Goal: Task Accomplishment & Management: Complete application form

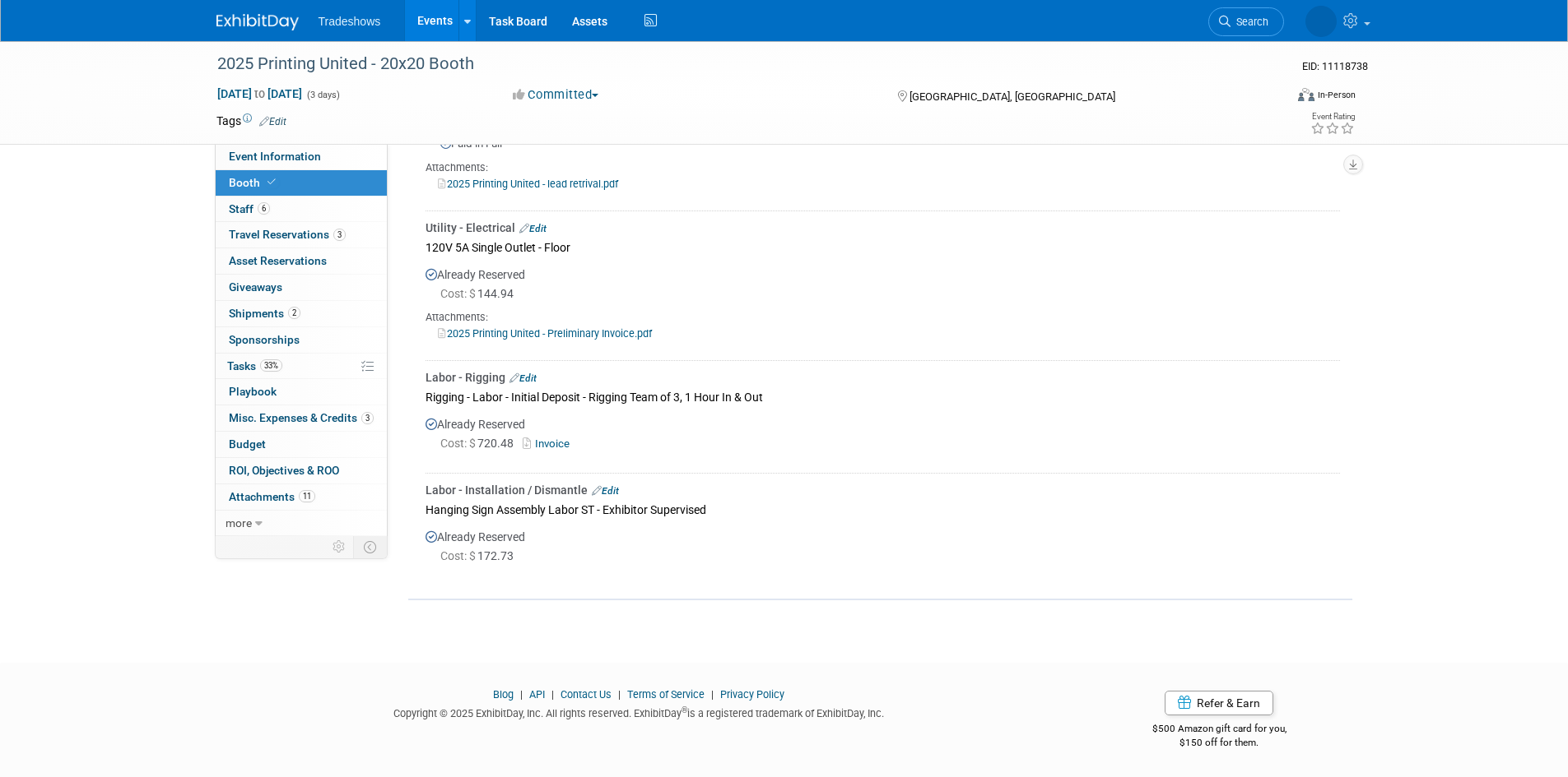
click at [448, 17] on link "Events" at bounding box center [435, 21] width 60 height 41
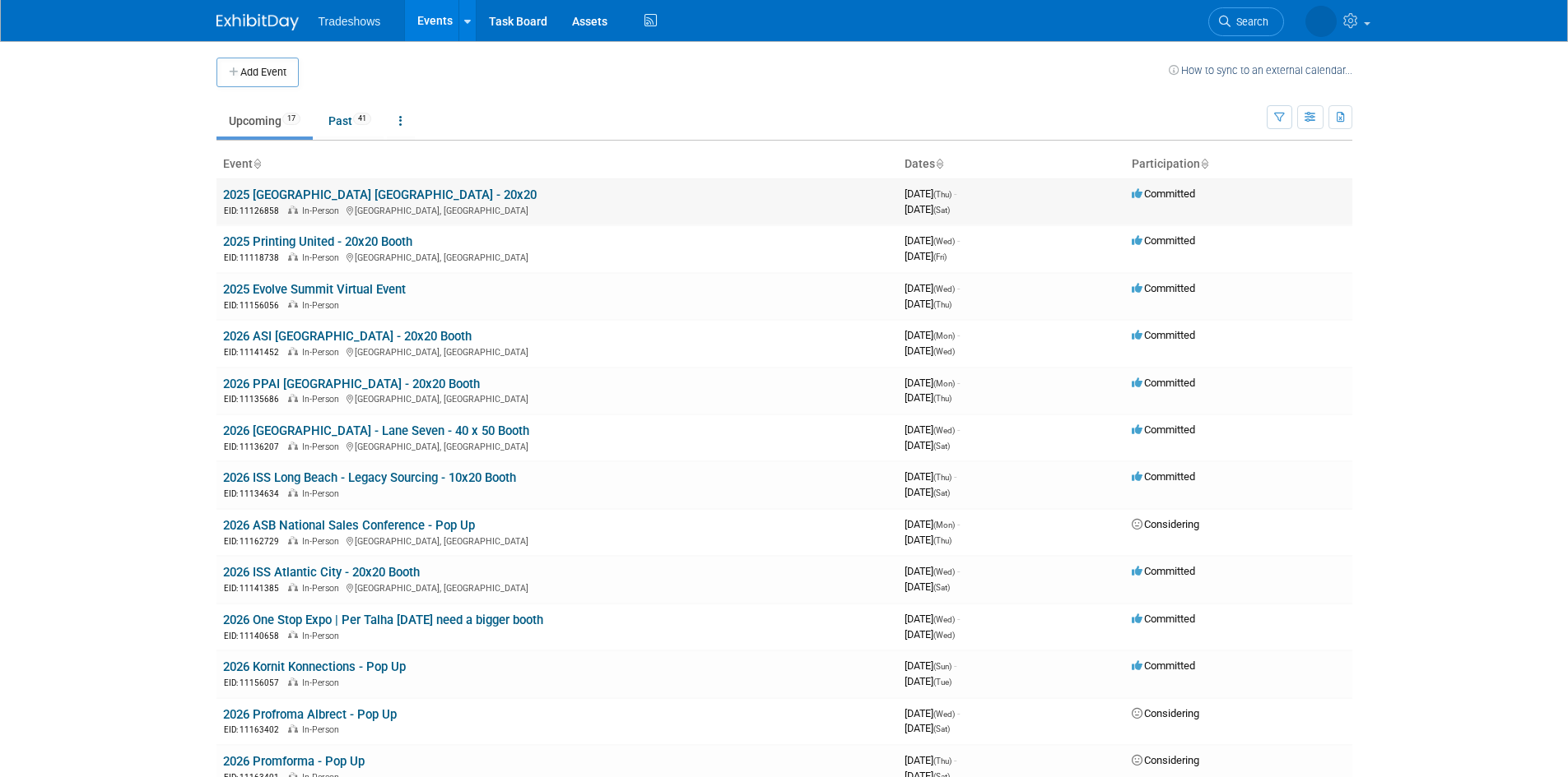
click at [320, 199] on link "2025 [GEOGRAPHIC_DATA] [GEOGRAPHIC_DATA] - 20x20" at bounding box center [379, 195] width 313 height 15
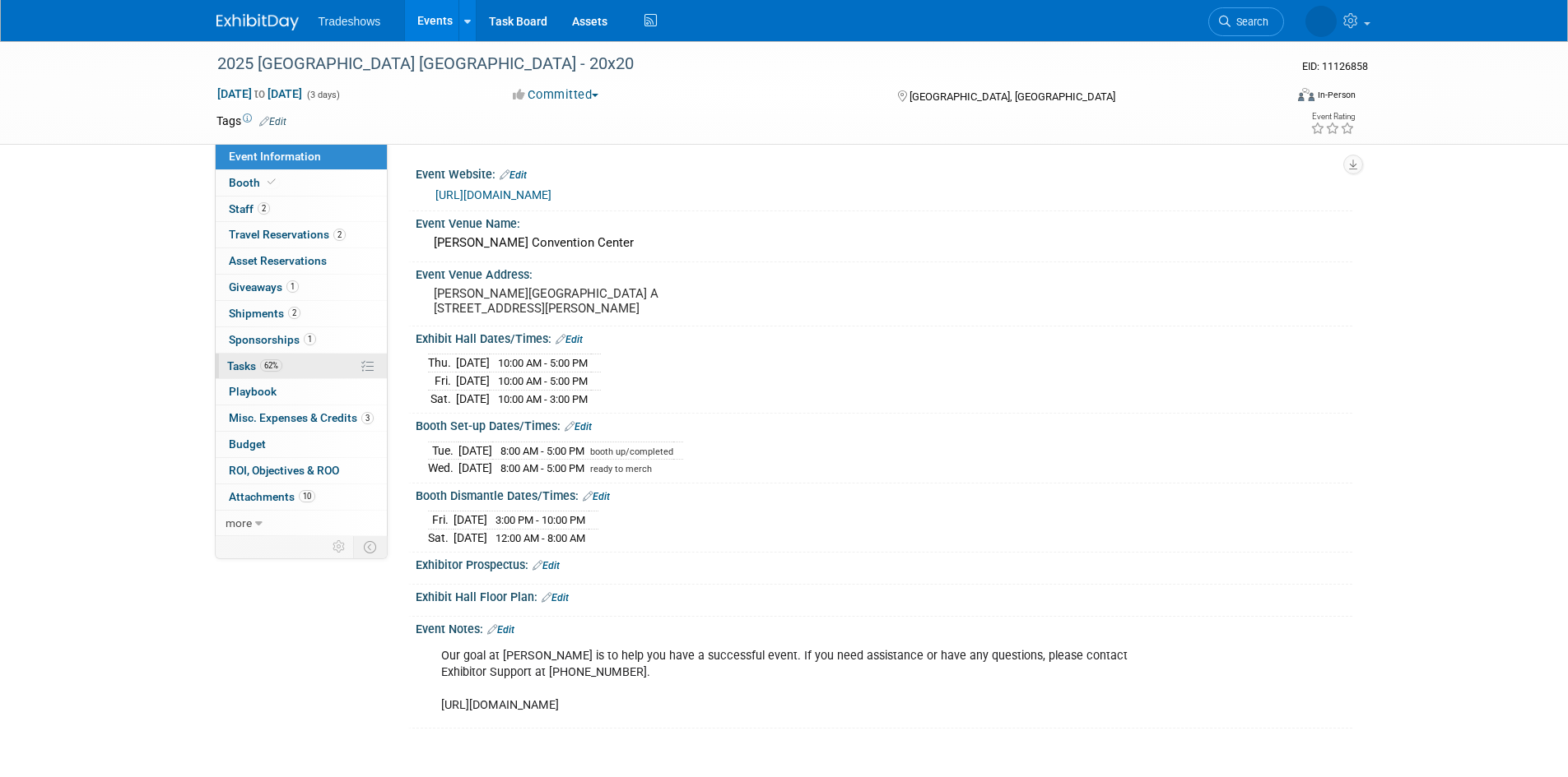
click at [287, 357] on link "62% Tasks 62%" at bounding box center [301, 366] width 171 height 25
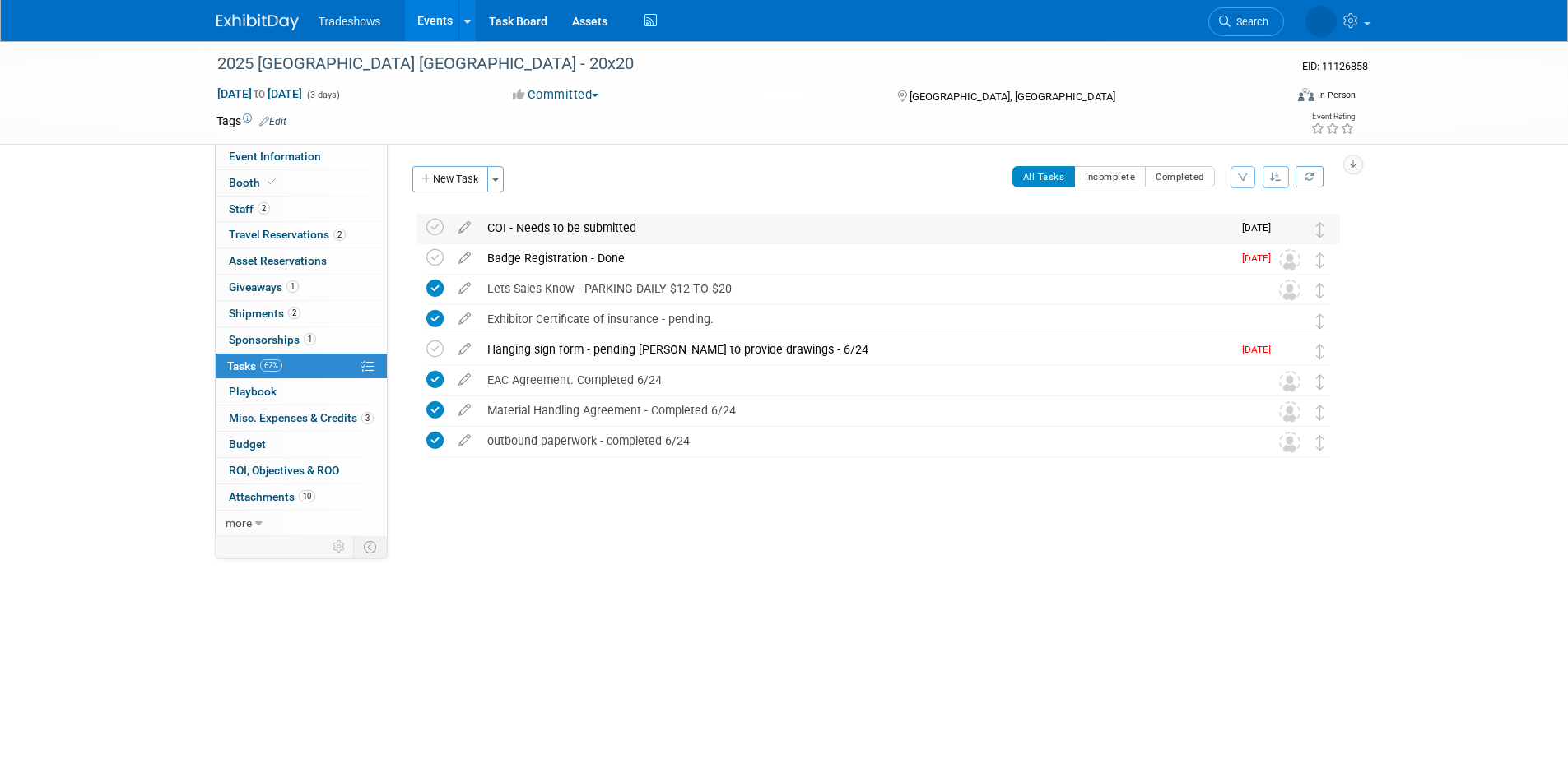
click at [535, 229] on div "COI - Needs to be submitted" at bounding box center [856, 228] width 753 height 28
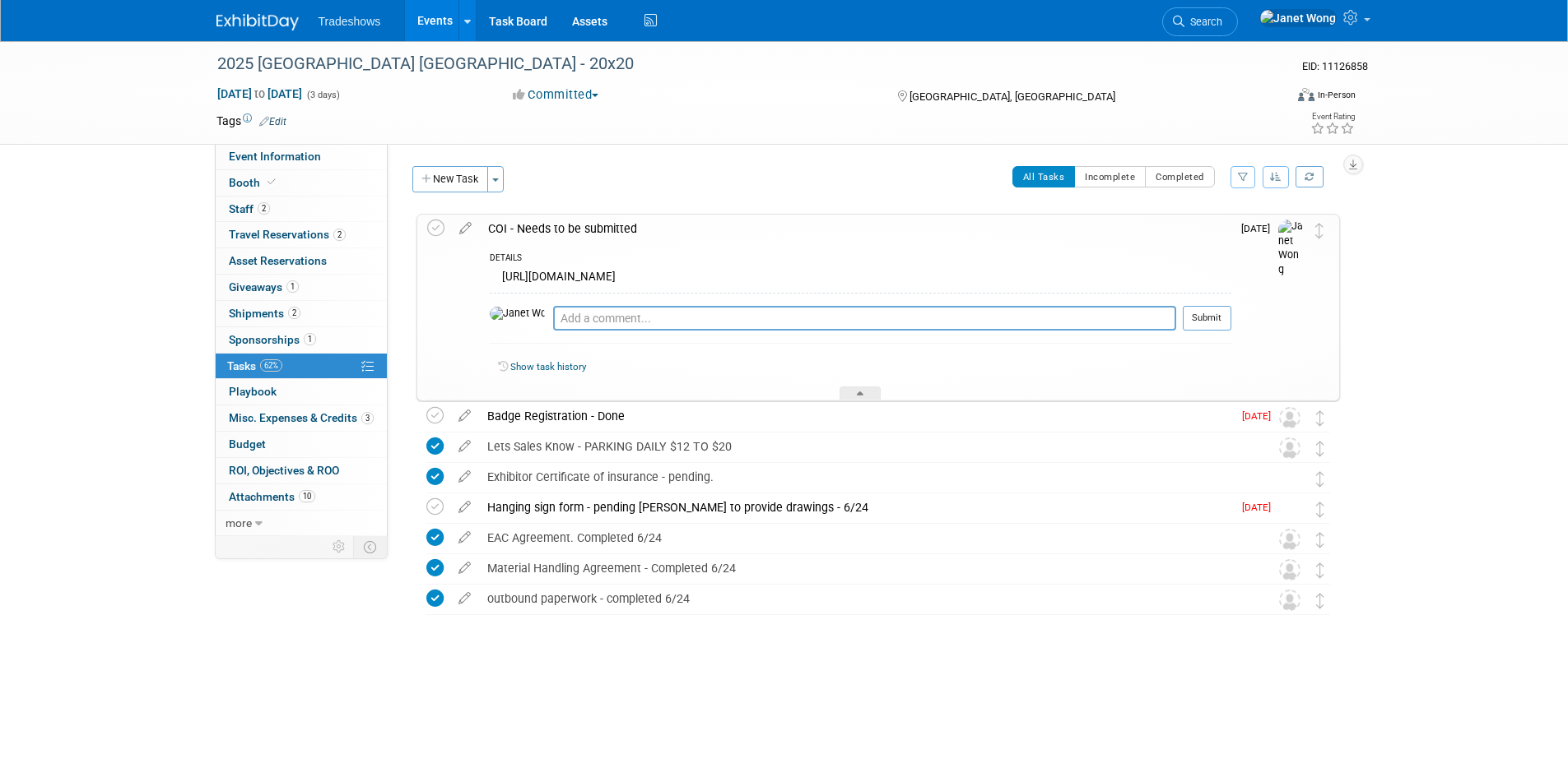
click at [542, 273] on div "[URL][DOMAIN_NAME]" at bounding box center [860, 279] width 742 height 25
click at [524, 274] on div "[URL][DOMAIN_NAME]" at bounding box center [860, 279] width 742 height 25
click at [609, 274] on div "[URL][DOMAIN_NAME]" at bounding box center [860, 279] width 742 height 25
click at [548, 368] on link "Show task history" at bounding box center [548, 367] width 75 height 11
click at [551, 236] on div "COI - Needs to be submitted" at bounding box center [856, 229] width 752 height 28
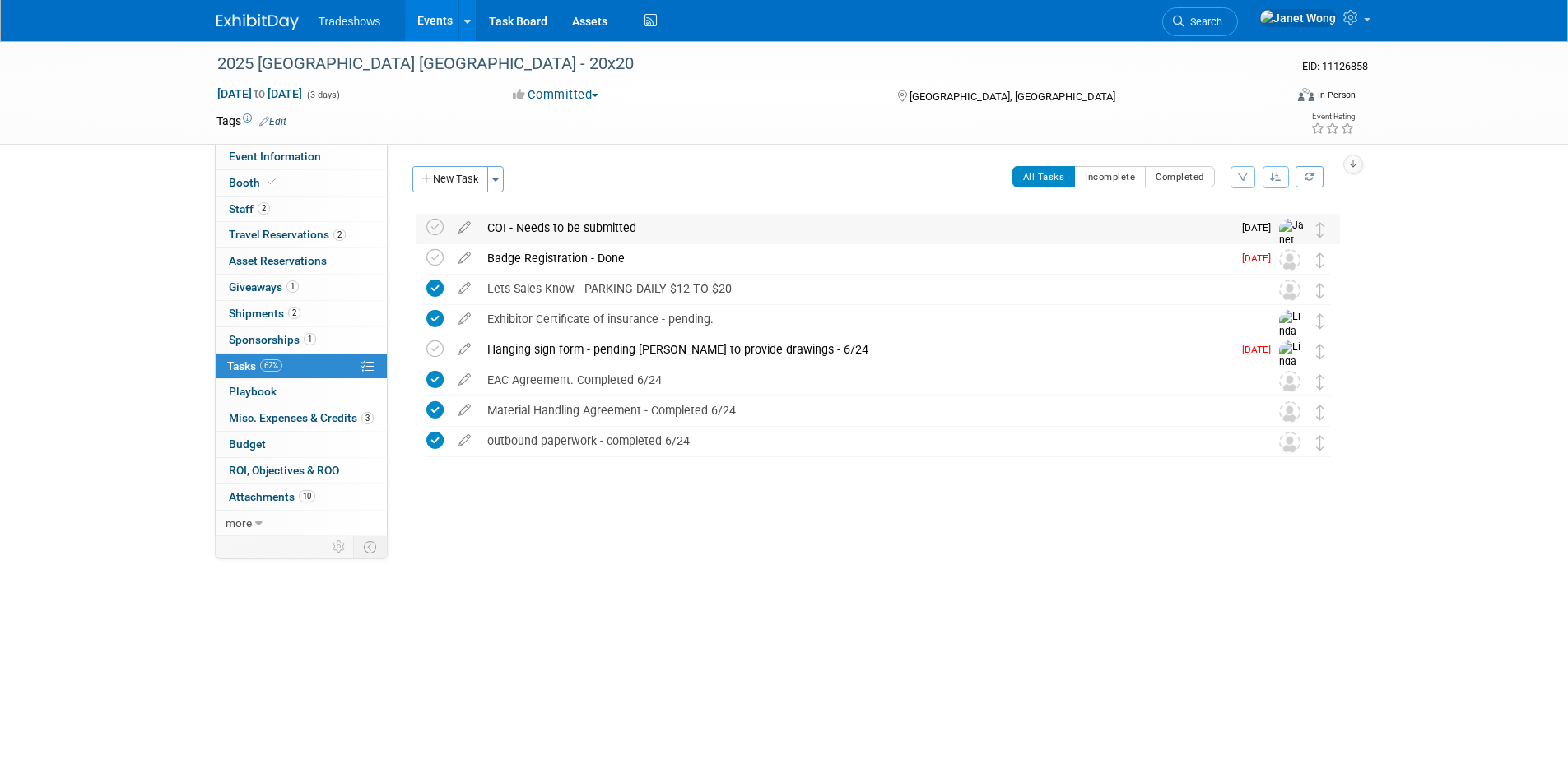
click at [551, 236] on div "COI - Needs to be submitted" at bounding box center [856, 228] width 753 height 28
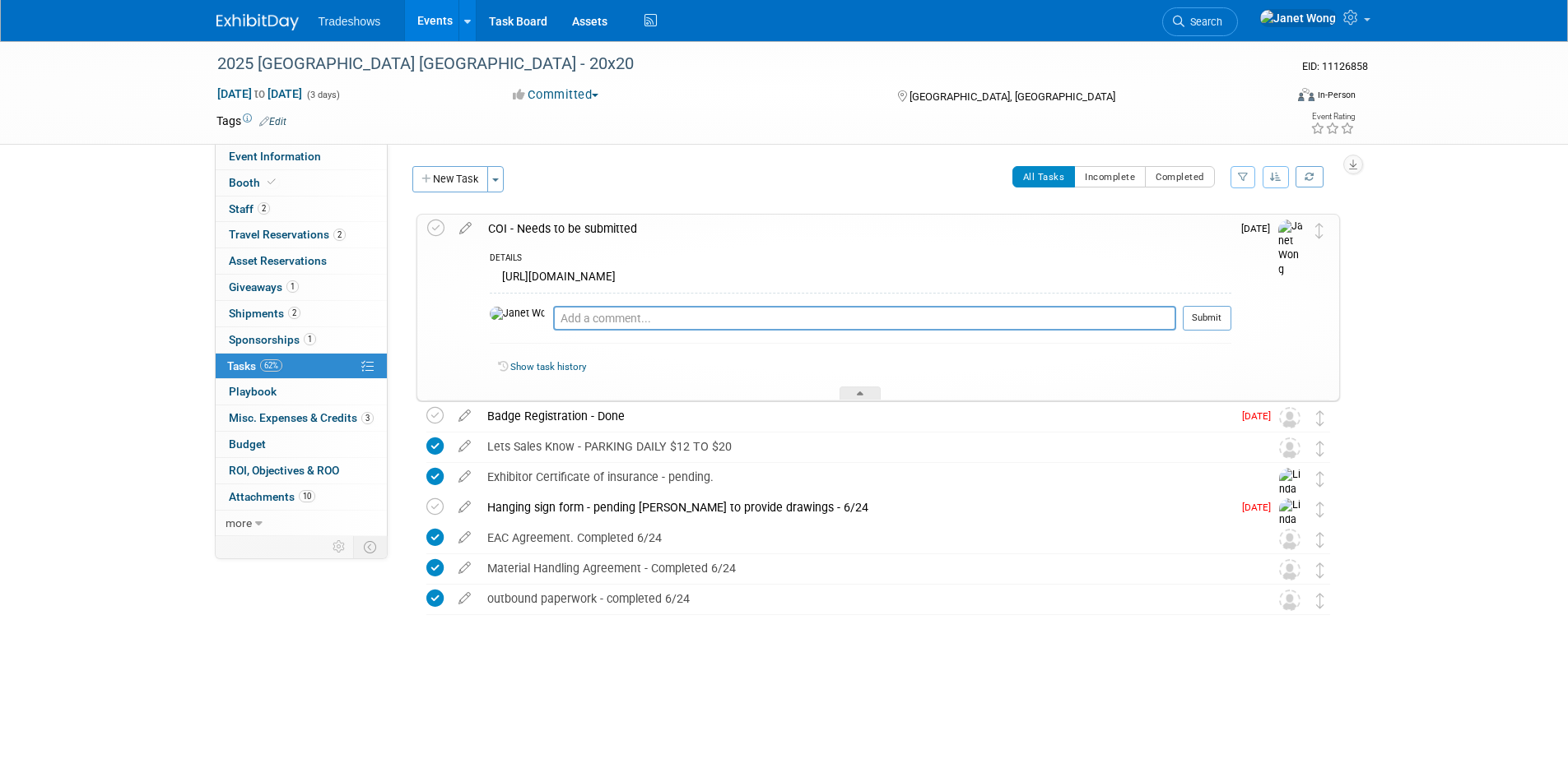
click at [508, 226] on div "COI - Needs to be submitted" at bounding box center [856, 229] width 752 height 28
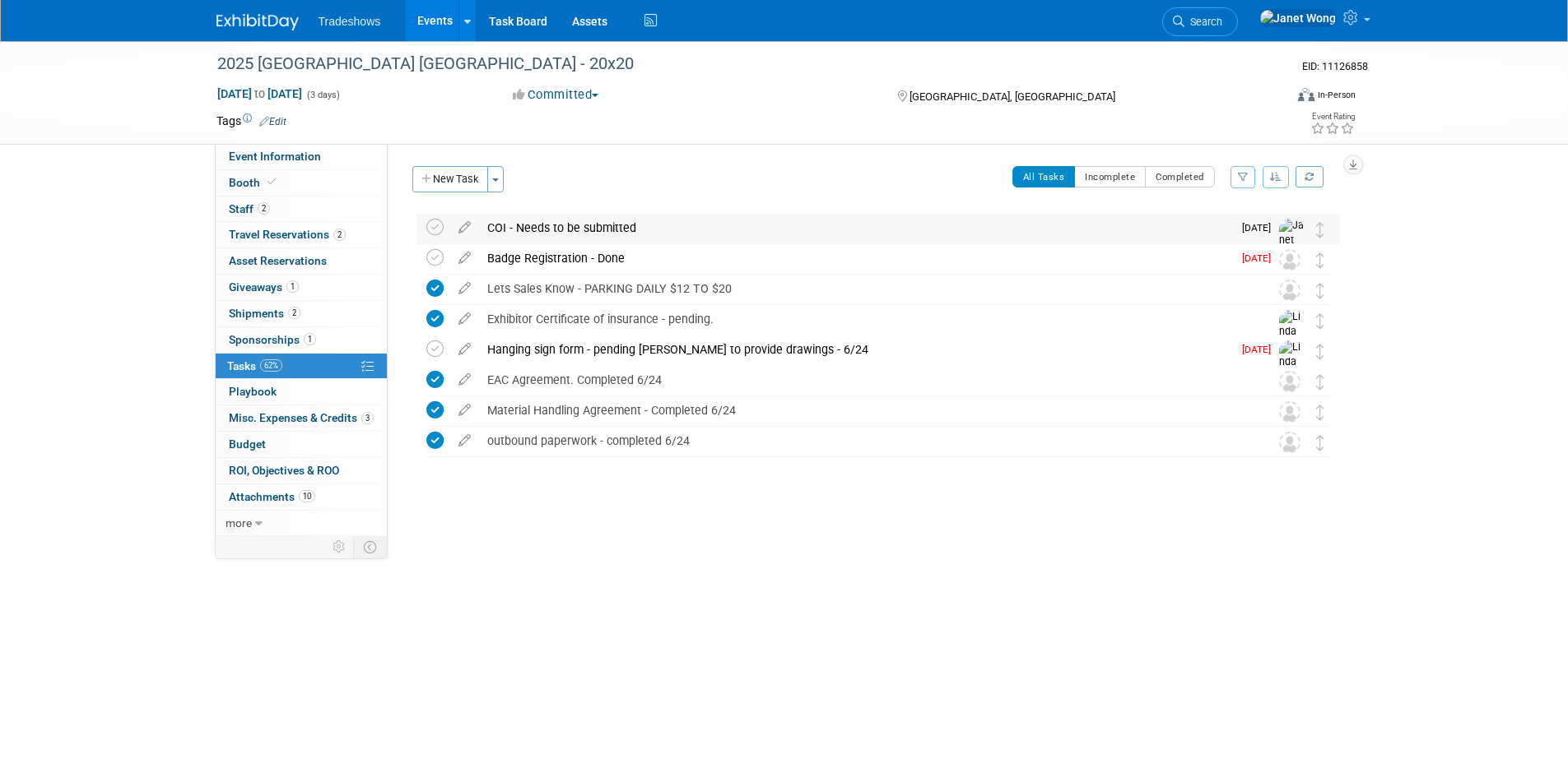
click at [508, 226] on div "COI - Needs to be submitted" at bounding box center [856, 228] width 753 height 28
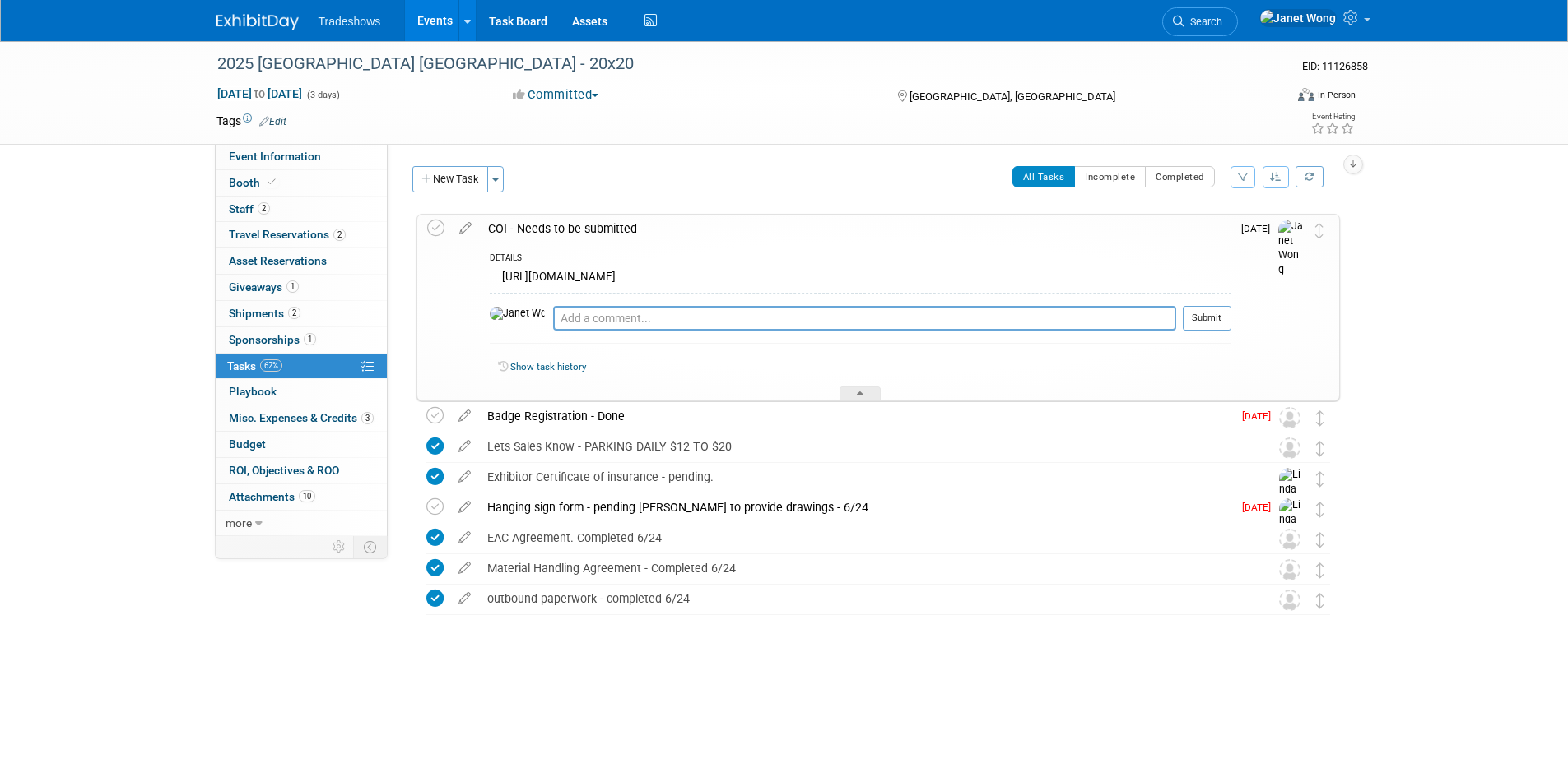
click at [680, 278] on div "[URL][DOMAIN_NAME]" at bounding box center [860, 279] width 742 height 25
click at [678, 276] on div "[URL][DOMAIN_NAME]" at bounding box center [860, 279] width 742 height 25
click at [553, 321] on textarea at bounding box center [864, 319] width 623 height 25
click at [281, 494] on span "Attachments 10" at bounding box center [273, 497] width 87 height 13
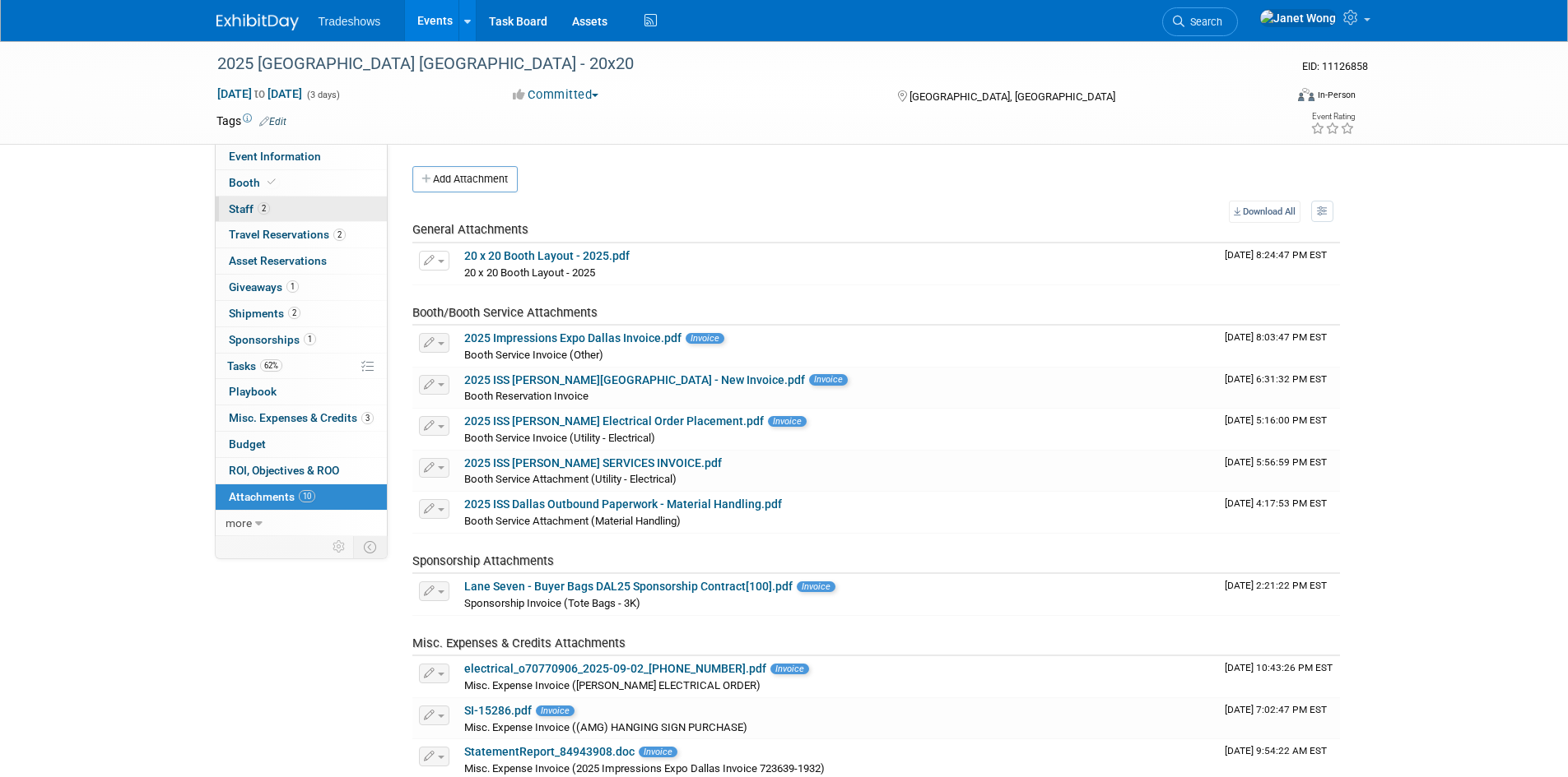
click at [300, 212] on link "2 Staff 2" at bounding box center [301, 209] width 171 height 25
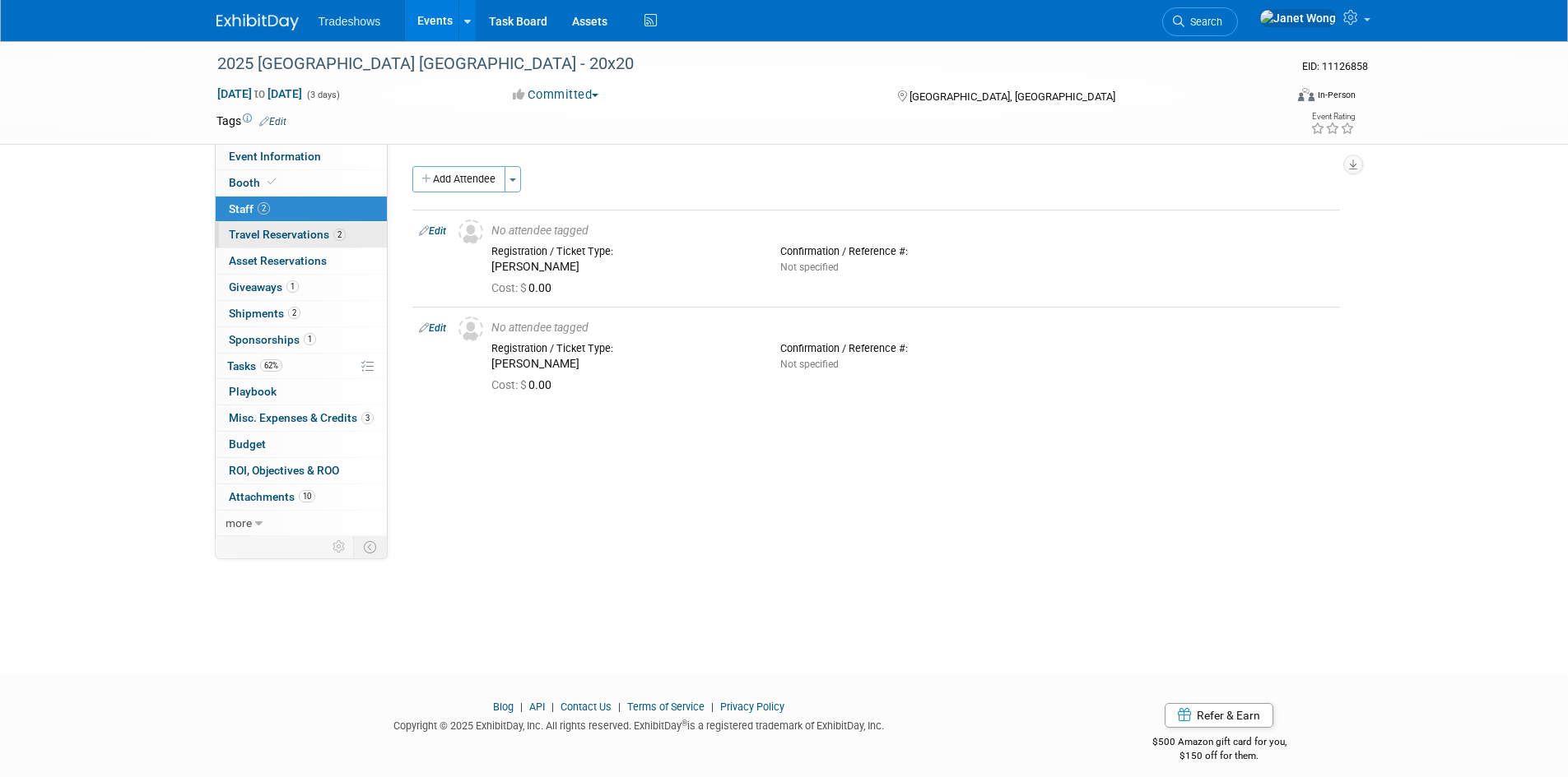
click at [293, 233] on span "Travel Reservations 2" at bounding box center [288, 235] width 117 height 13
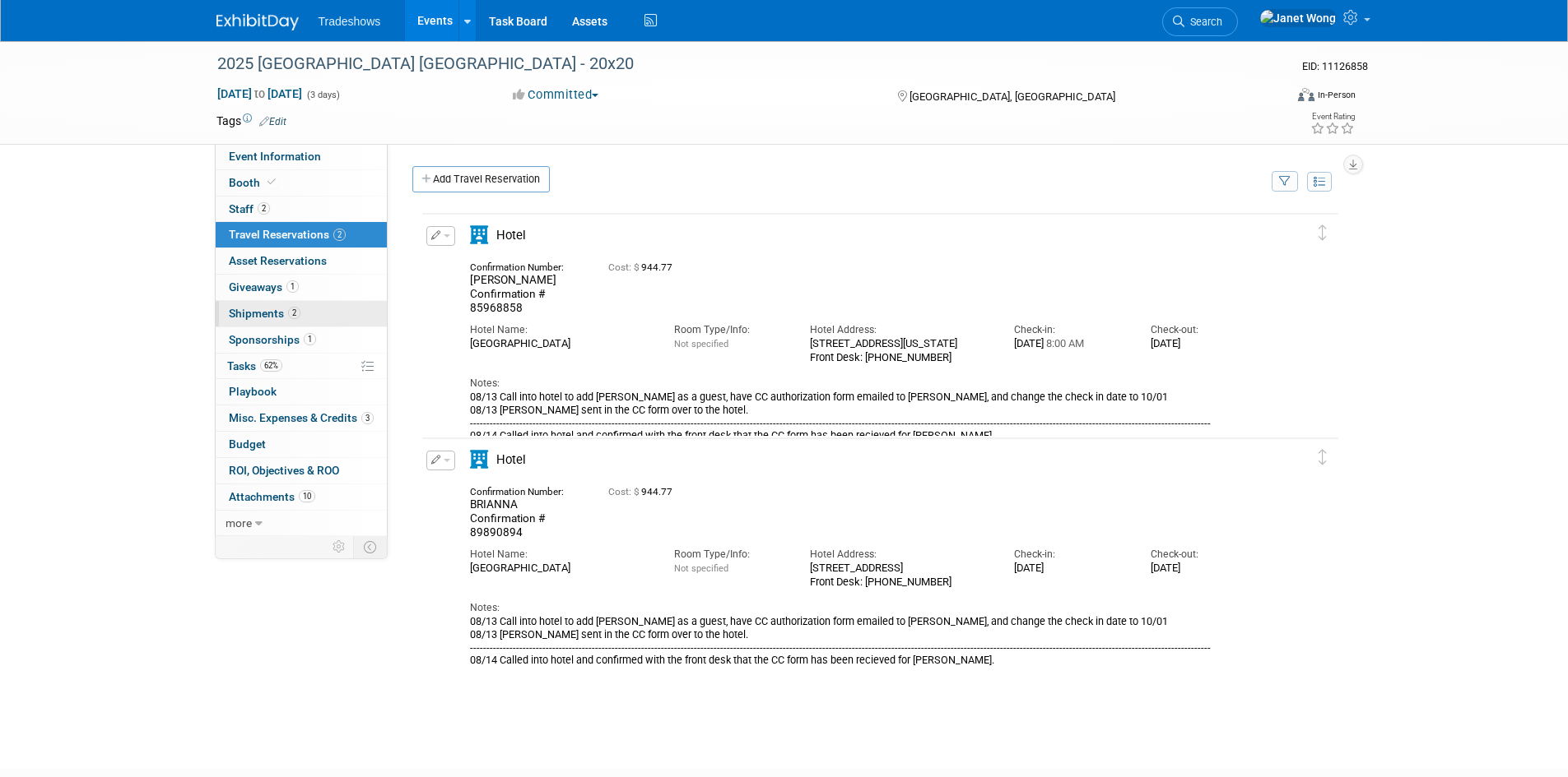
click at [288, 314] on span "2" at bounding box center [293, 312] width 12 height 12
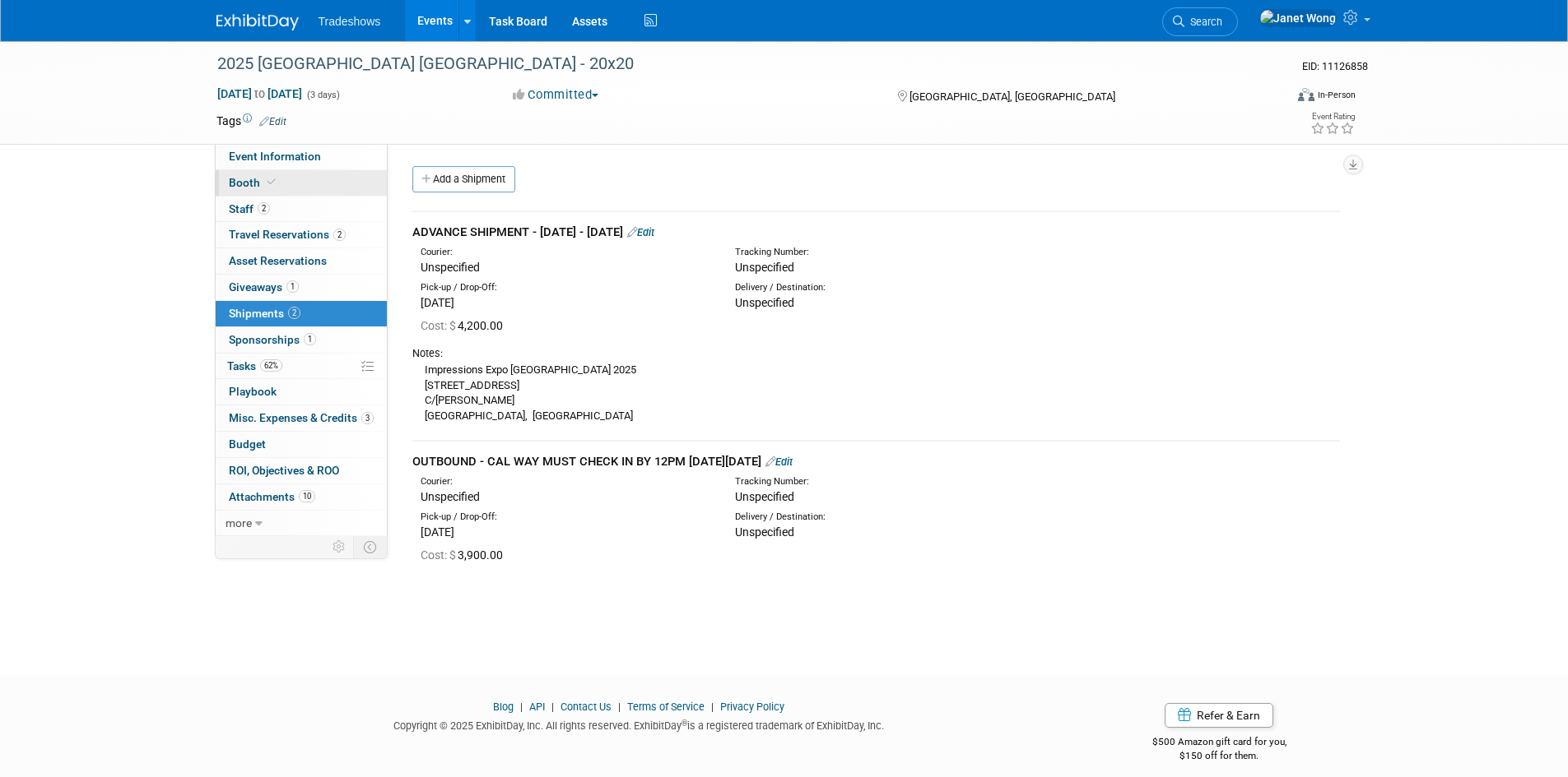
click at [302, 186] on link "Booth" at bounding box center [301, 183] width 171 height 25
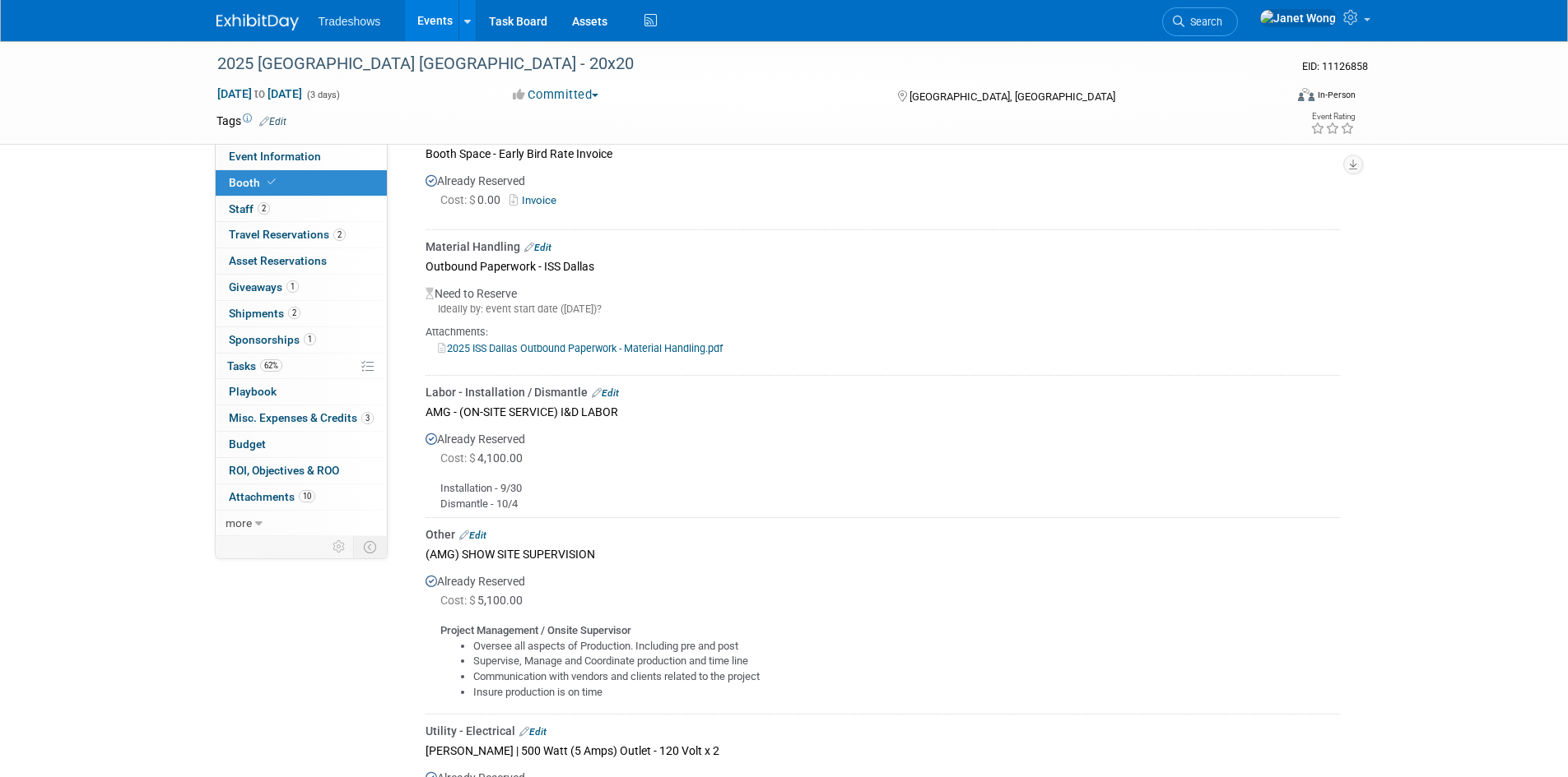
scroll to position [256, 0]
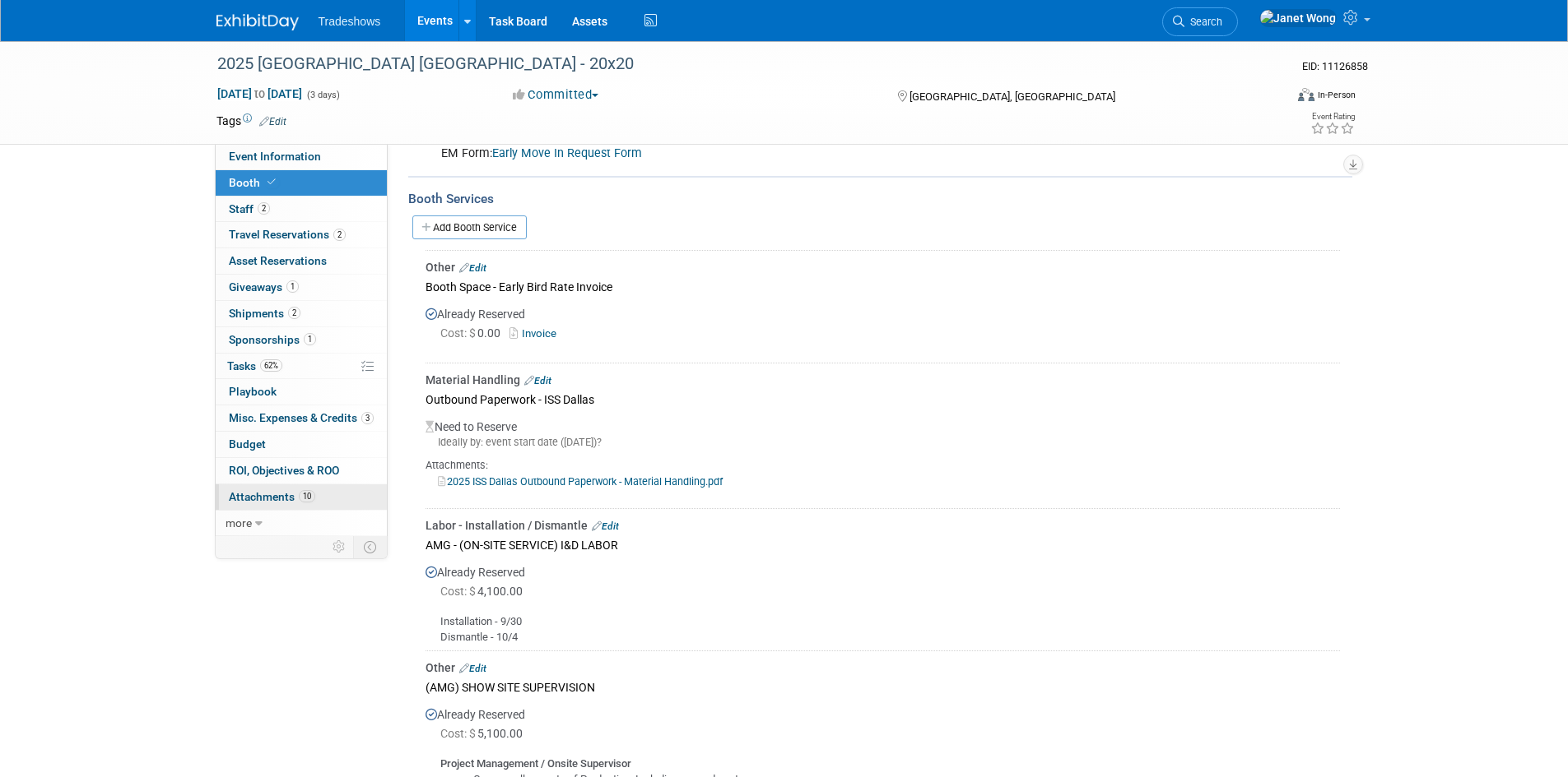
click at [244, 497] on span "Attachments 10" at bounding box center [273, 497] width 87 height 13
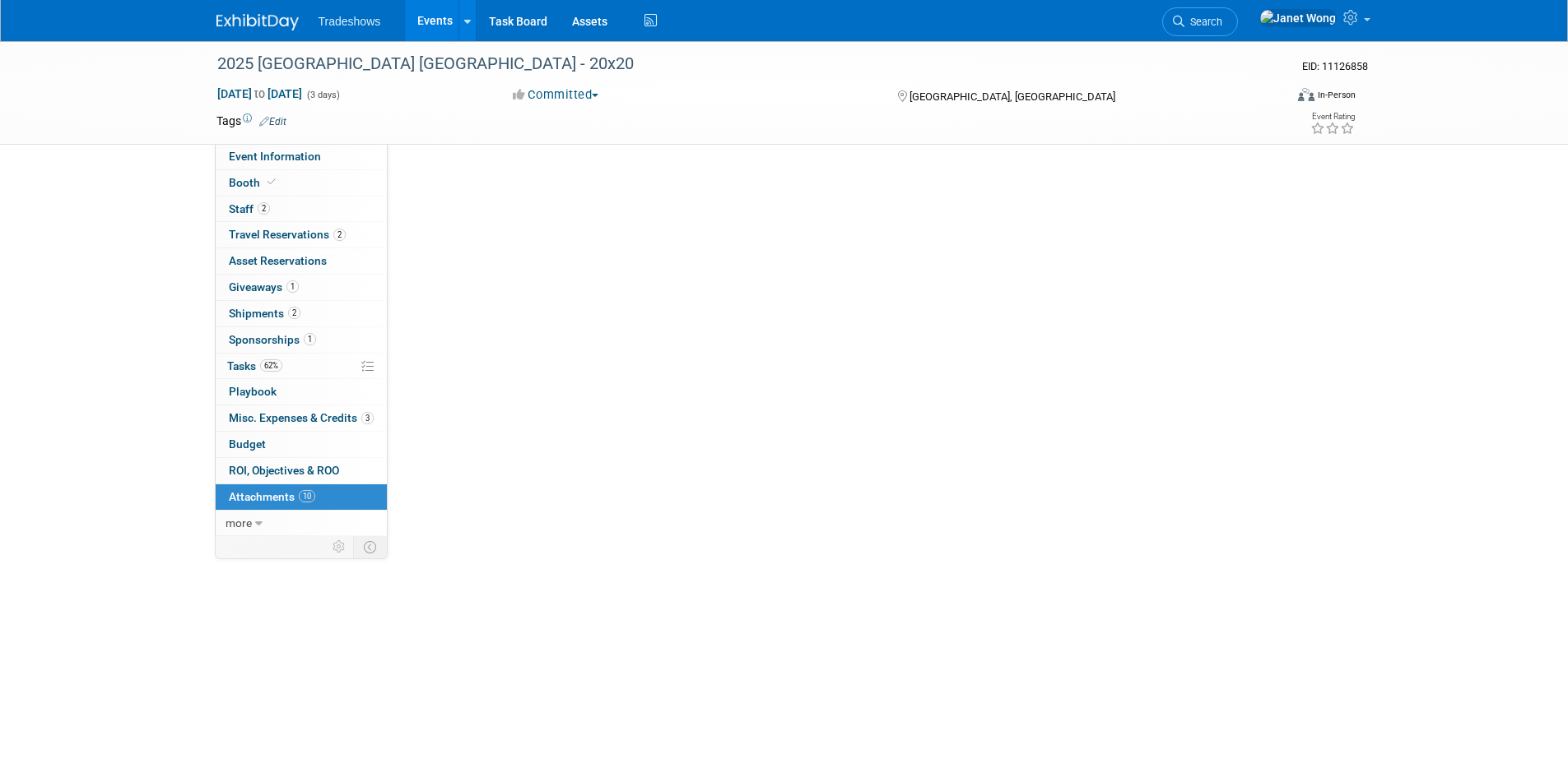
scroll to position [0, 0]
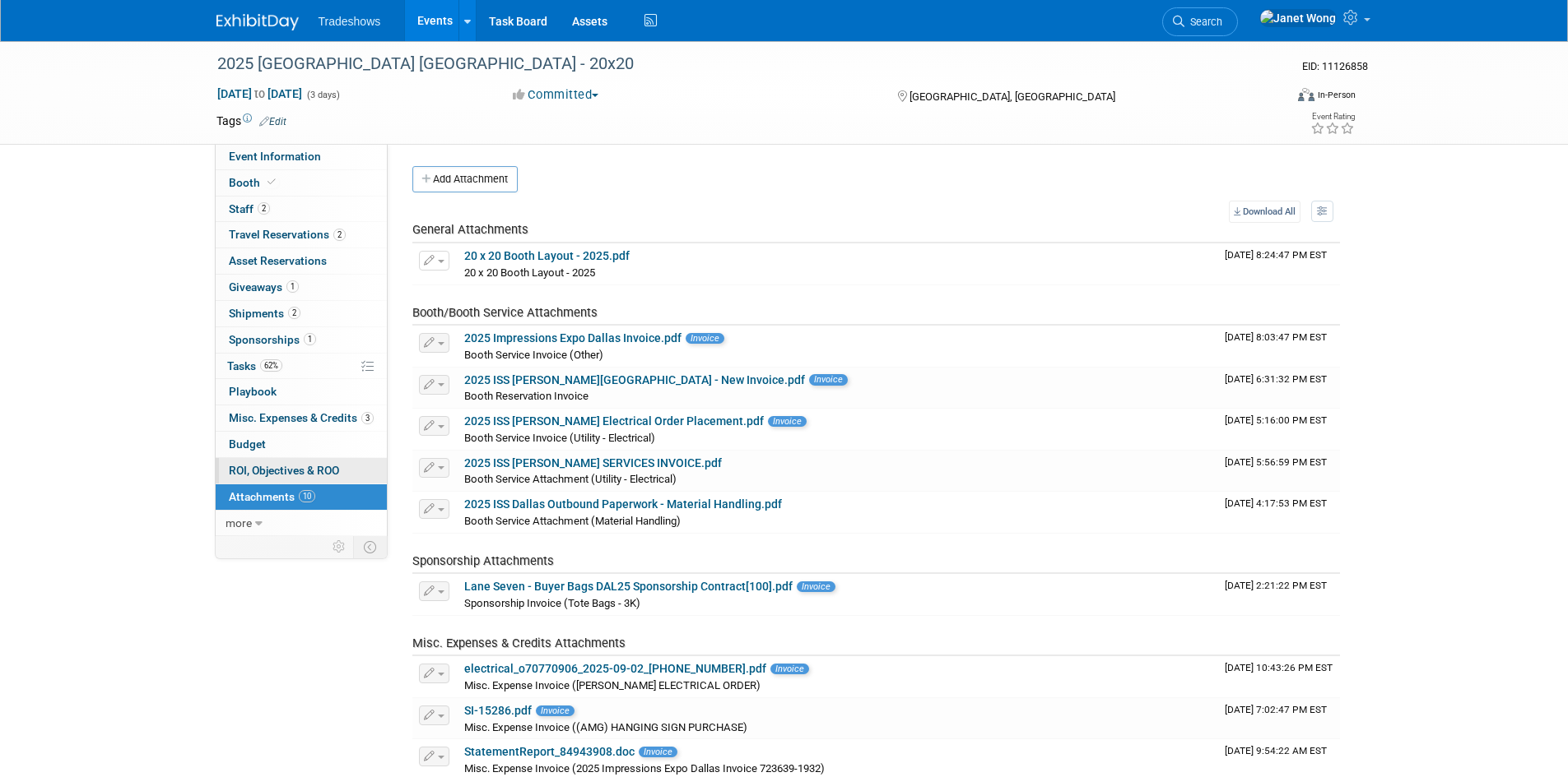
click at [262, 475] on span "ROI, Objectives & ROO 0" at bounding box center [284, 471] width 110 height 13
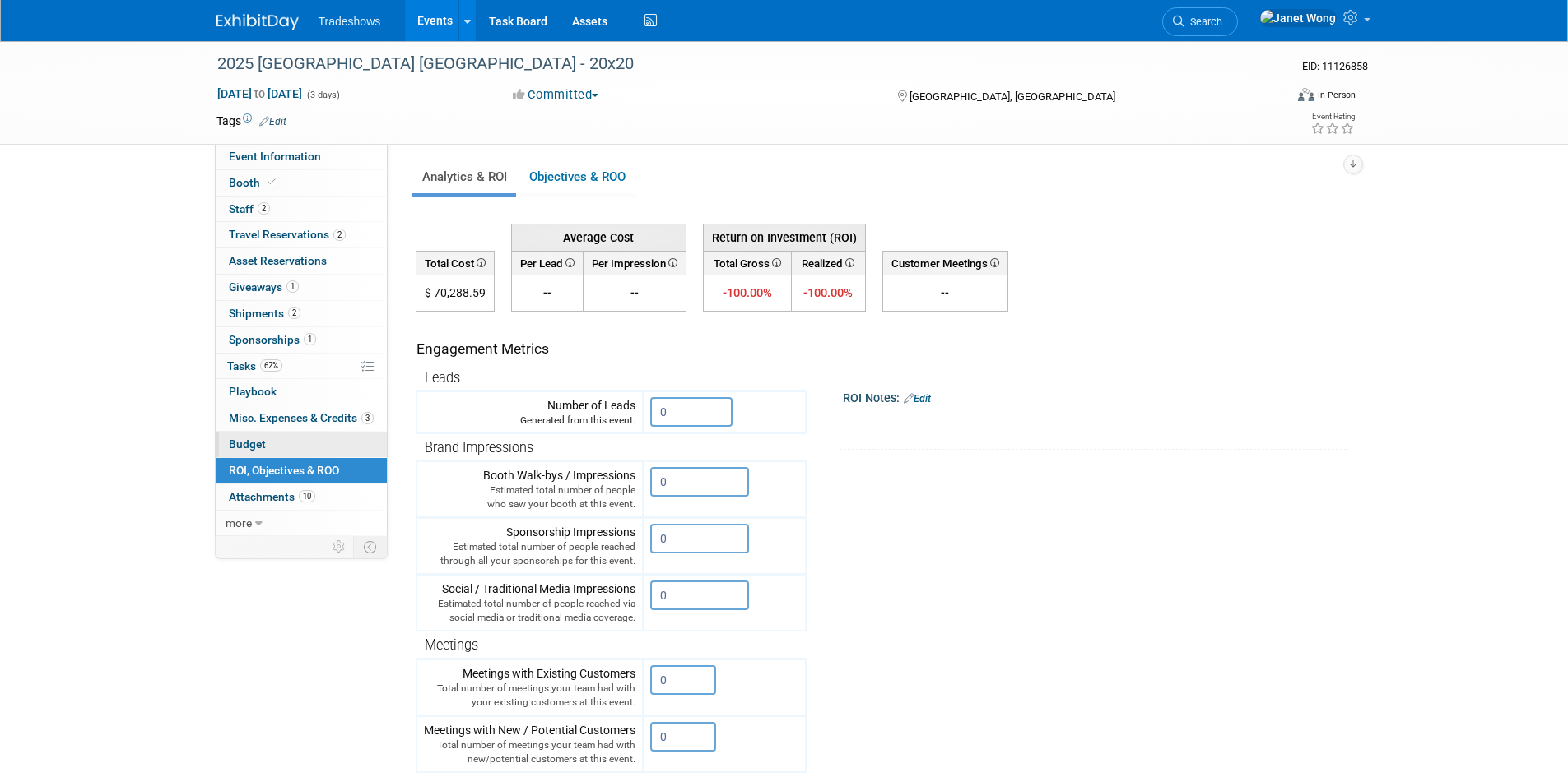
click at [265, 449] on link "Budget" at bounding box center [301, 444] width 171 height 25
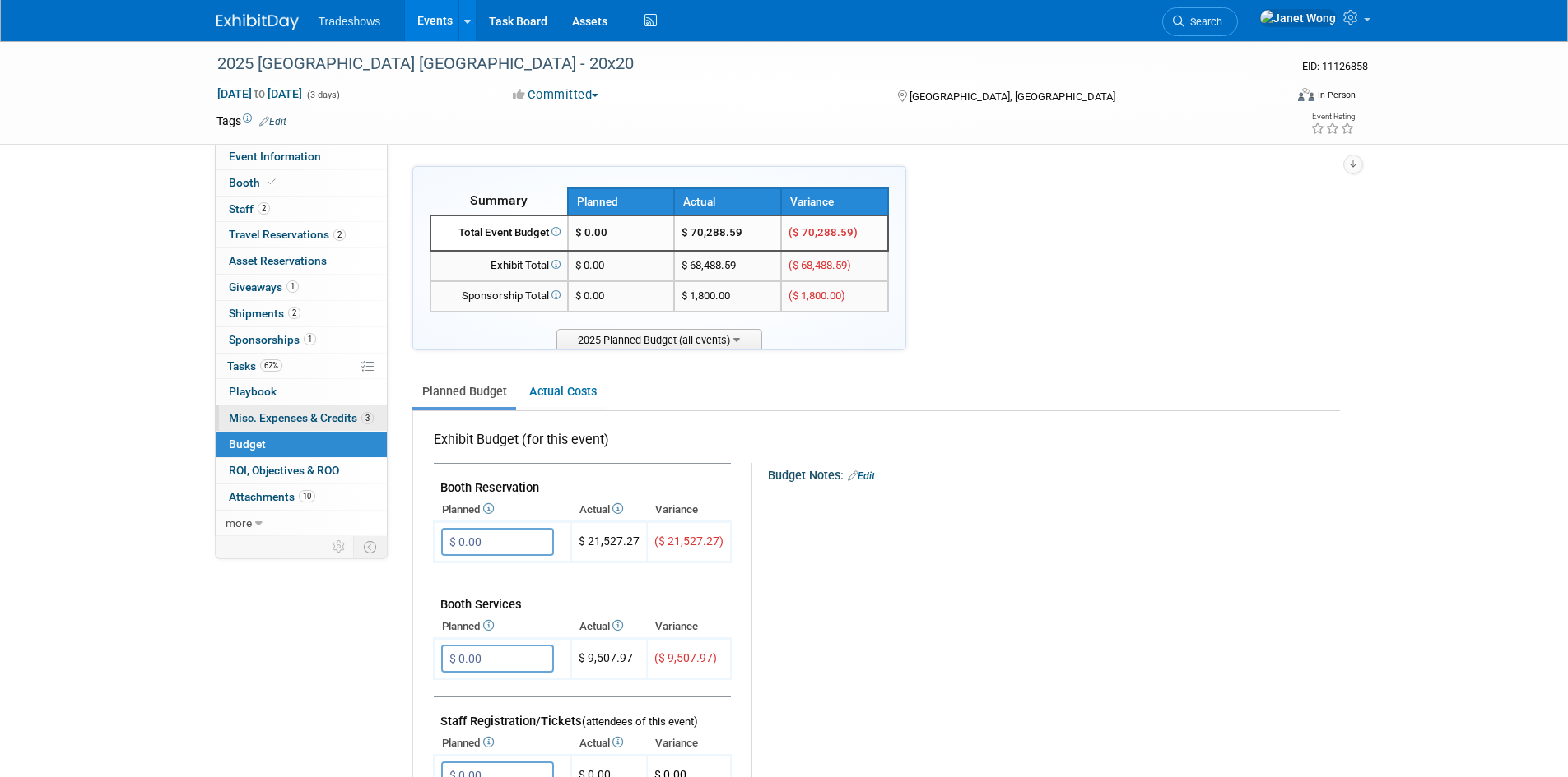
click at [265, 422] on span "Misc. Expenses & Credits 3" at bounding box center [302, 418] width 145 height 13
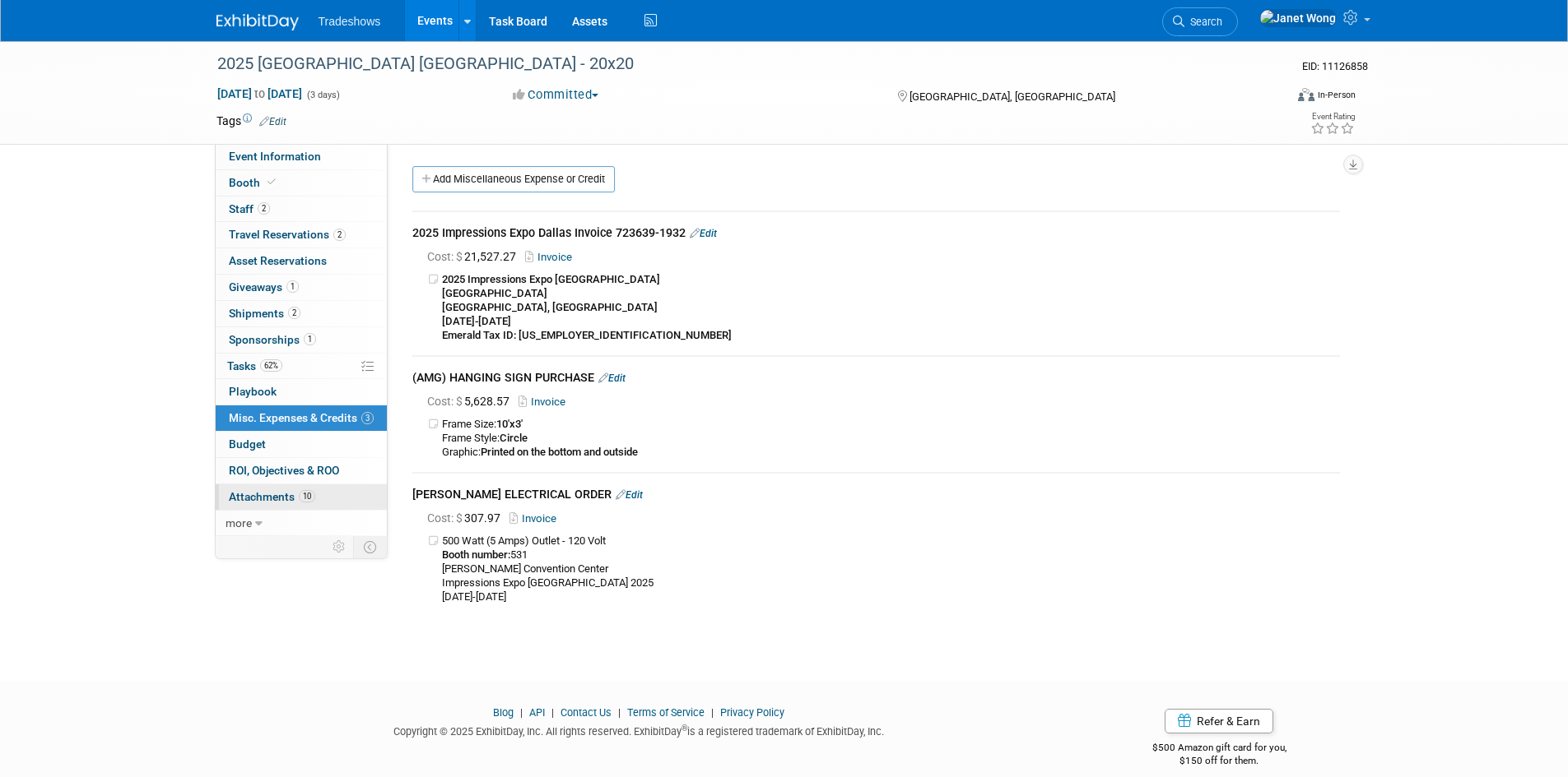
click at [259, 496] on span "Attachments 10" at bounding box center [273, 497] width 87 height 13
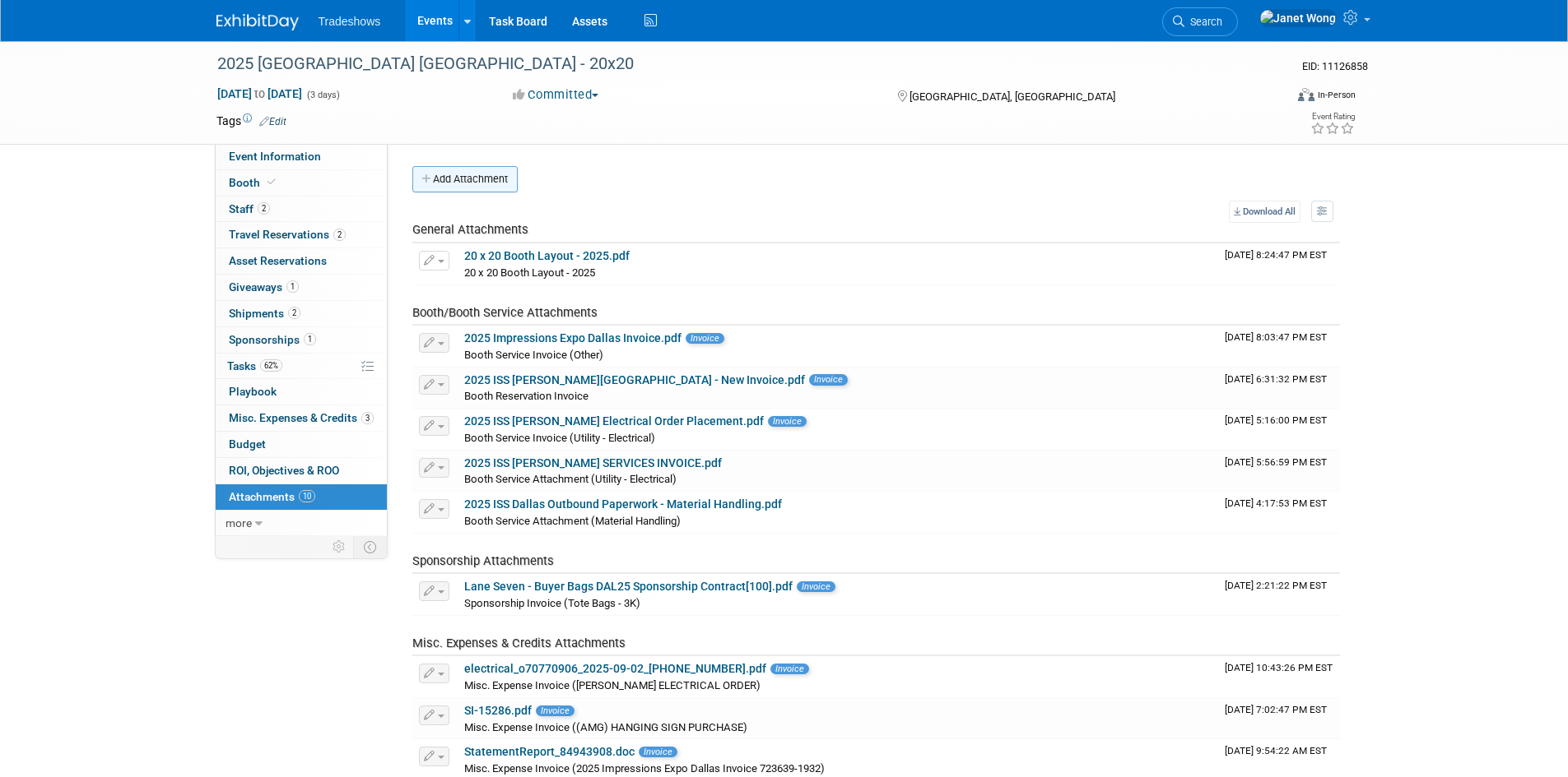
click at [469, 184] on button "Add Attachment" at bounding box center [465, 179] width 106 height 26
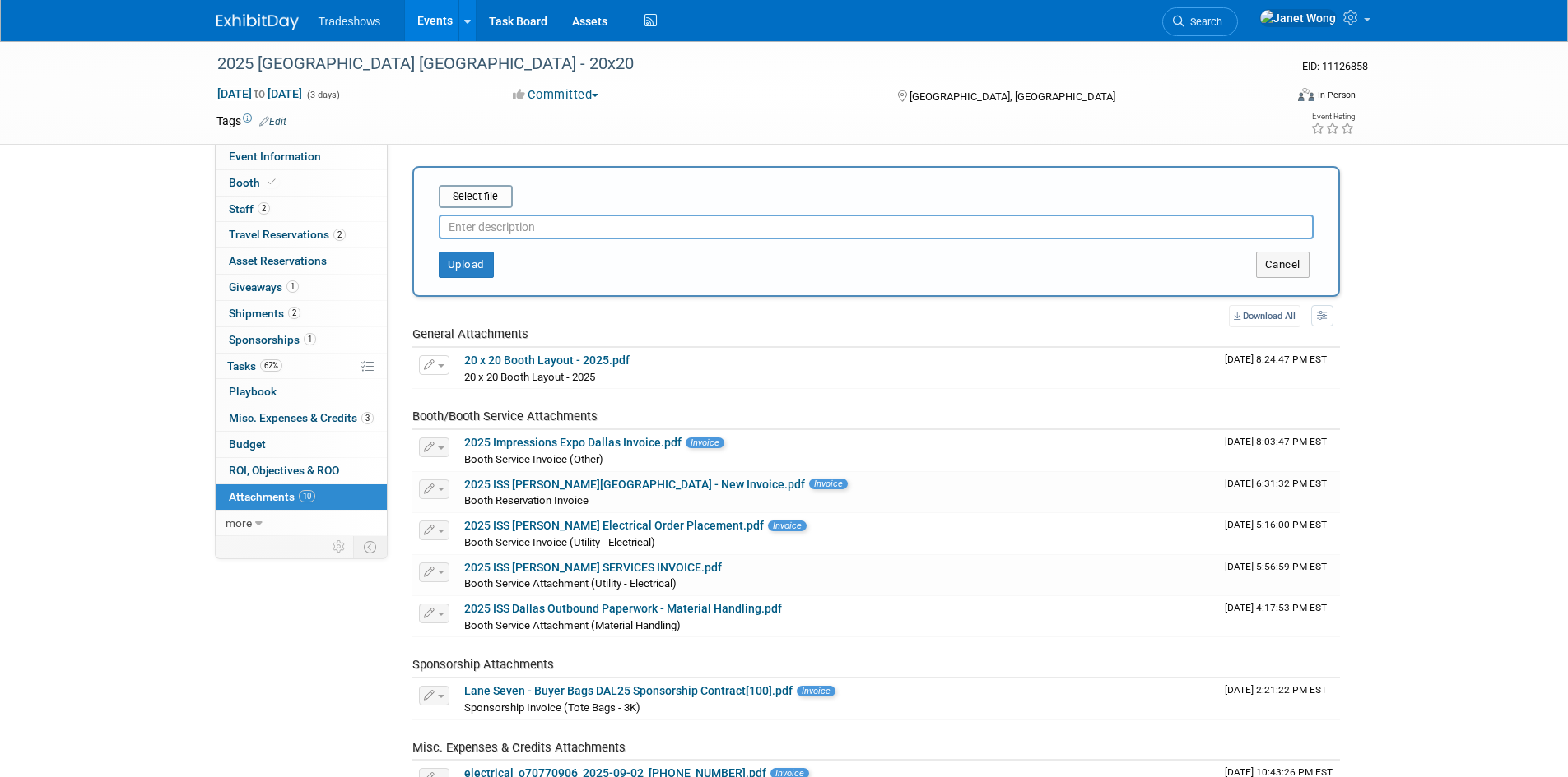
click at [496, 223] on input "text" at bounding box center [876, 227] width 875 height 25
click at [476, 195] on input "file" at bounding box center [413, 196] width 196 height 20
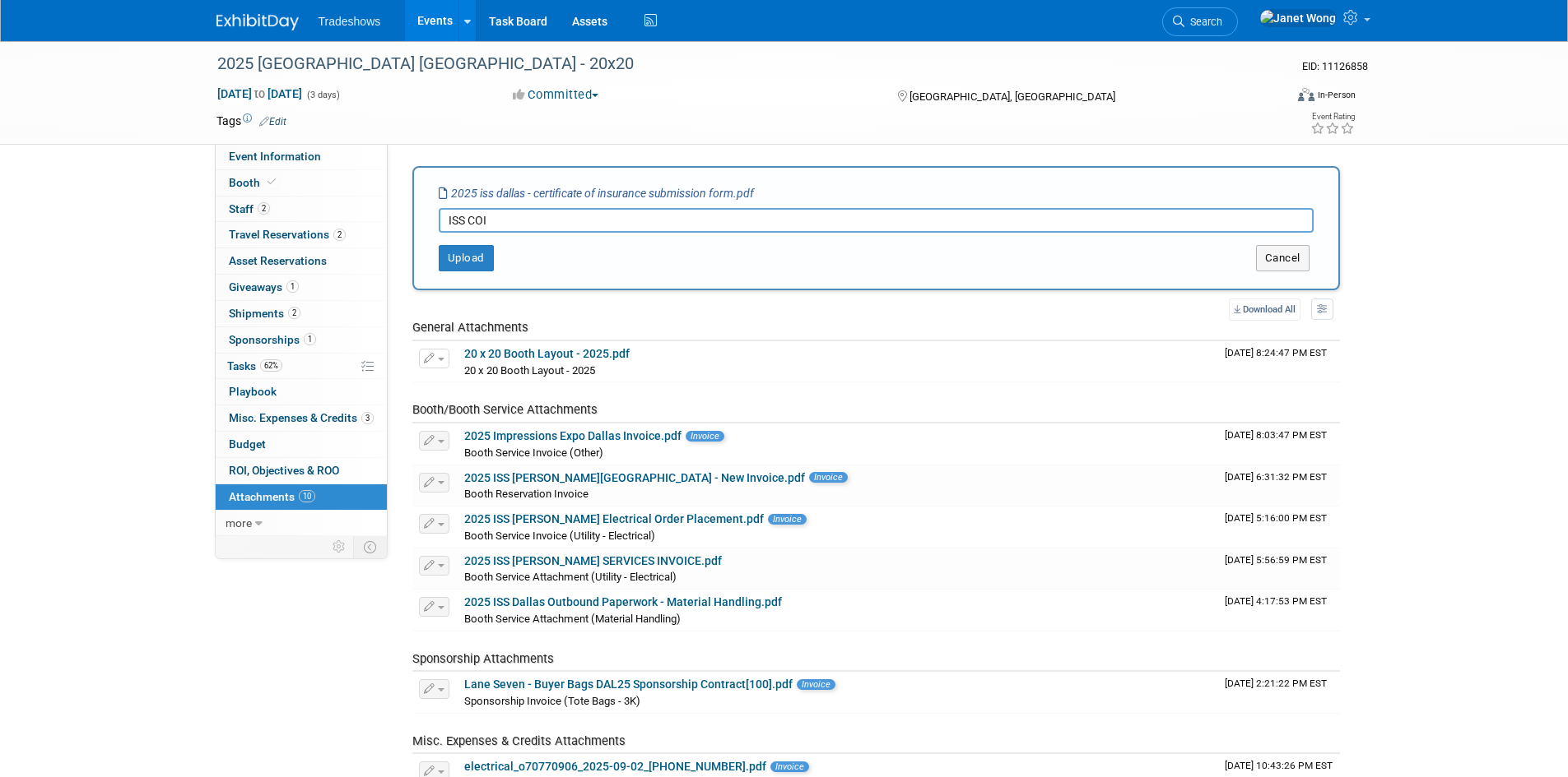
click at [468, 217] on input "ISS COI" at bounding box center [876, 221] width 875 height 25
type input "ISS Dallas - COI"
click at [461, 263] on button "Upload" at bounding box center [466, 258] width 55 height 26
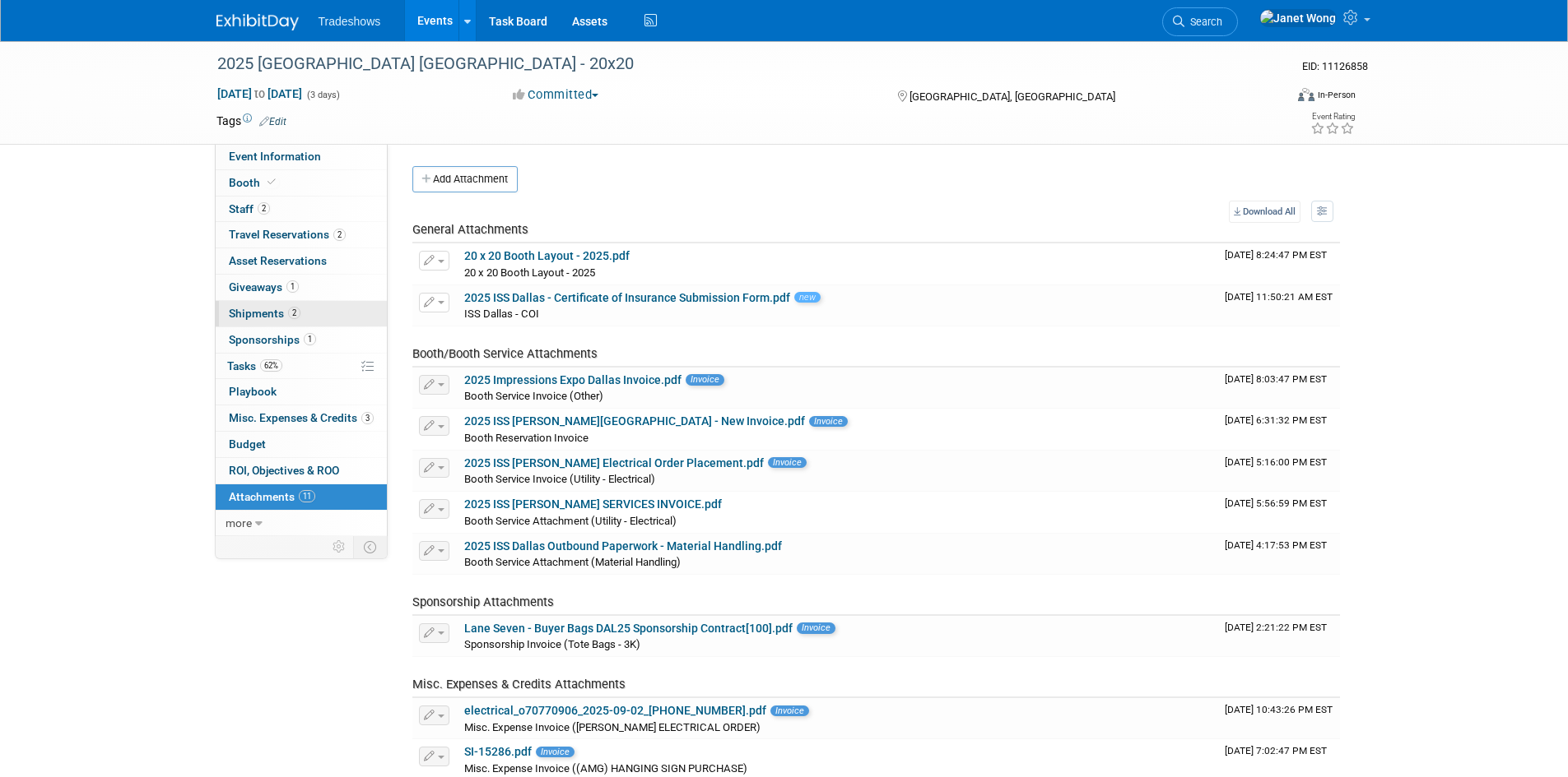
click at [275, 315] on span "Shipments 2" at bounding box center [265, 313] width 72 height 13
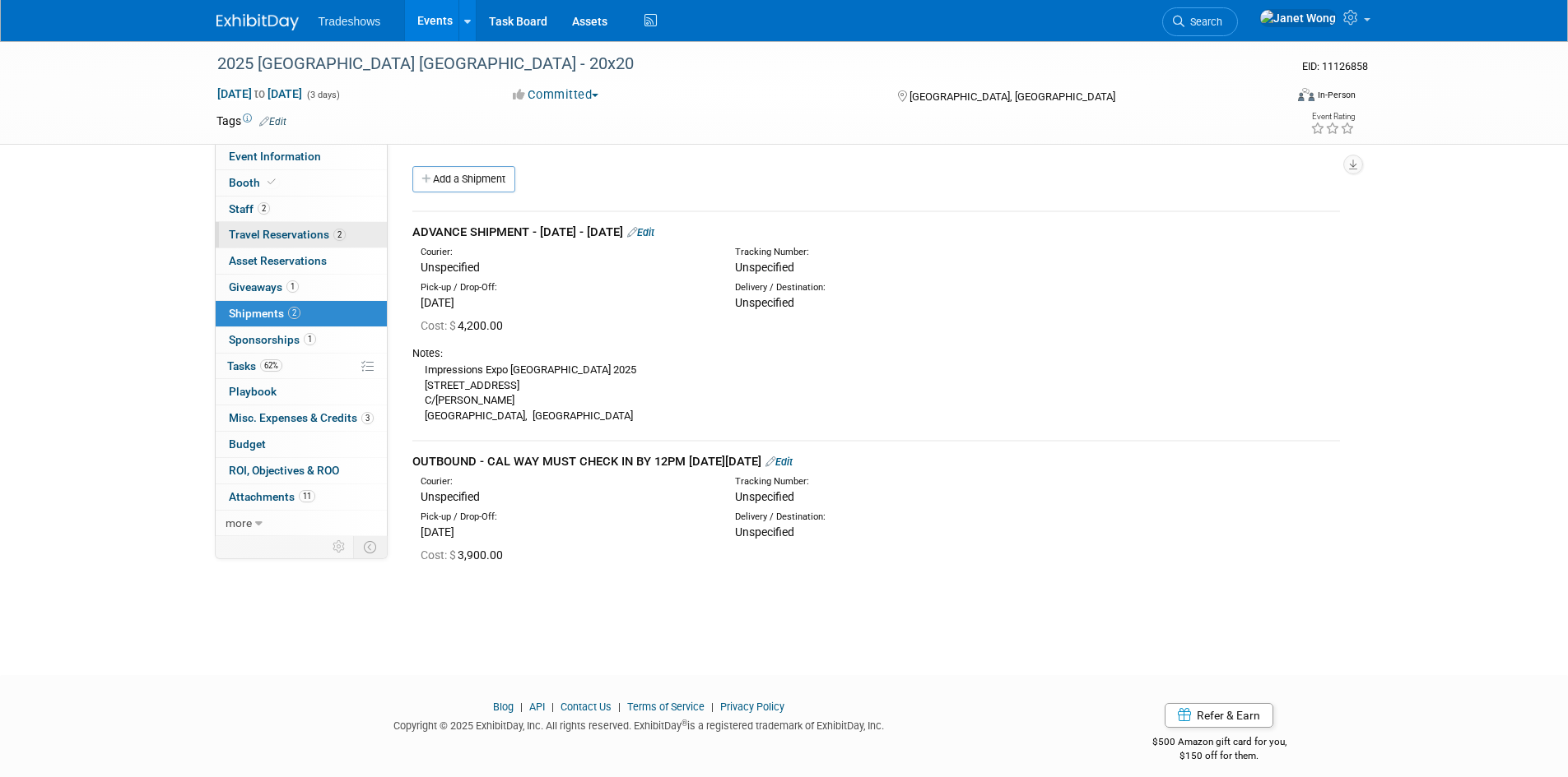
click at [275, 234] on span "Travel Reservations 2" at bounding box center [288, 235] width 117 height 13
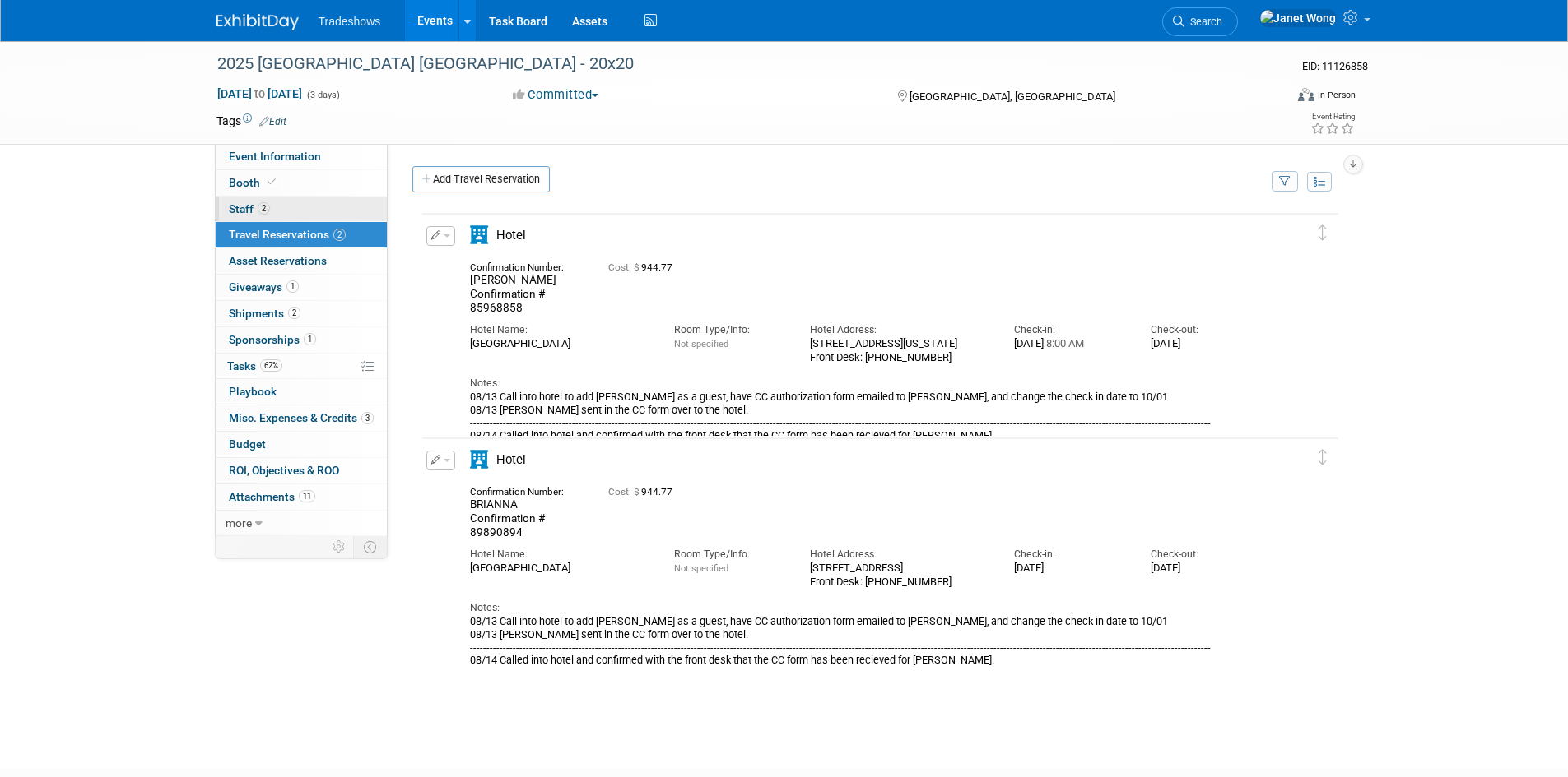
click at [280, 197] on link "2 Staff 2" at bounding box center [301, 209] width 171 height 25
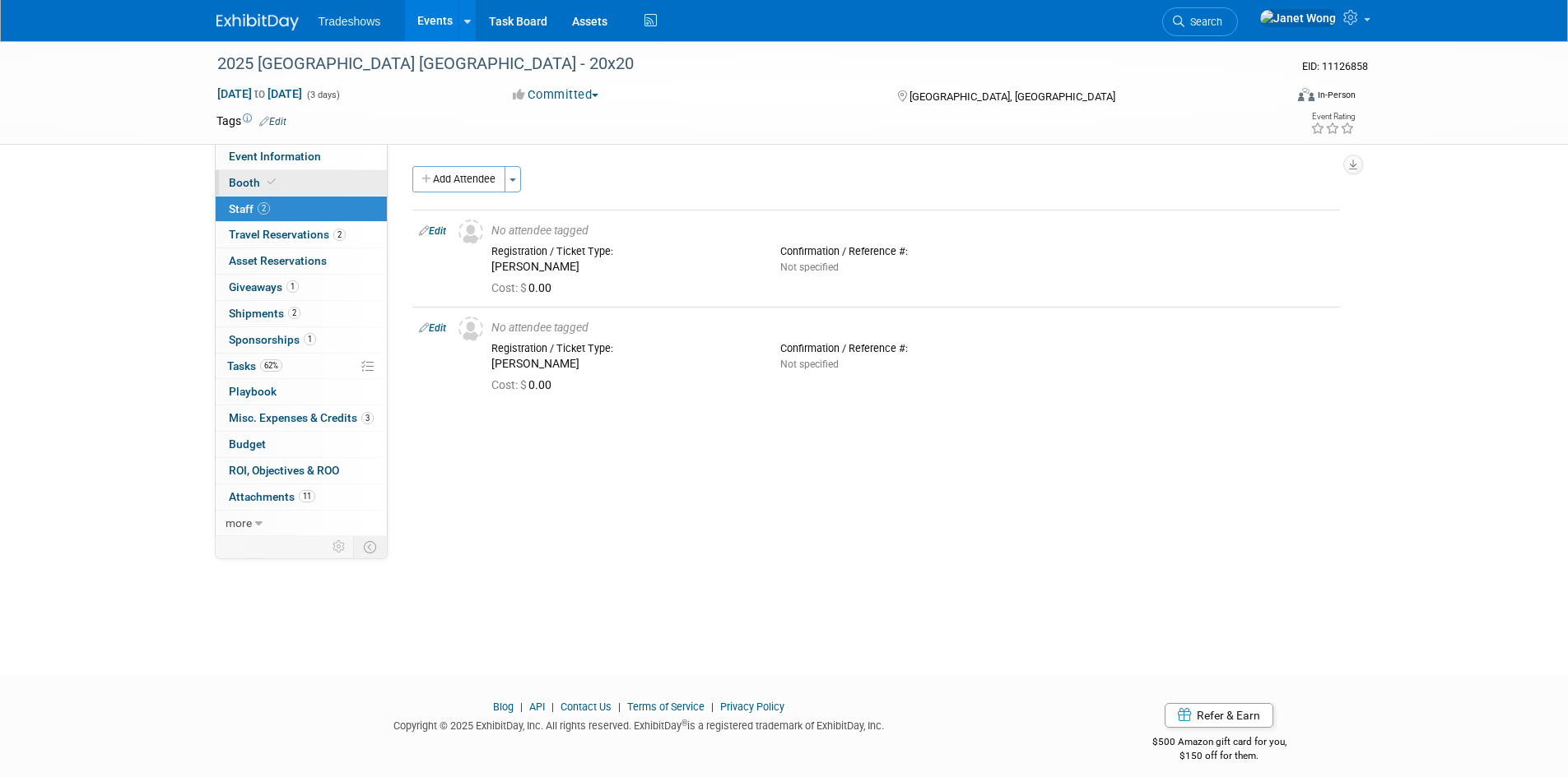
click at [278, 185] on link "Booth" at bounding box center [301, 183] width 171 height 25
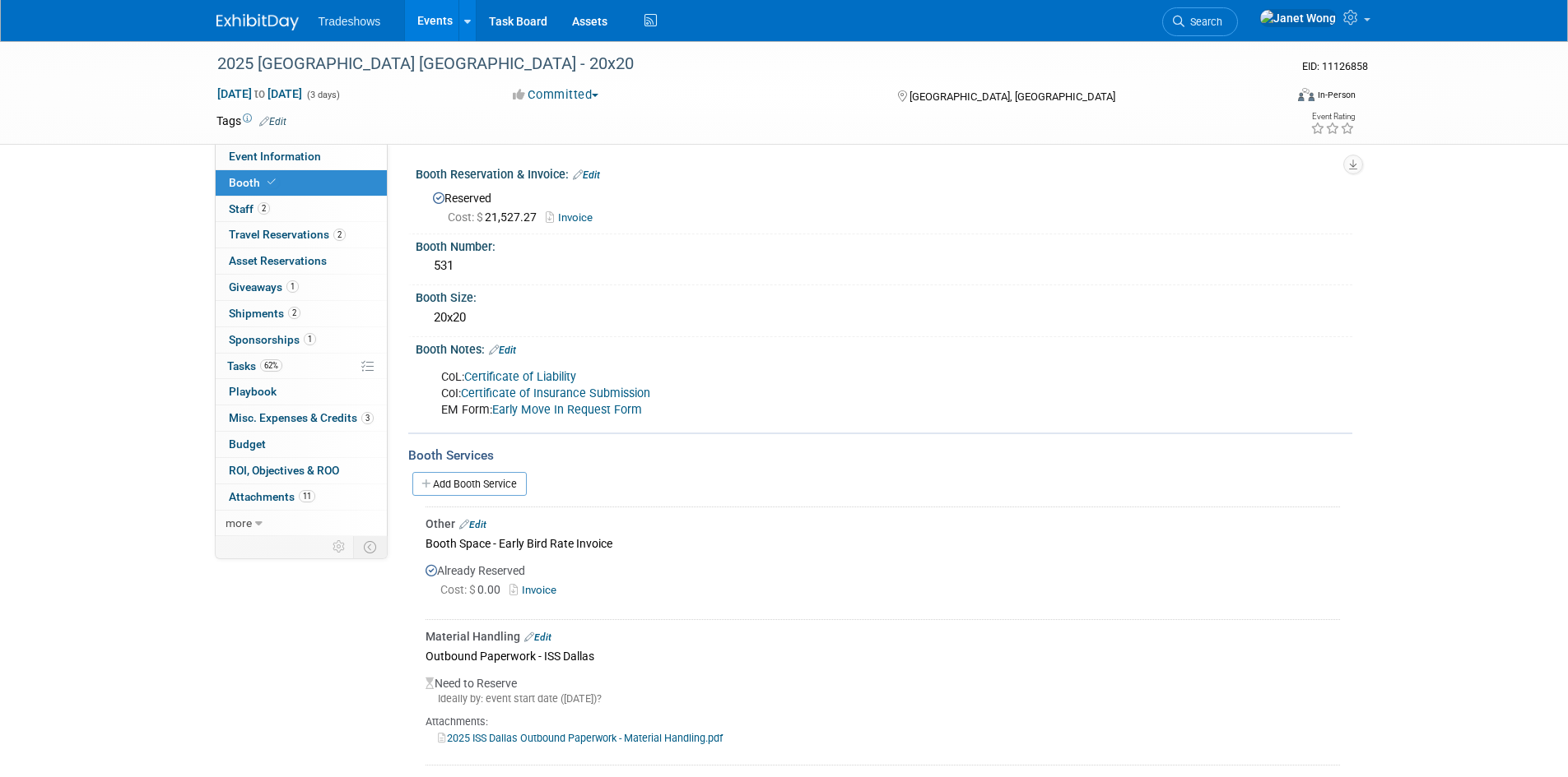
click at [508, 394] on link "Certificate of Insurance Submission" at bounding box center [556, 393] width 190 height 14
click at [512, 350] on link "Edit" at bounding box center [502, 351] width 27 height 11
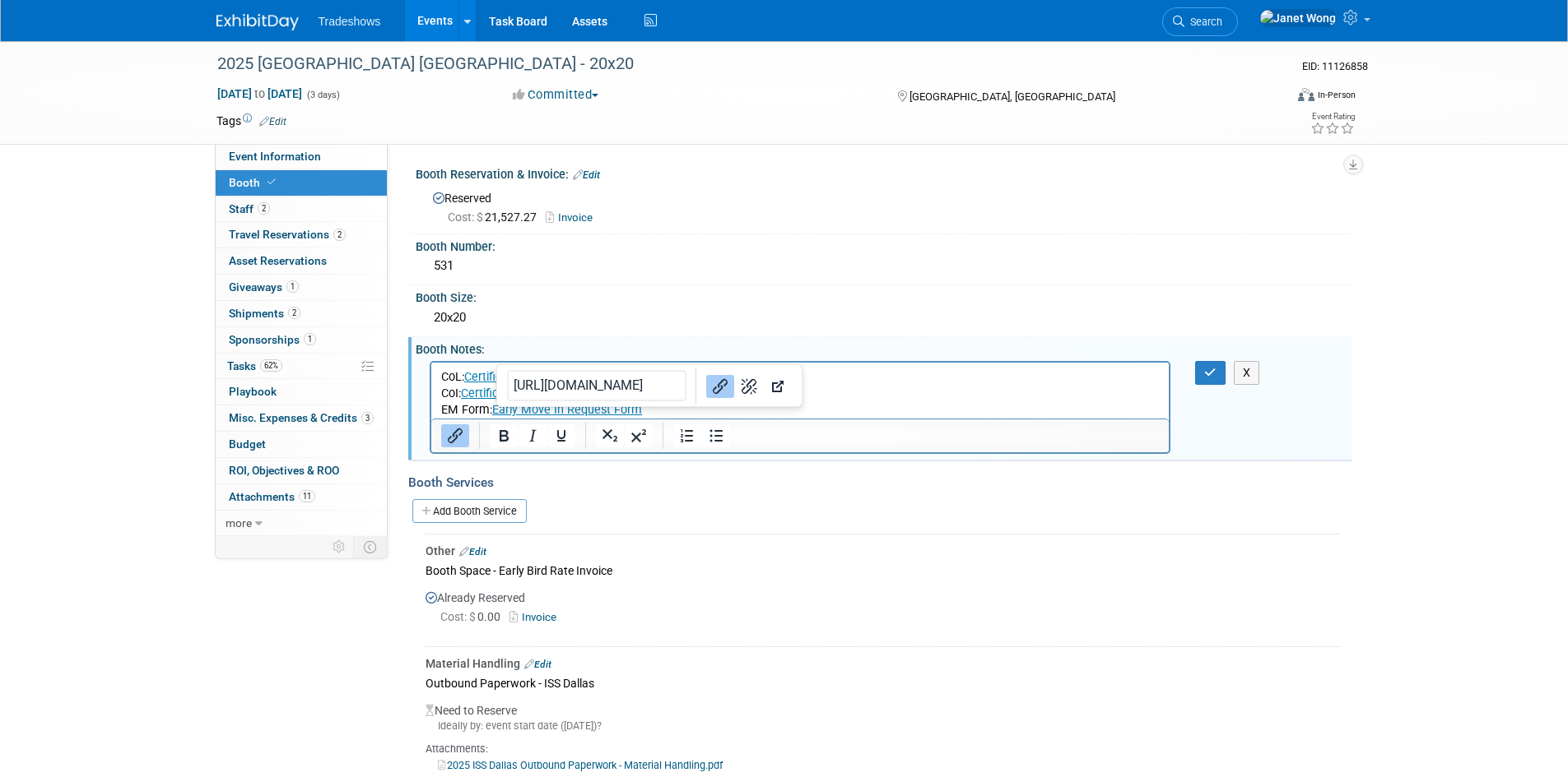
click at [656, 410] on p "CoL: Certificate of Liability CoI: Certificate of Insurance Submission EM Form:…" at bounding box center [800, 393] width 719 height 49
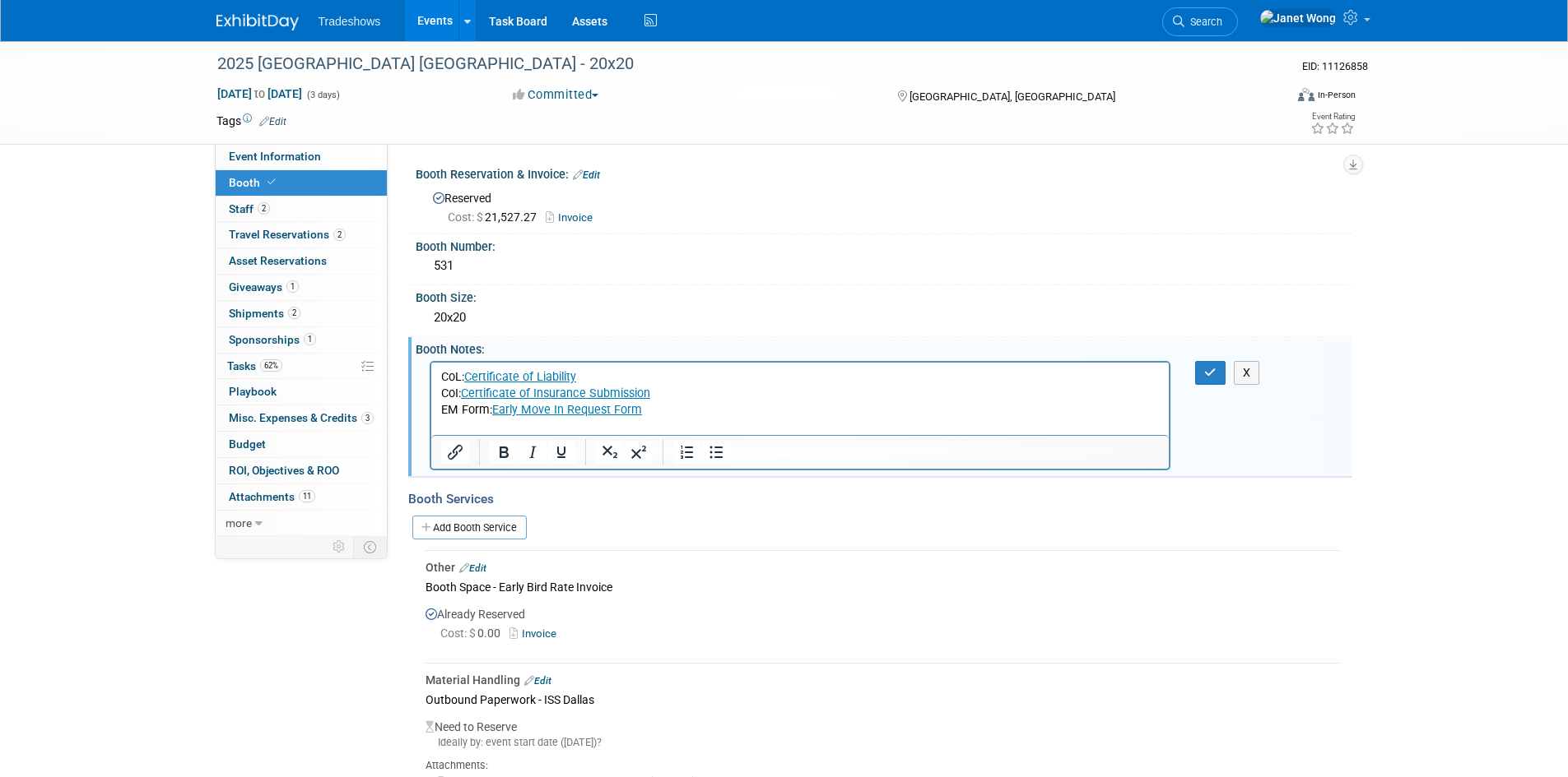
paste body "Rich Text Area. Press ALT-0 for help."
click at [791, 426] on p "file:///C:/Users/[PERSON_NAME]/Downloads/2025%20ISS%20Dallas%20-%20Certificate%…" at bounding box center [800, 434] width 719 height 33
click at [1139, 422] on p "file:///C:/Users/[PERSON_NAME]/Downloads/2025%20ISS%20Dallas%20-%20Certificate%…" at bounding box center [800, 434] width 719 height 33
click at [999, 432] on p "file:///C:/Users/[PERSON_NAME]/Downloads/2025%20ISS%20Dallas%20-%20Certificate%…" at bounding box center [800, 434] width 719 height 33
click at [997, 432] on p "file:///C:/Users/[PERSON_NAME]/Downloads/2025%20ISS%20Dallas%20-%20Certificate%…" at bounding box center [800, 434] width 719 height 33
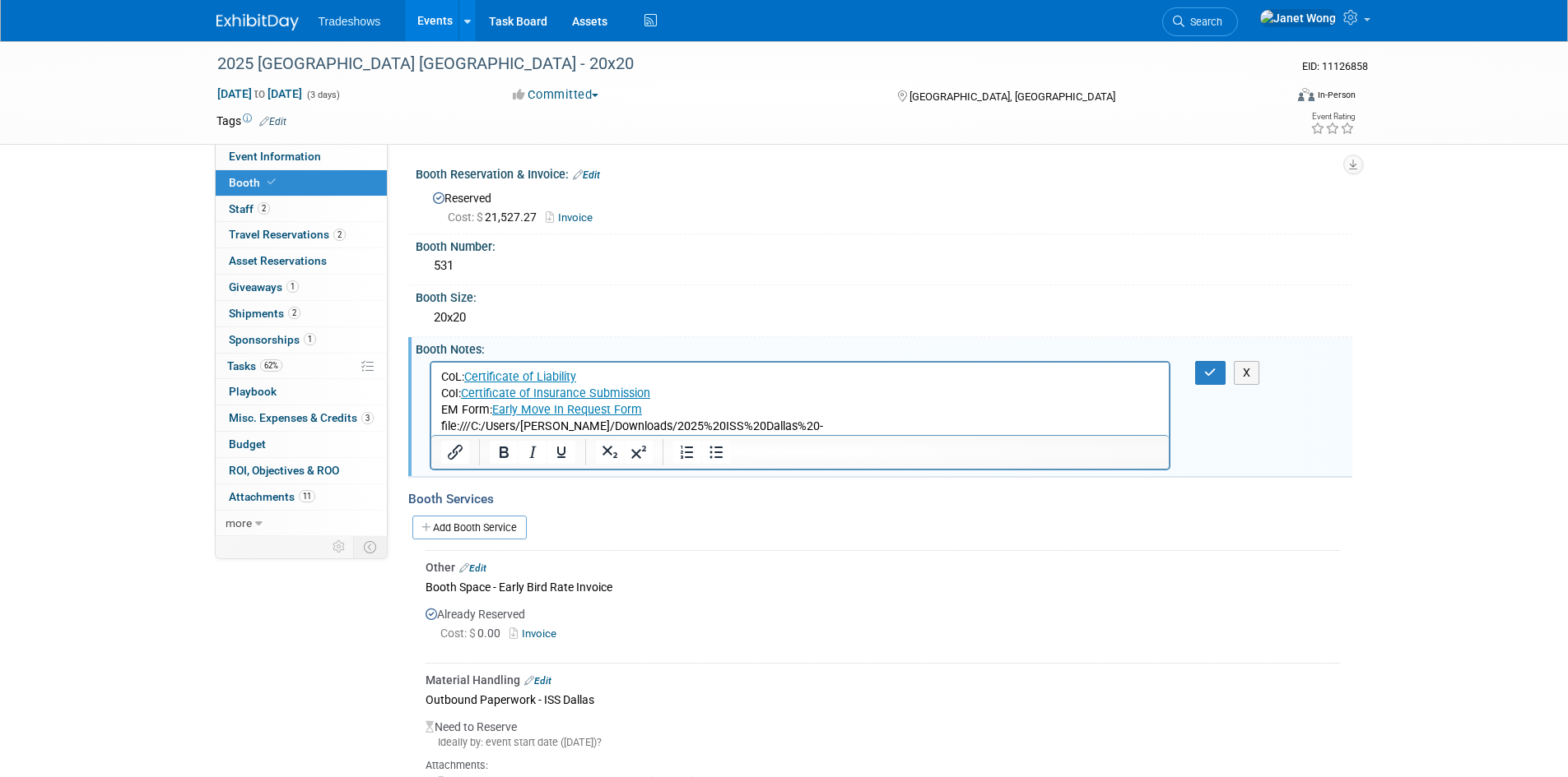
click at [997, 432] on p "file:///C:/Users/[PERSON_NAME]/Downloads/2025%20ISS%20Dallas%20-%20Certificate%…" at bounding box center [800, 434] width 719 height 33
click at [997, 431] on p "file:///C:/Users/[PERSON_NAME]/Downloads/2025%20ISS%20Dallas%20-%20Certificate%…" at bounding box center [800, 434] width 719 height 33
drag, startPoint x: 564, startPoint y: 62, endPoint x: 450, endPoint y: 451, distance: 405.4
click at [450, 451] on icon "Insert/edit link" at bounding box center [455, 452] width 20 height 20
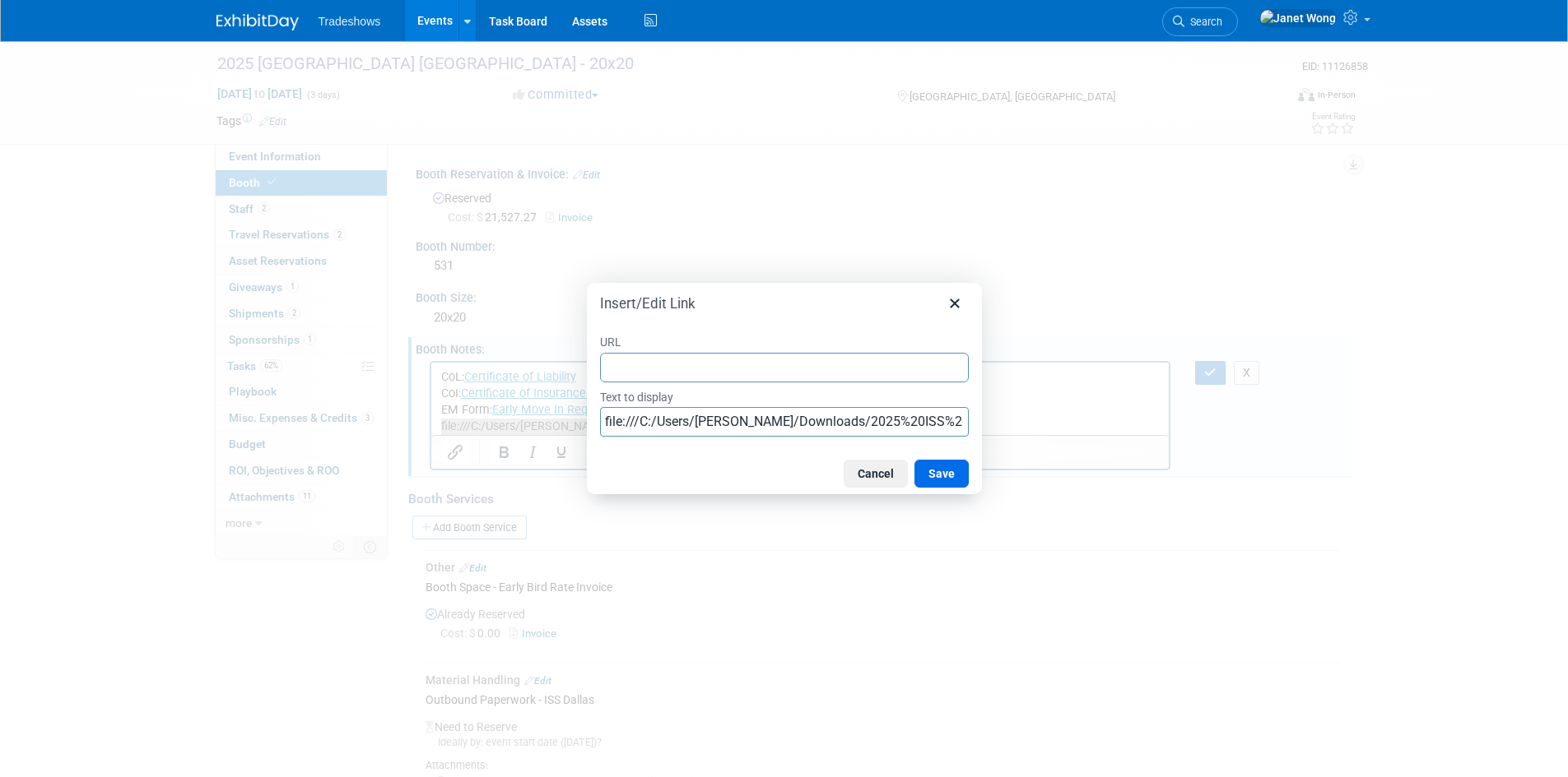
type input "file:///C:/Users/[PERSON_NAME]/Downloads/2025%20ISS%20Dallas%20-%20Certificate%…"
click at [939, 468] on button "Save" at bounding box center [942, 474] width 55 height 28
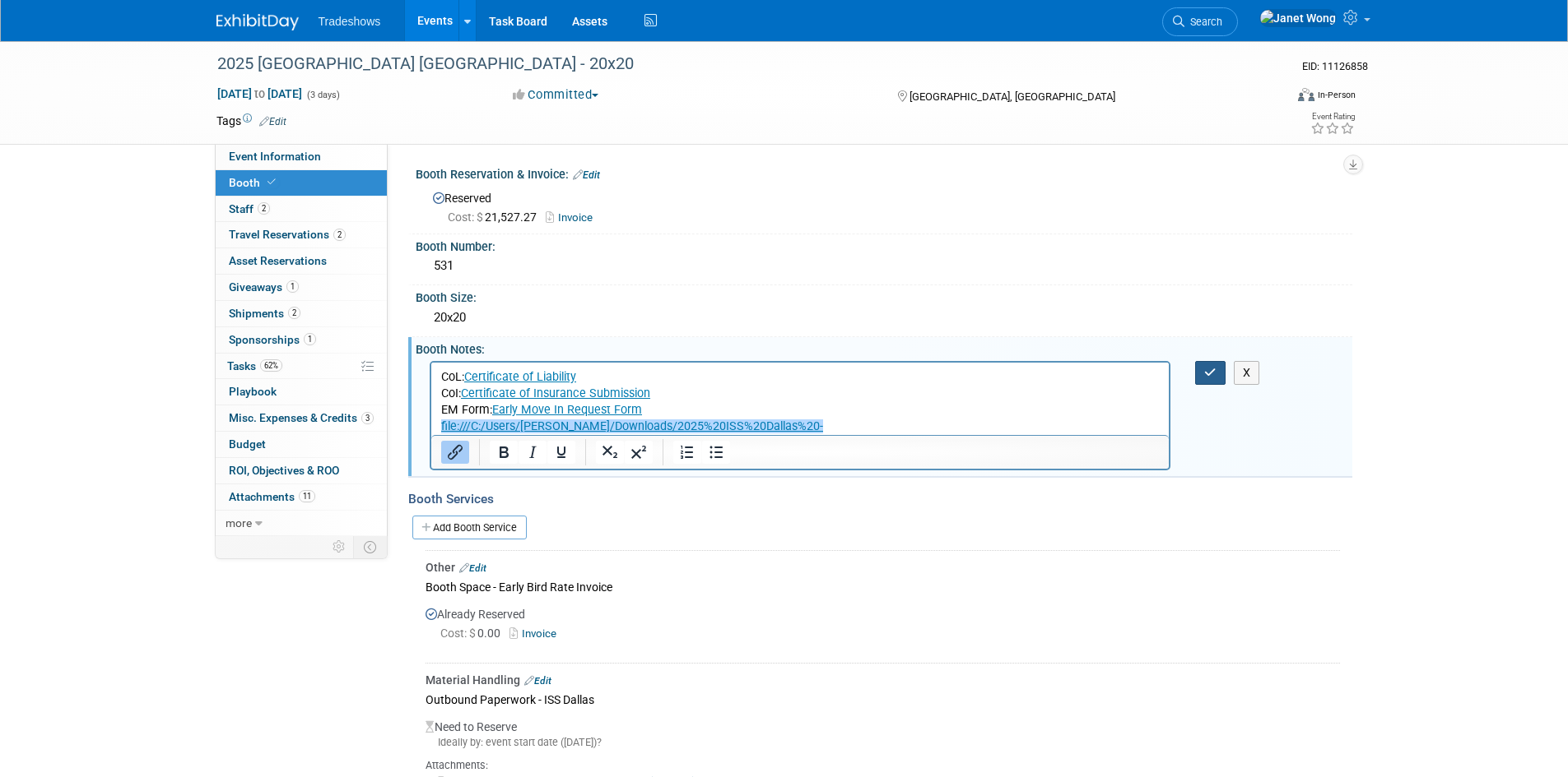
click at [1205, 370] on icon "button" at bounding box center [1209, 372] width 12 height 11
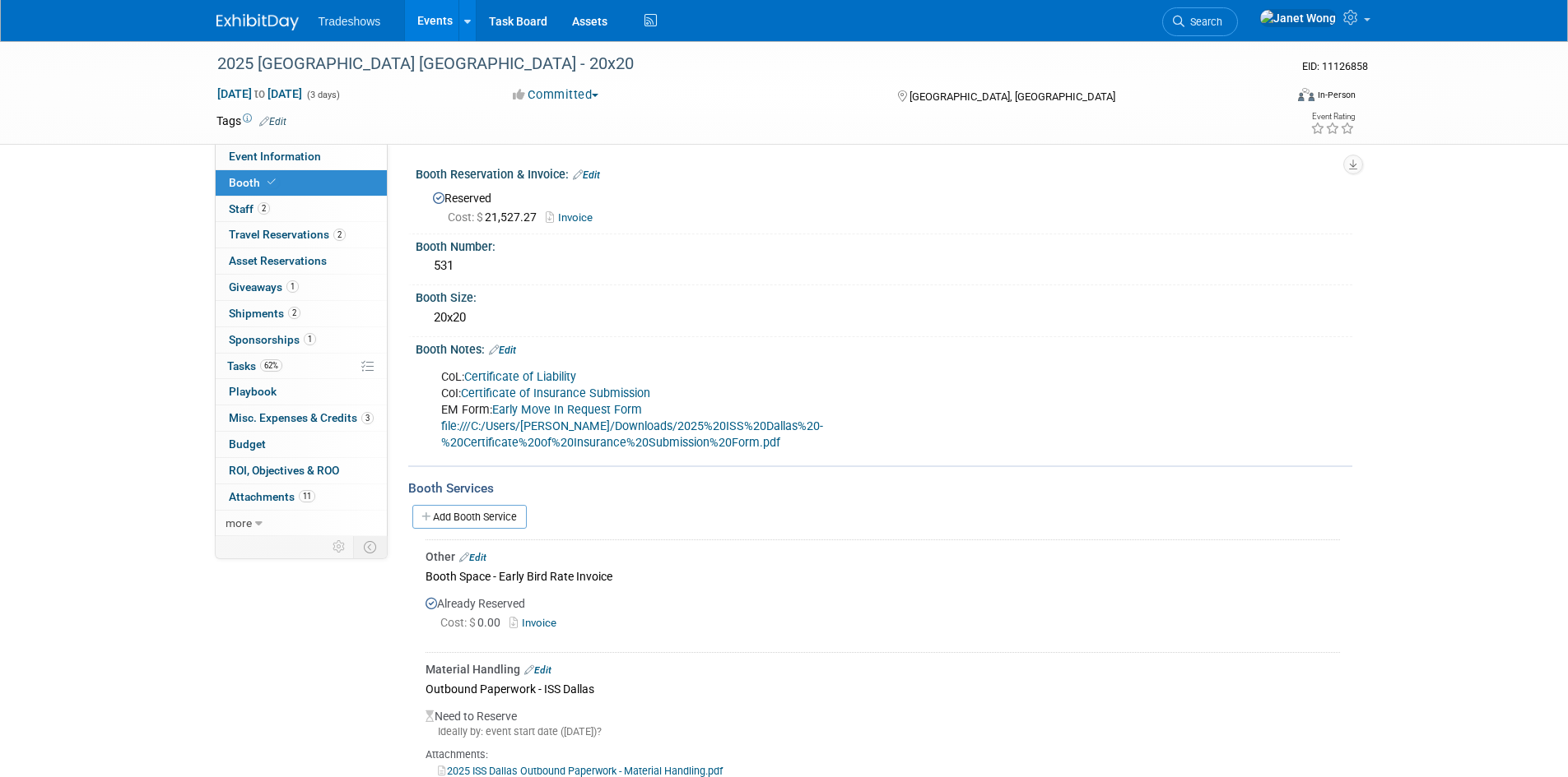
click at [578, 424] on link "file:///C:/Users/[PERSON_NAME]/Downloads/2025%20ISS%20Dallas%20-%20Certificate%…" at bounding box center [632, 435] width 382 height 30
click at [737, 427] on link "file:///C:/Users/[PERSON_NAME]/Downloads/2025%20ISS%20Dallas%20-%20Certificate%…" at bounding box center [632, 435] width 382 height 30
click at [532, 407] on link "Early Move In Request Form" at bounding box center [567, 409] width 150 height 14
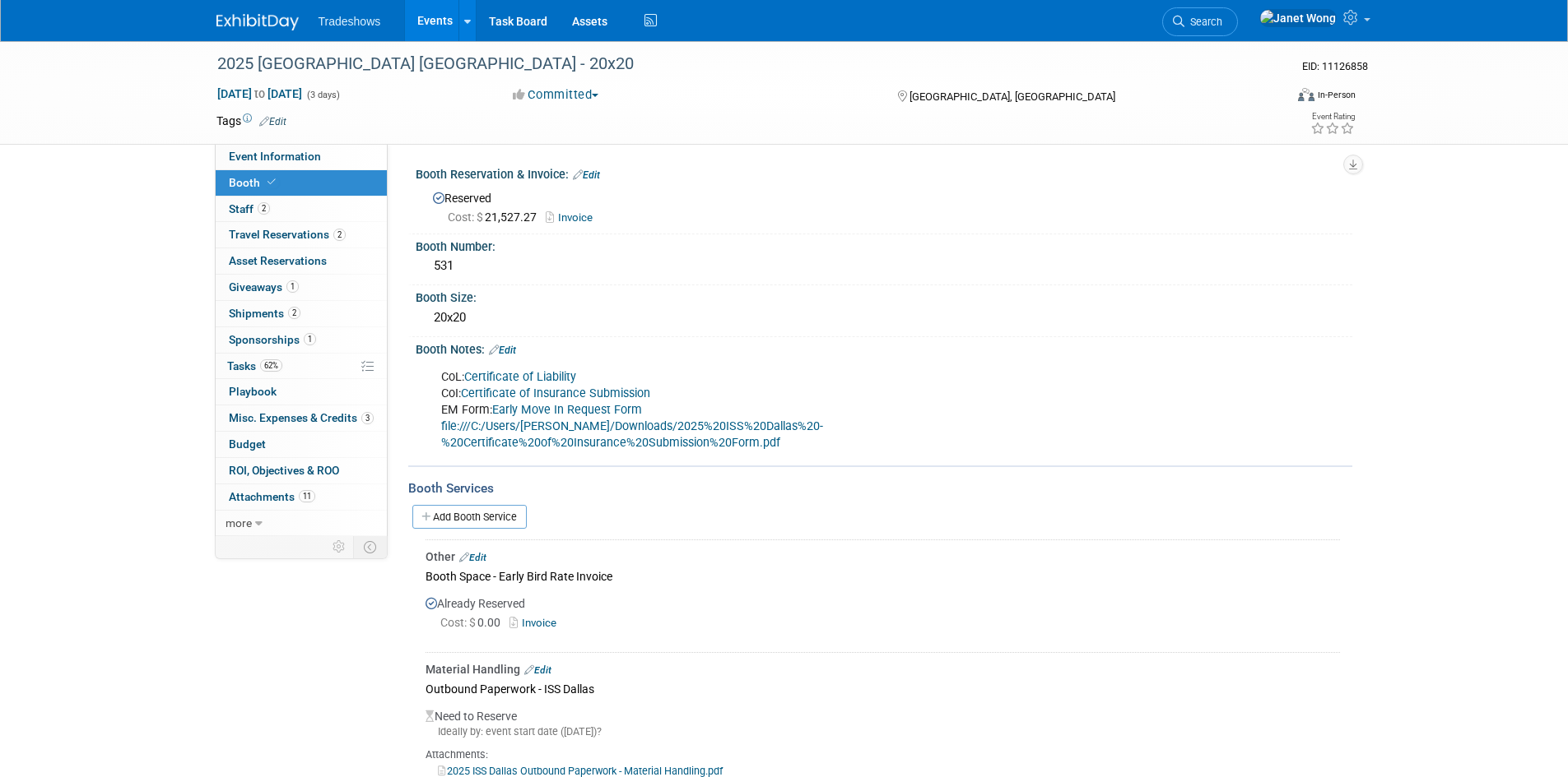
click at [450, 427] on link "file:///C:/Users/[PERSON_NAME]/Downloads/2025%20ISS%20Dallas%20-%20Certificate%…" at bounding box center [632, 435] width 382 height 30
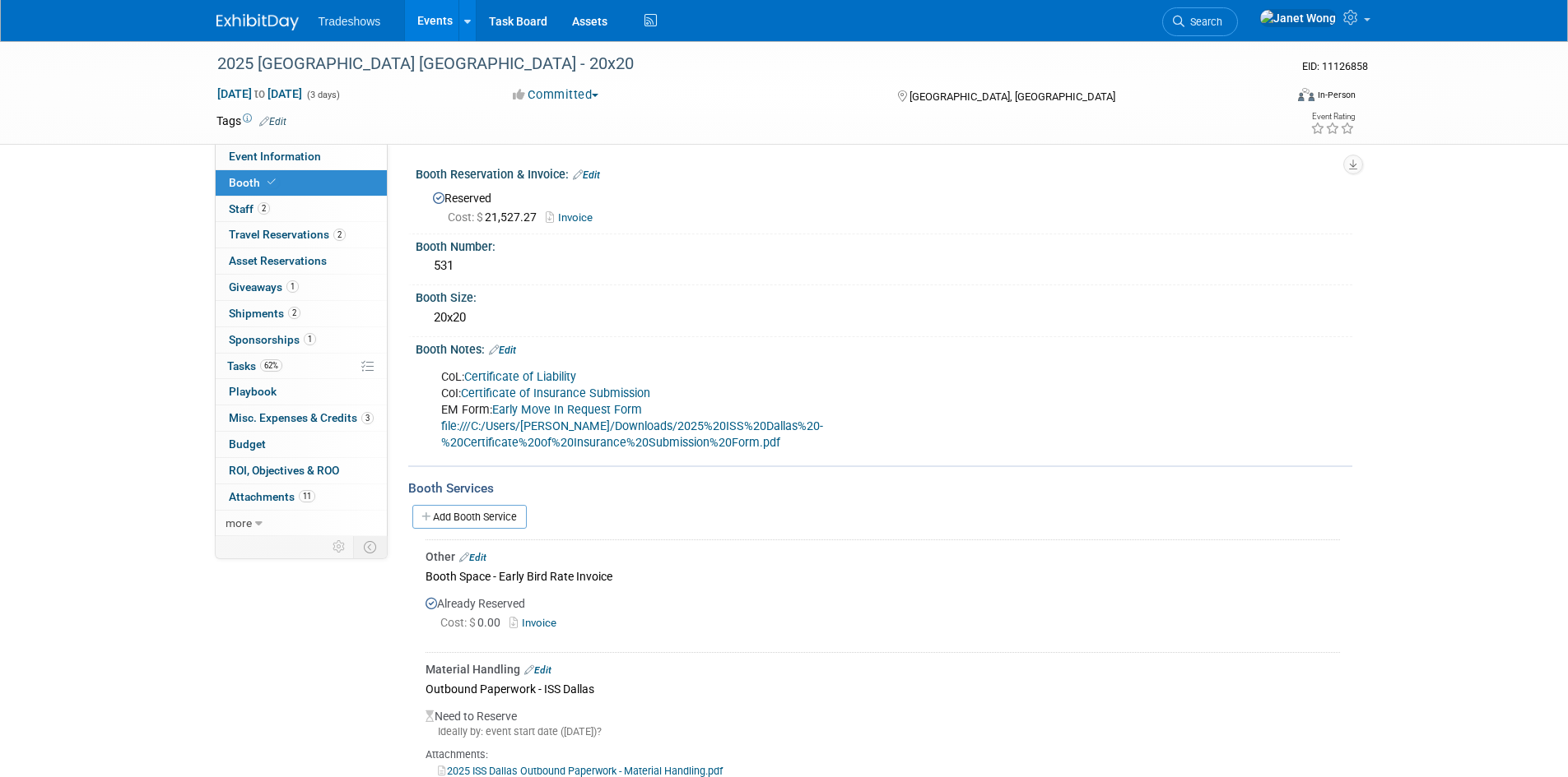
click at [450, 427] on link "file:///C:/Users/[PERSON_NAME]/Downloads/2025%20ISS%20Dallas%20-%20Certificate%…" at bounding box center [632, 435] width 382 height 30
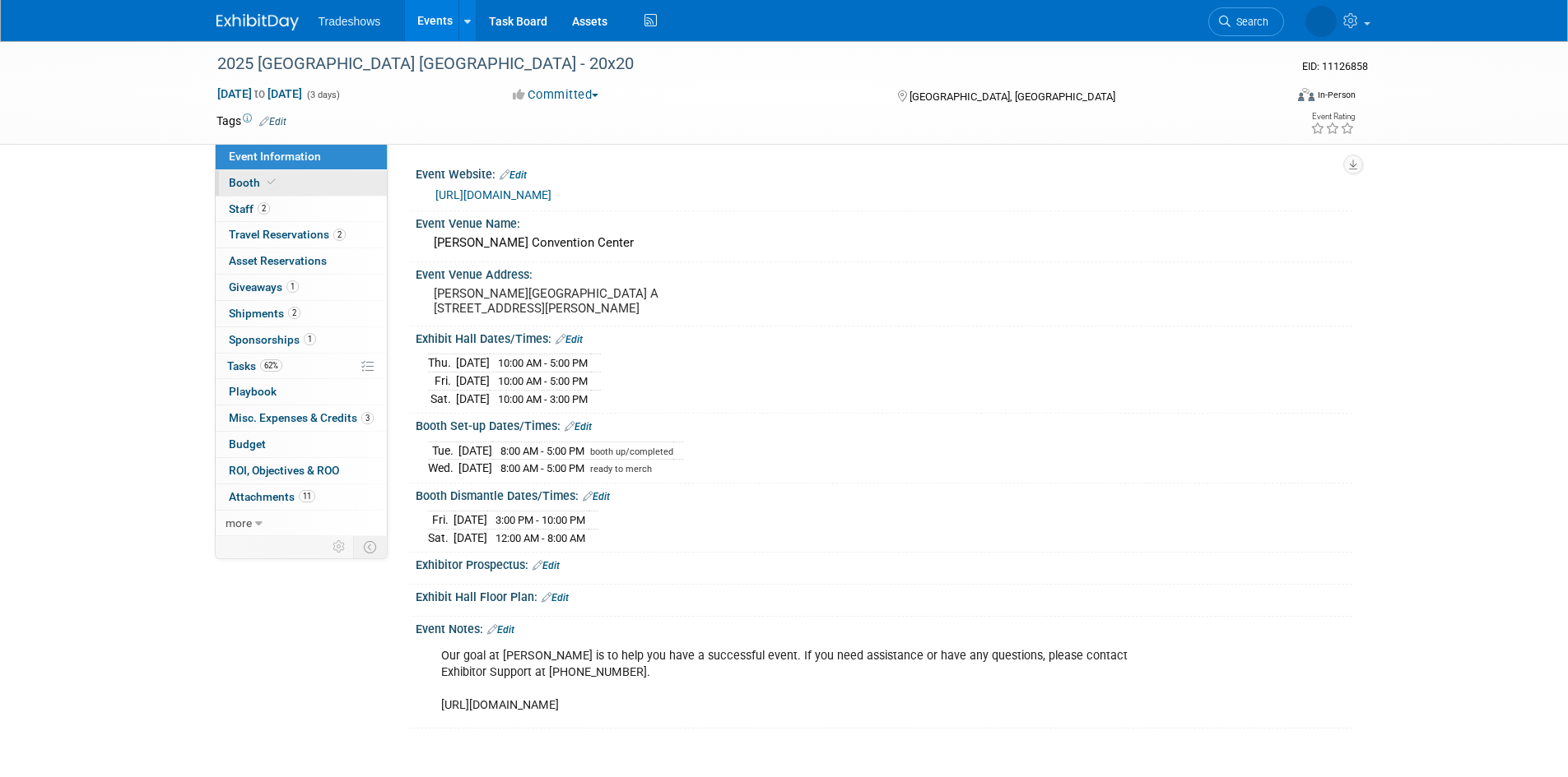
click at [282, 190] on link "Booth" at bounding box center [301, 183] width 171 height 25
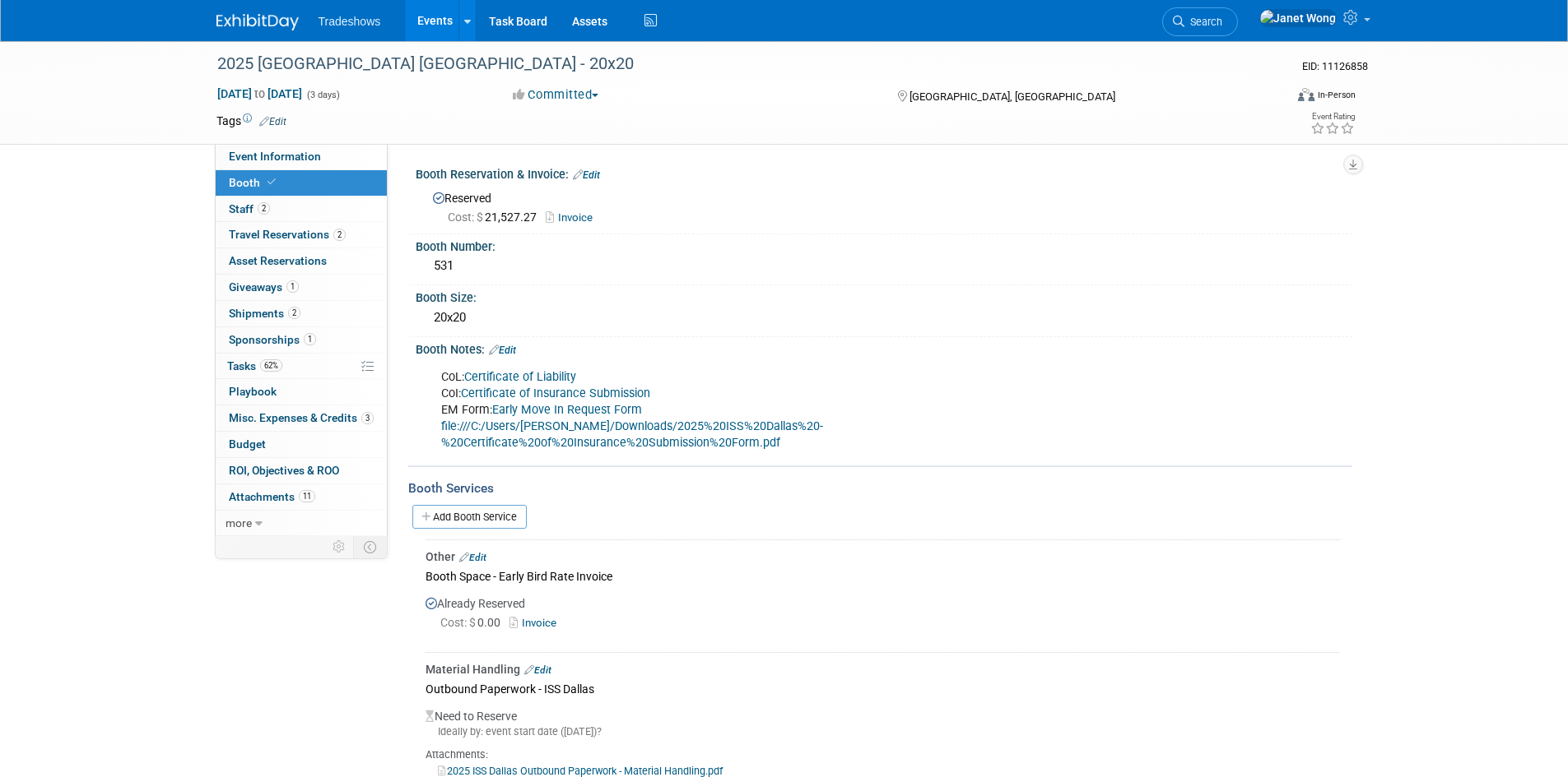
click at [758, 426] on link "file:///C:/Users/[PERSON_NAME]/Downloads/2025%20ISS%20Dallas%20-%20Certificate%…" at bounding box center [632, 435] width 382 height 30
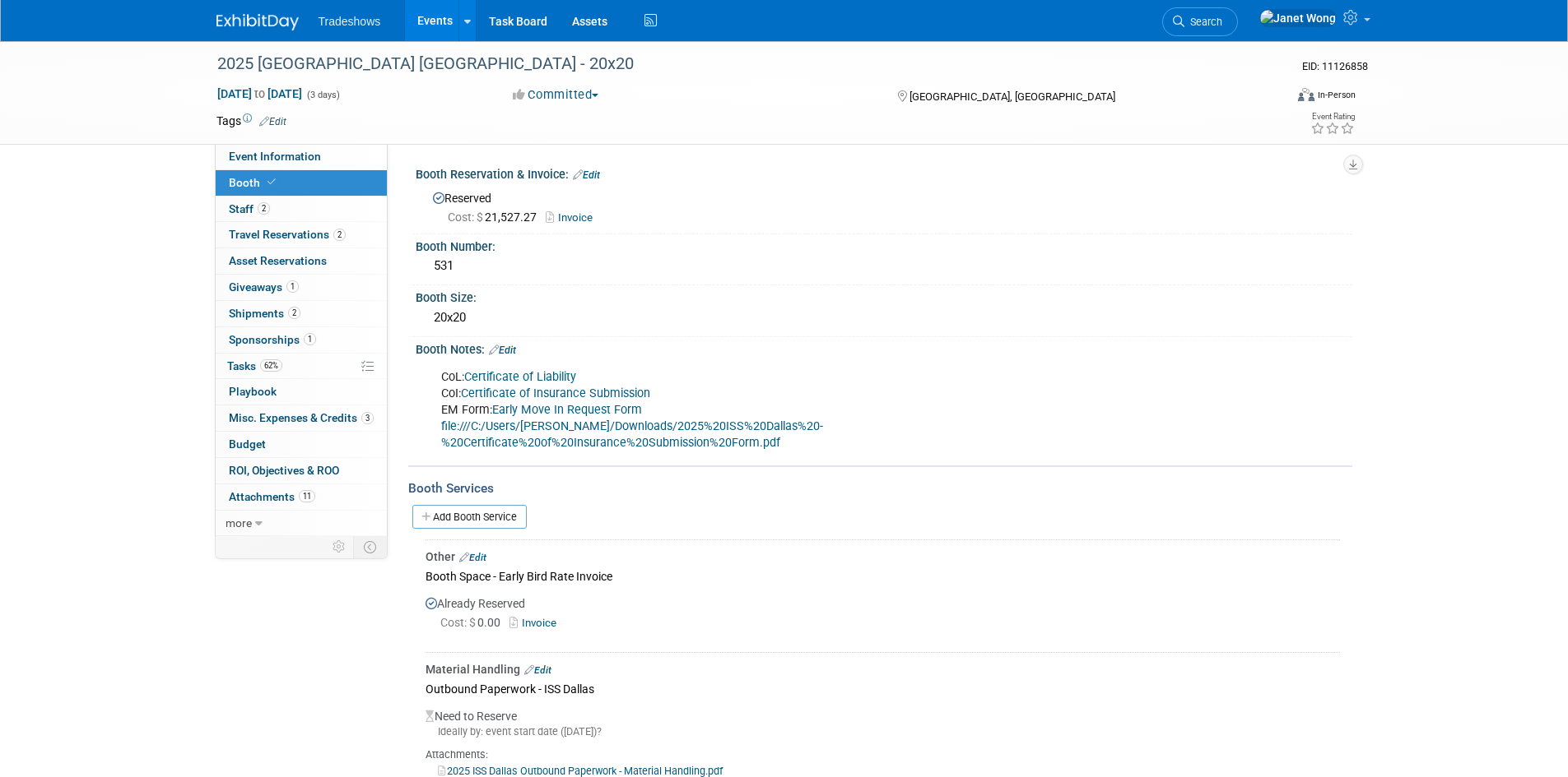
click at [758, 426] on link "file:///C:/Users/[PERSON_NAME]/Downloads/2025%20ISS%20Dallas%20-%20Certificate%…" at bounding box center [632, 435] width 382 height 30
drag, startPoint x: 749, startPoint y: 422, endPoint x: 508, endPoint y: 354, distance: 250.4
click at [507, 355] on link "Edit" at bounding box center [502, 351] width 27 height 11
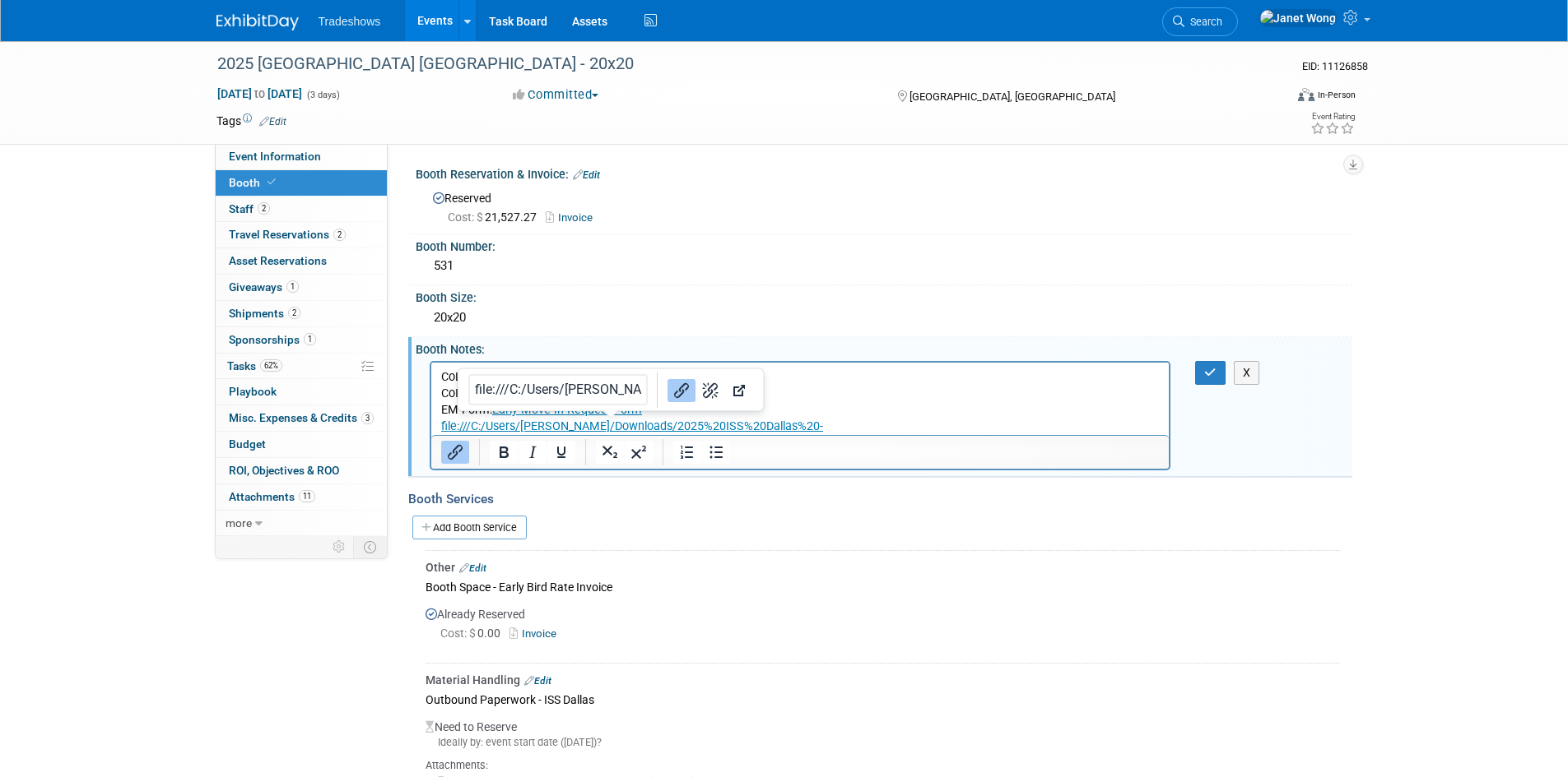
click at [604, 422] on link "file:///C:/Users/[PERSON_NAME]/Downloads/2025%20ISS%20Dallas%20-%20Certificate%…" at bounding box center [631, 434] width 382 height 30
click at [703, 394] on icon "Remove link" at bounding box center [710, 390] width 16 height 16
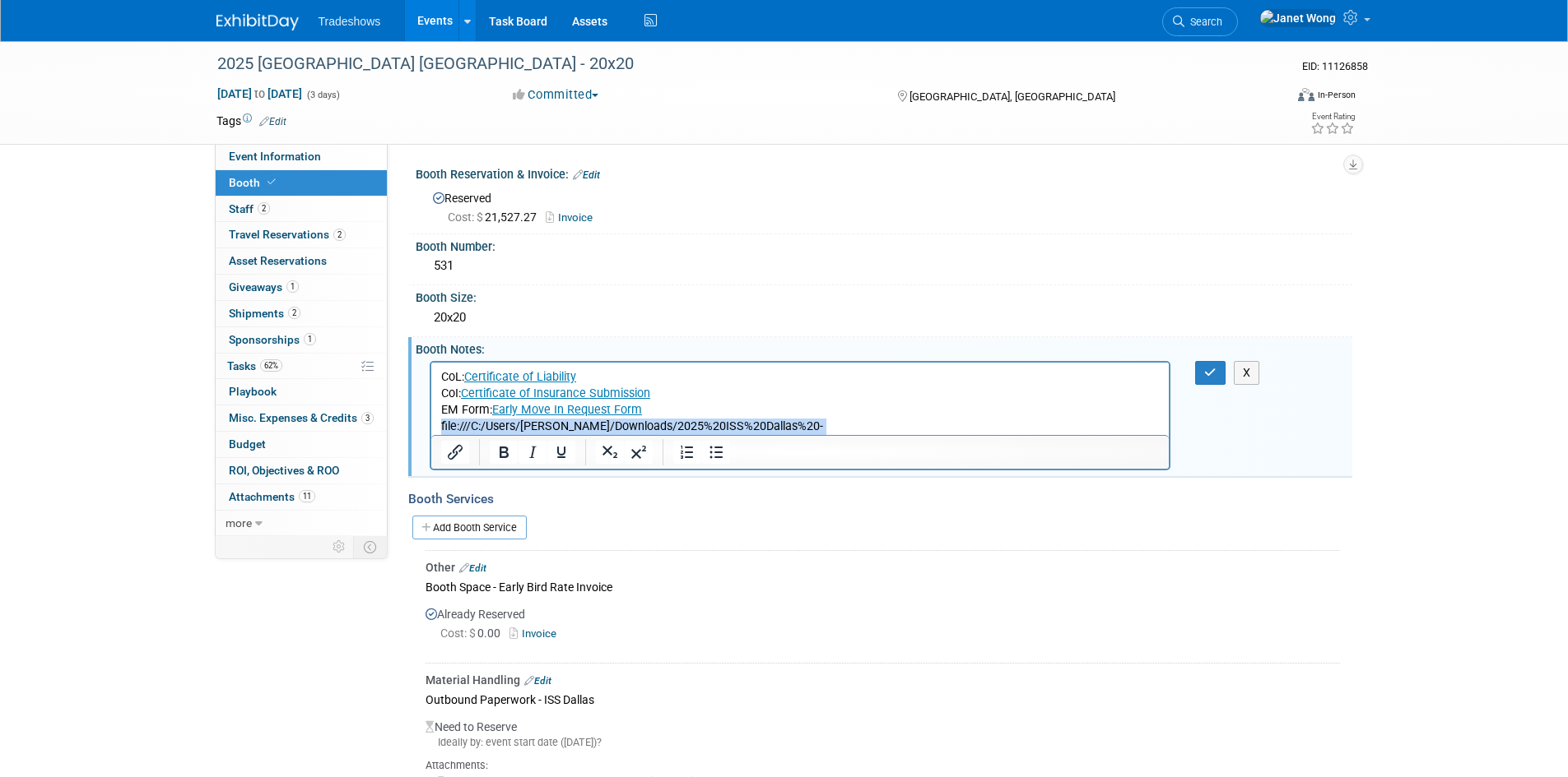
drag, startPoint x: 1071, startPoint y: 426, endPoint x: 824, endPoint y: 790, distance: 439.9
click at [430, 429] on html "CoL: Certificate of Liability CoI: Certificate of Insurance Submission EM Form:…" at bounding box center [799, 406] width 739 height 89
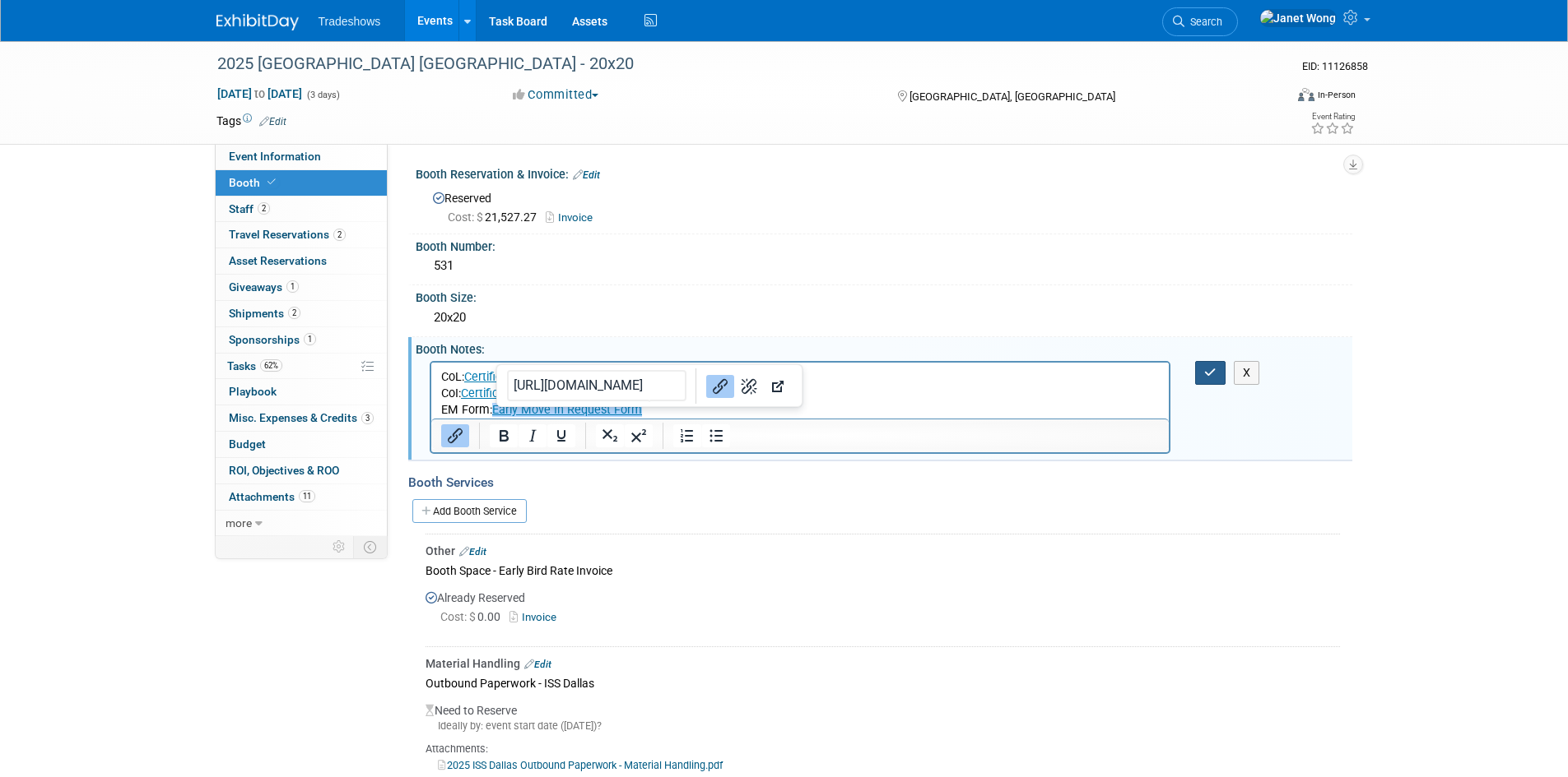
click at [1209, 372] on icon "button" at bounding box center [1209, 372] width 12 height 11
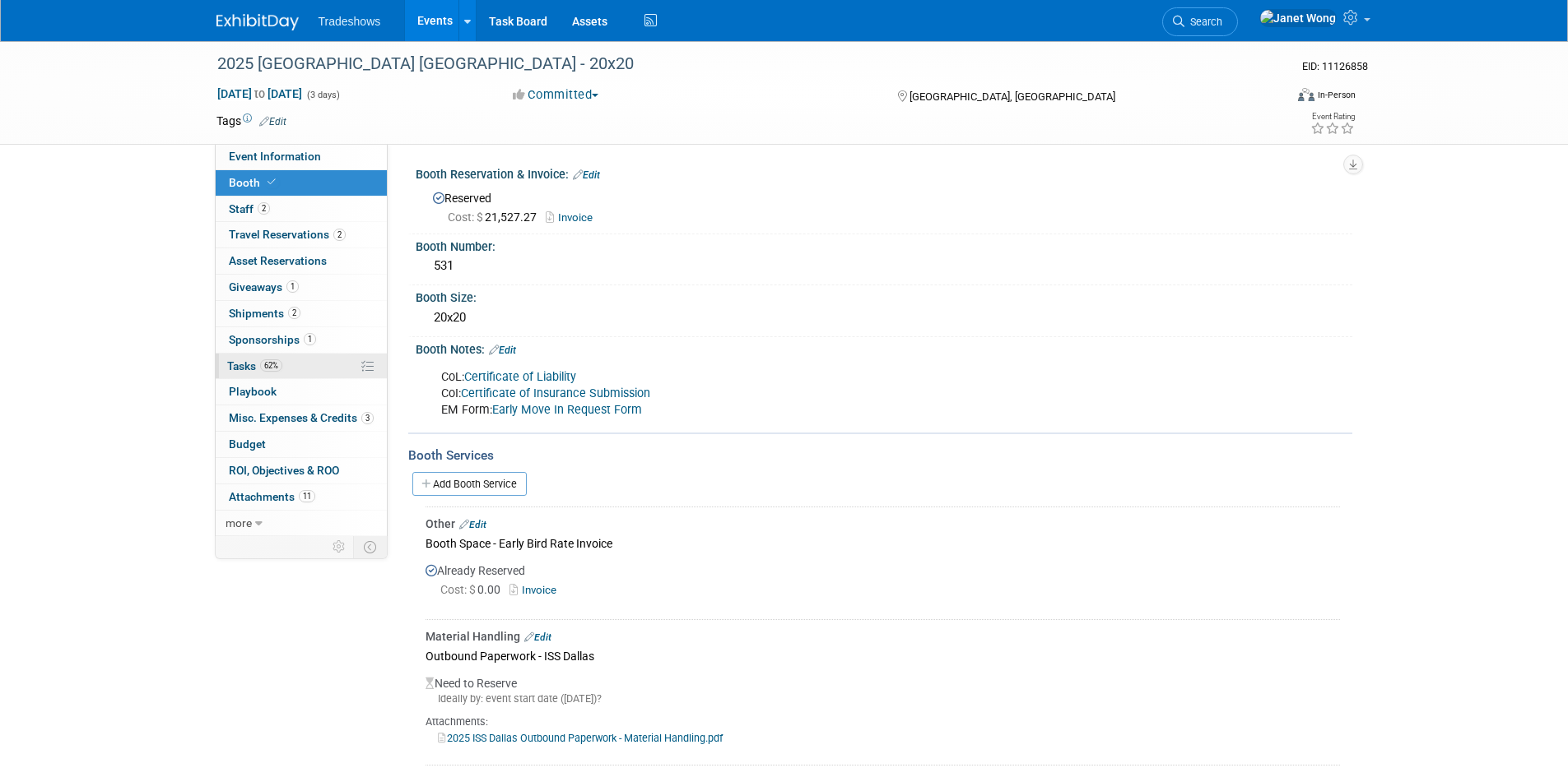
click at [285, 371] on link "62% Tasks 62%" at bounding box center [301, 366] width 171 height 25
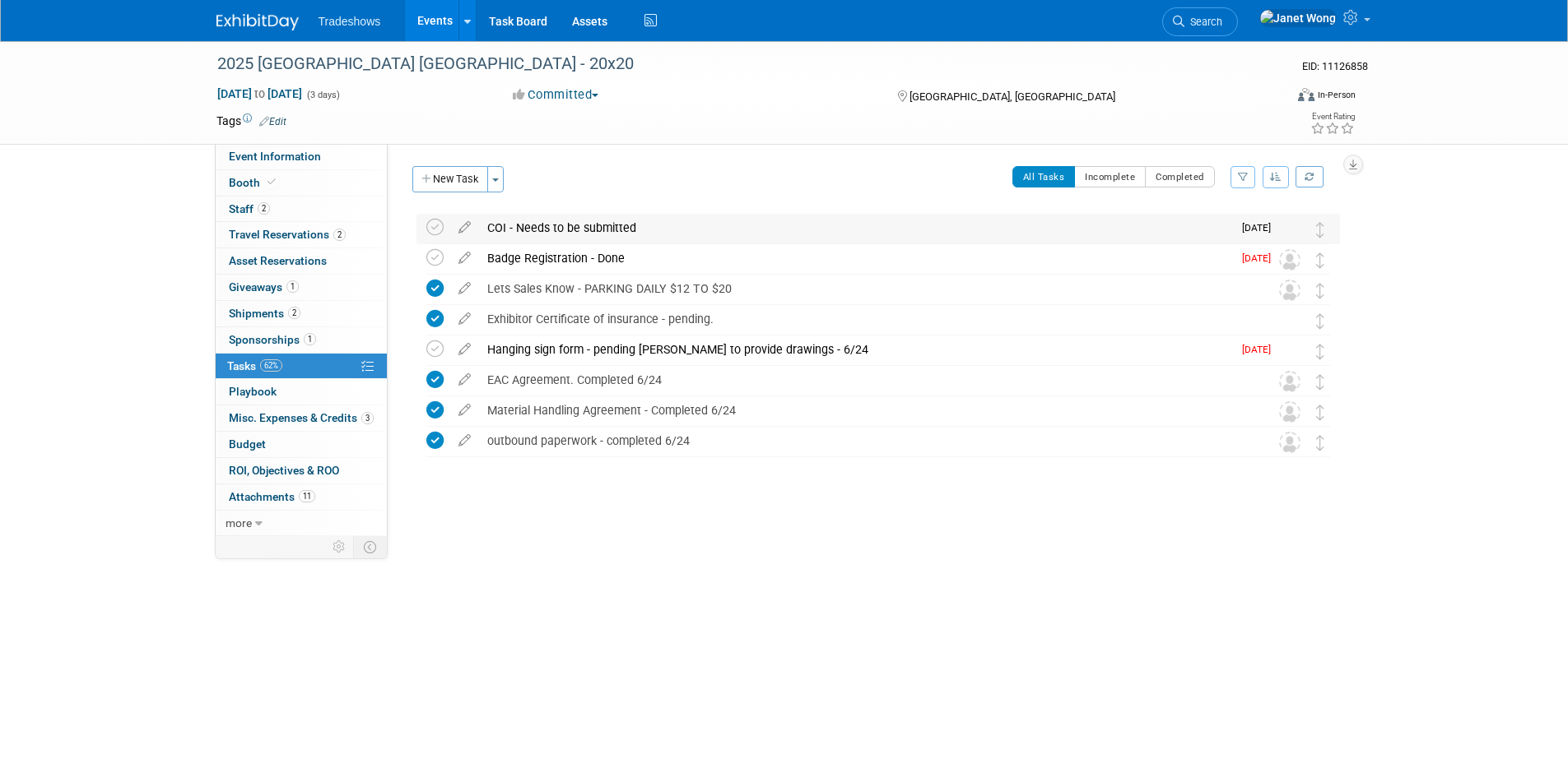
click at [635, 229] on div "COI - Needs to be submitted" at bounding box center [856, 228] width 753 height 28
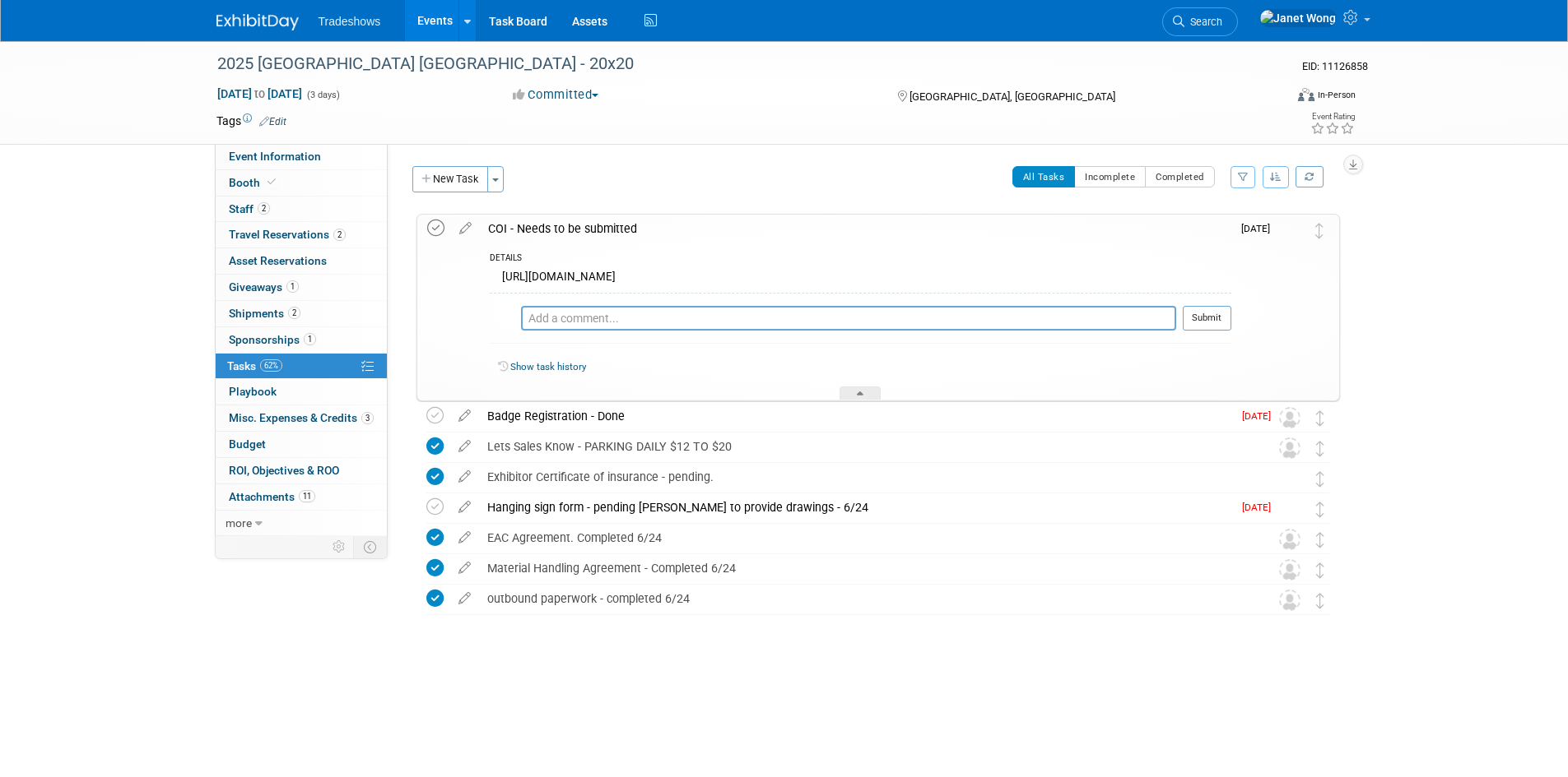
click at [437, 230] on icon at bounding box center [436, 228] width 17 height 17
click at [609, 316] on textarea at bounding box center [848, 319] width 655 height 25
type textarea "Please view Attachments Tab for COI"
drag, startPoint x: 889, startPoint y: 280, endPoint x: 496, endPoint y: 280, distance: 393.0
click at [496, 280] on div "[URL][DOMAIN_NAME]" at bounding box center [860, 279] width 742 height 25
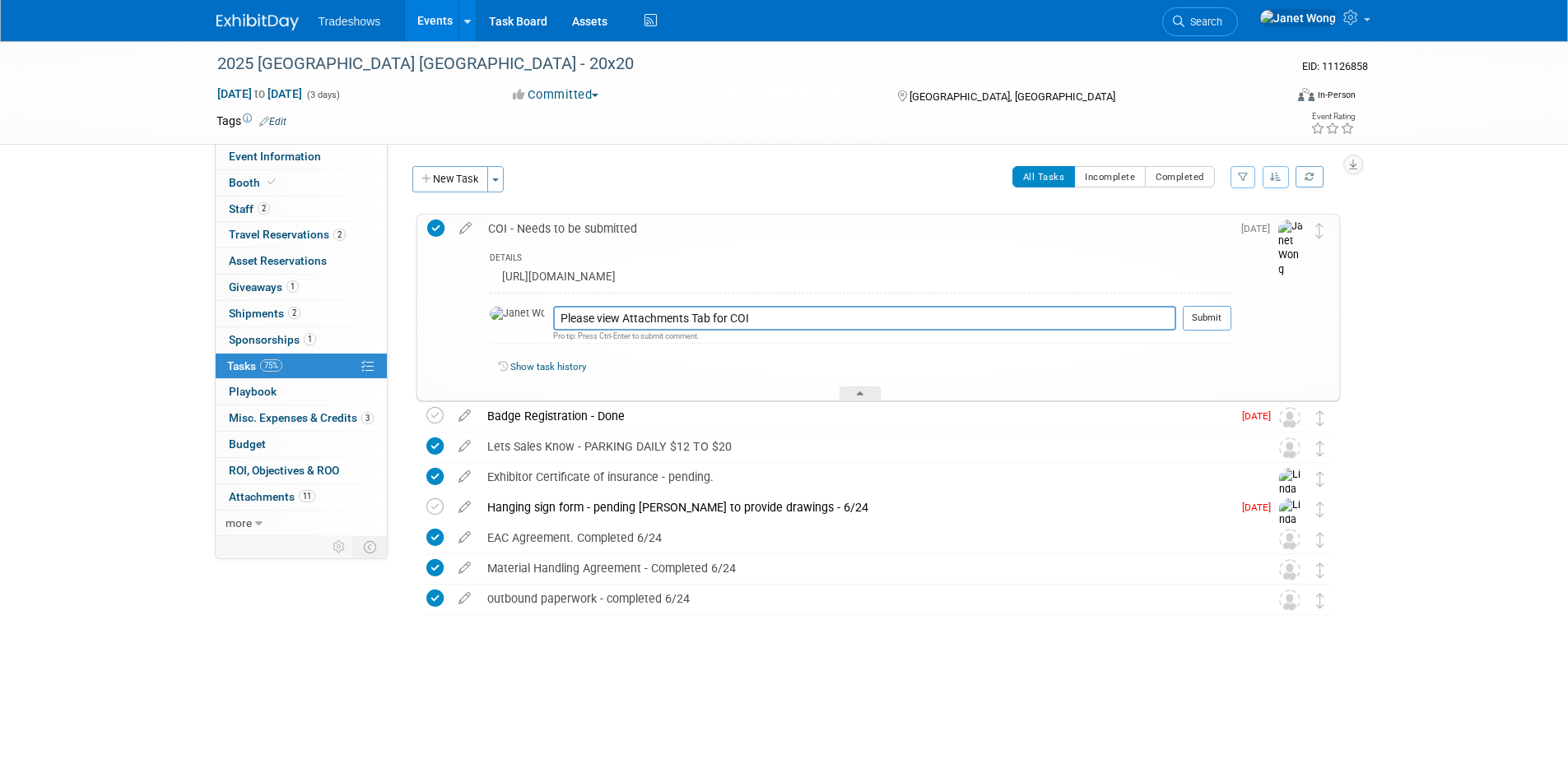
copy div "[URL][DOMAIN_NAME]"
click at [553, 372] on link "Show task history" at bounding box center [548, 367] width 75 height 11
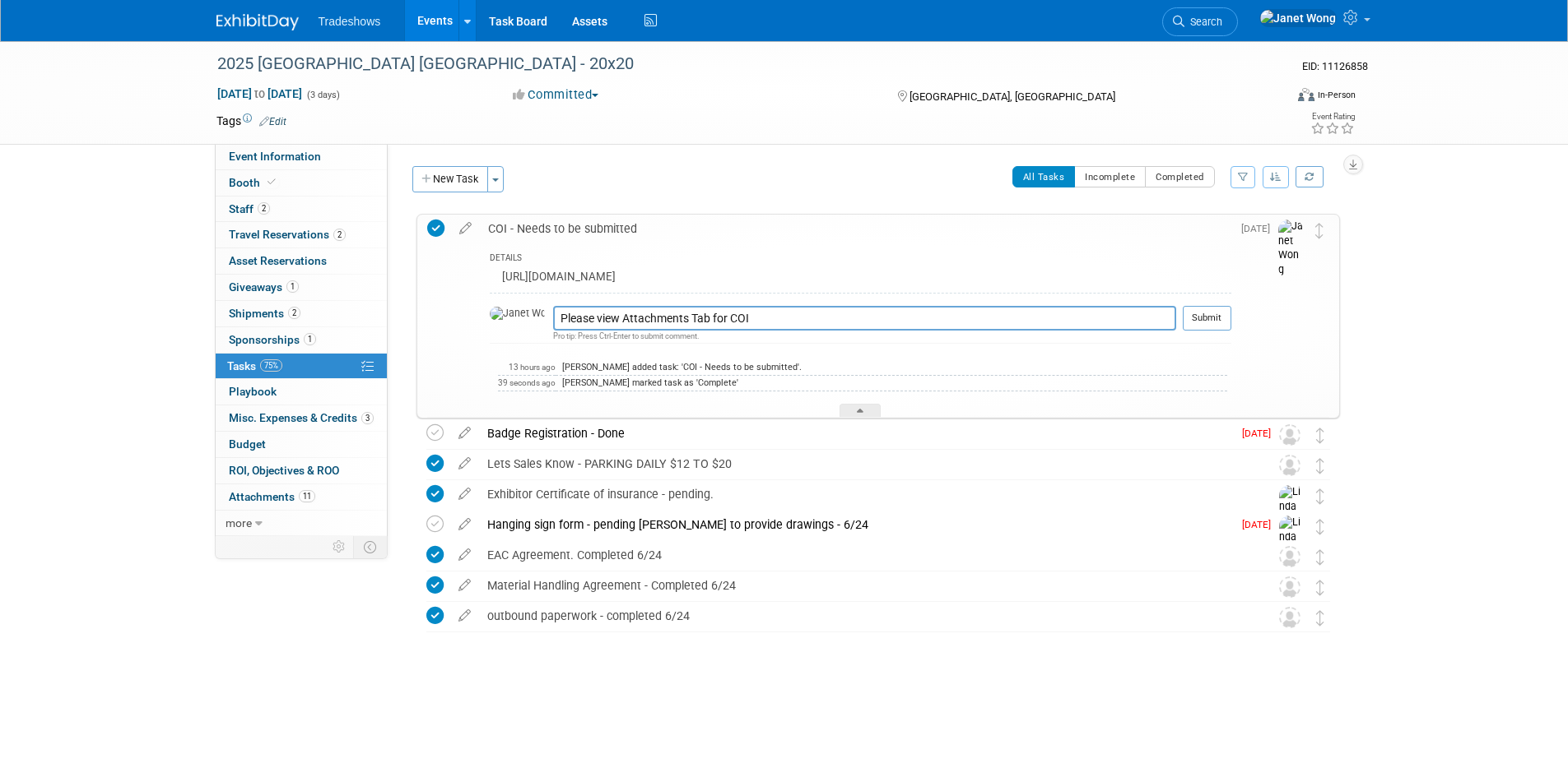
click at [442, 229] on icon at bounding box center [436, 228] width 17 height 17
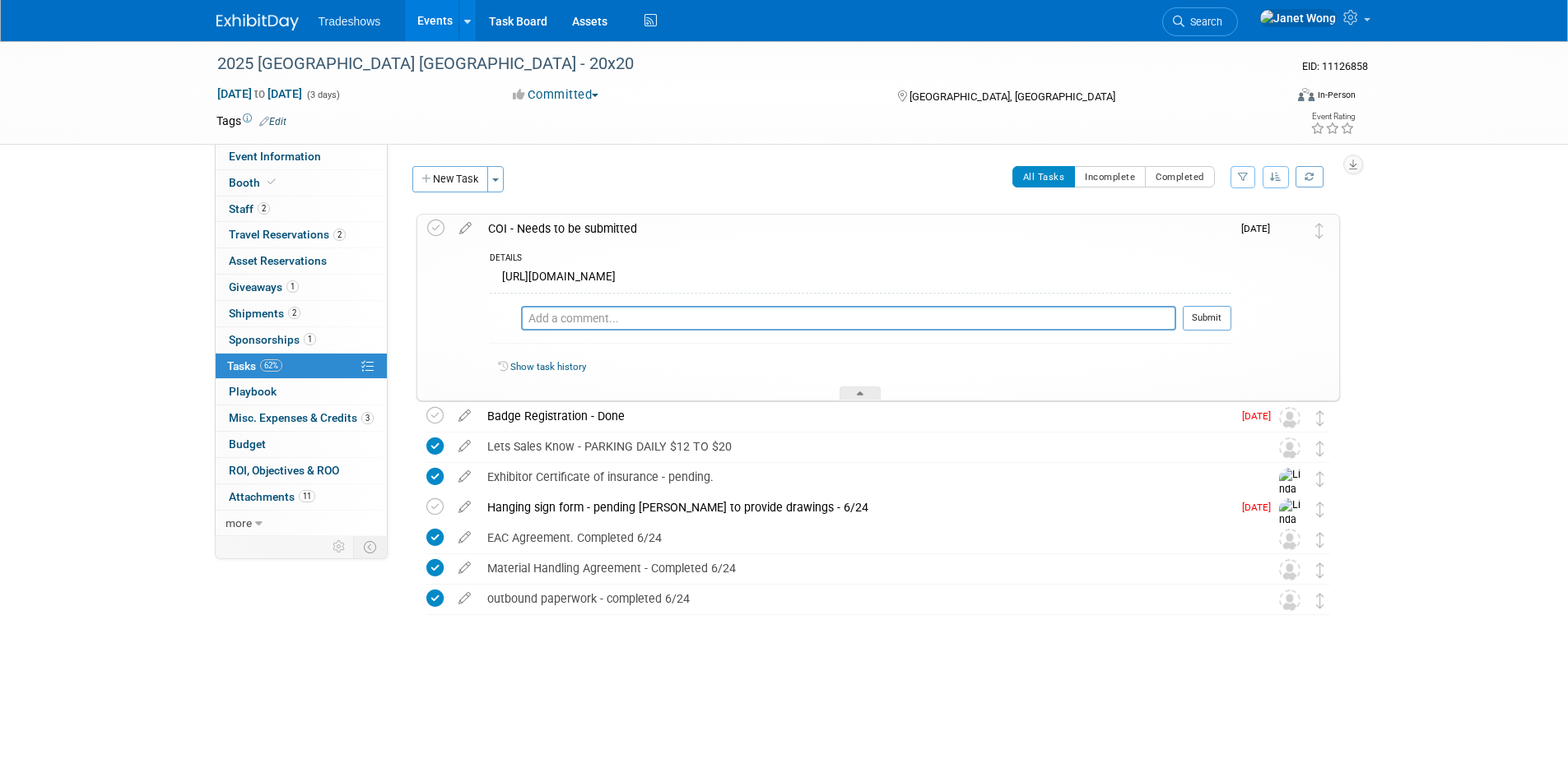
click at [487, 682] on div "2025 [GEOGRAPHIC_DATA] [GEOGRAPHIC_DATA] - 20x20 [GEOGRAPHIC_DATA], [GEOGRAPHIC…" at bounding box center [870, 446] width 940 height 474
click at [564, 366] on link "Show task history" at bounding box center [548, 367] width 75 height 11
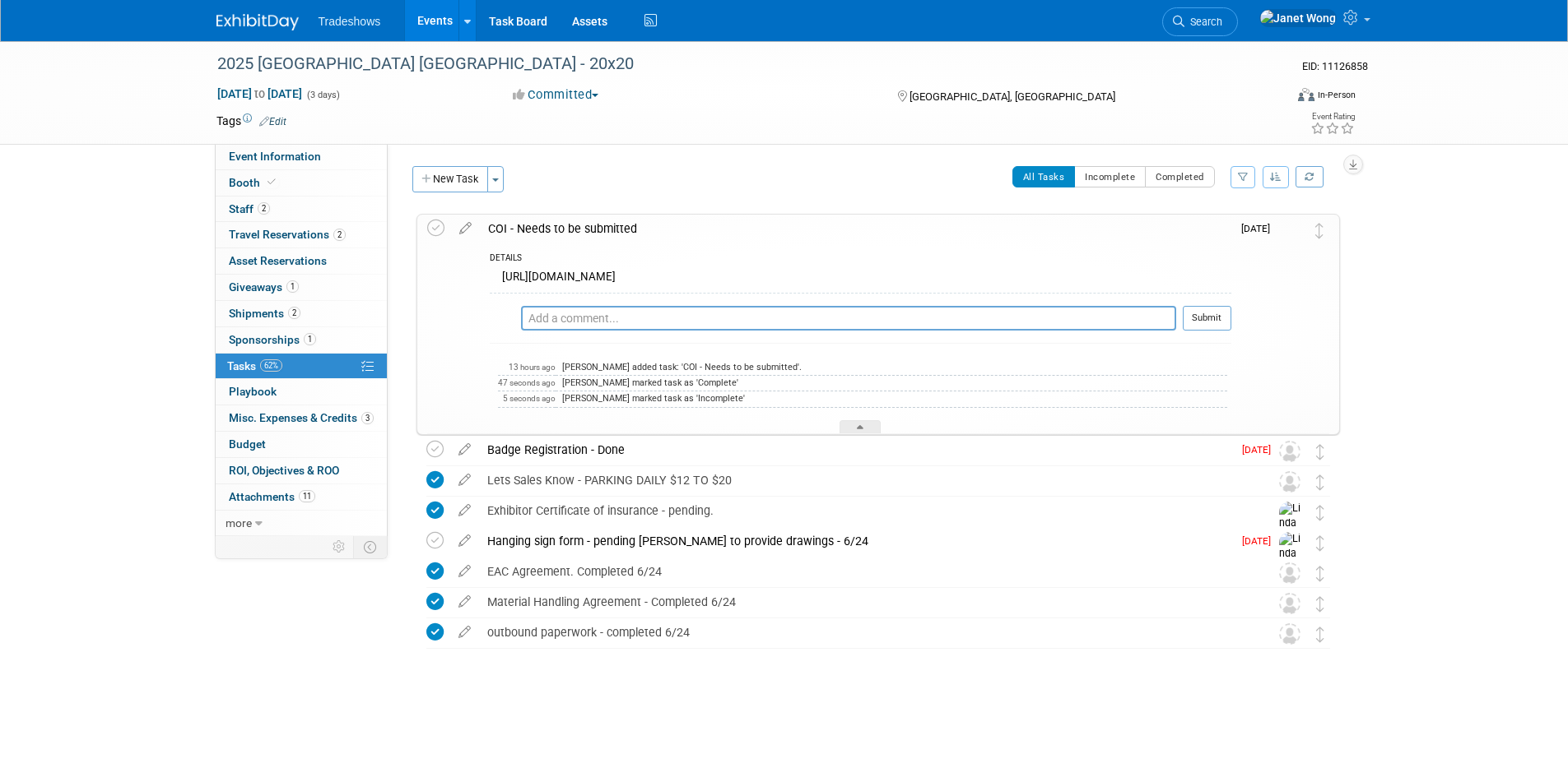
click at [1287, 229] on img at bounding box center [1291, 249] width 25 height 58
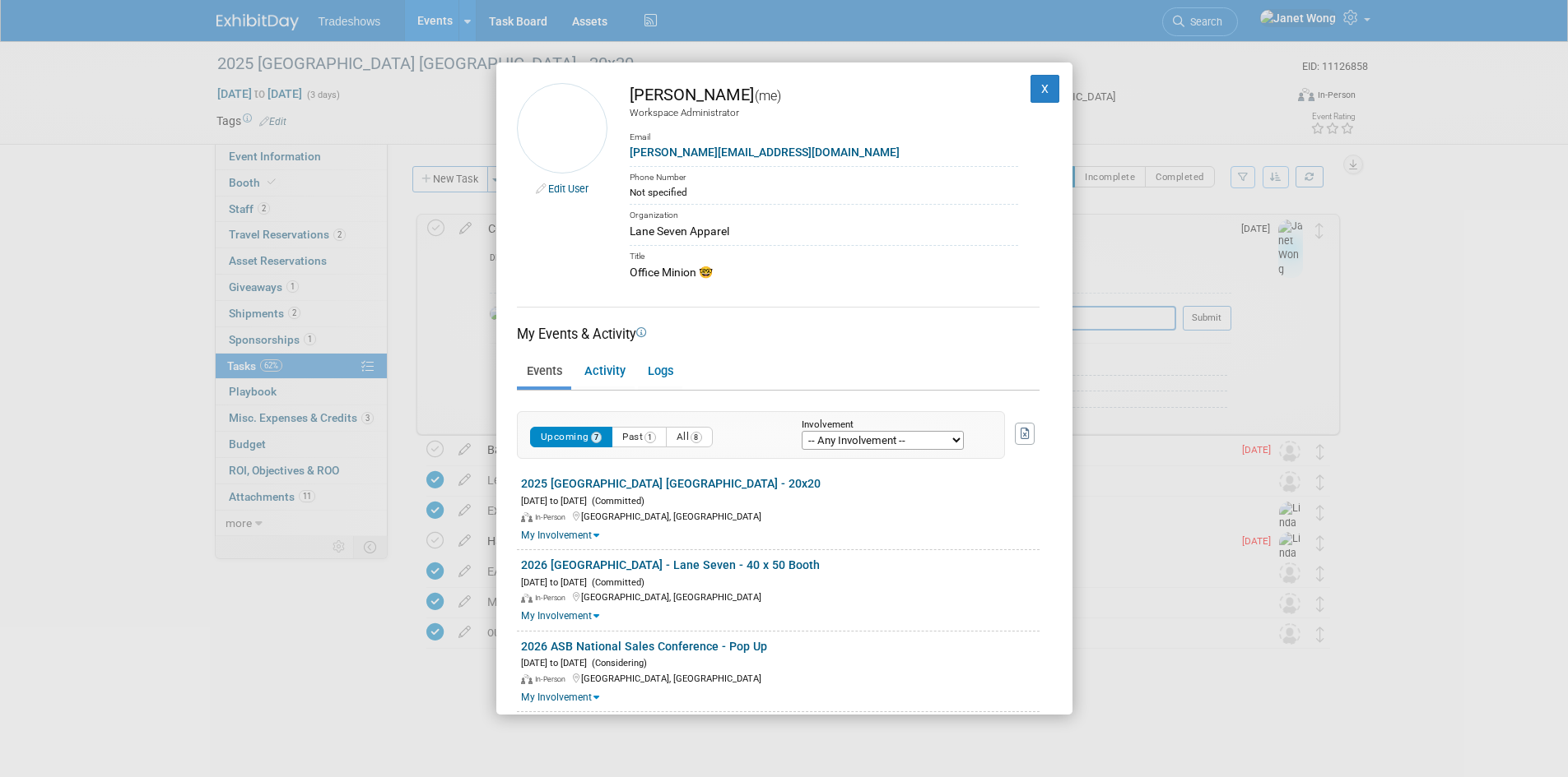
click at [1240, 341] on div "Edit User [PERSON_NAME] (me) Workspace Administrator Email [PERSON_NAME][EMAIL_…" at bounding box center [784, 388] width 1568 height 777
click at [1036, 93] on button "X" at bounding box center [1044, 89] width 29 height 28
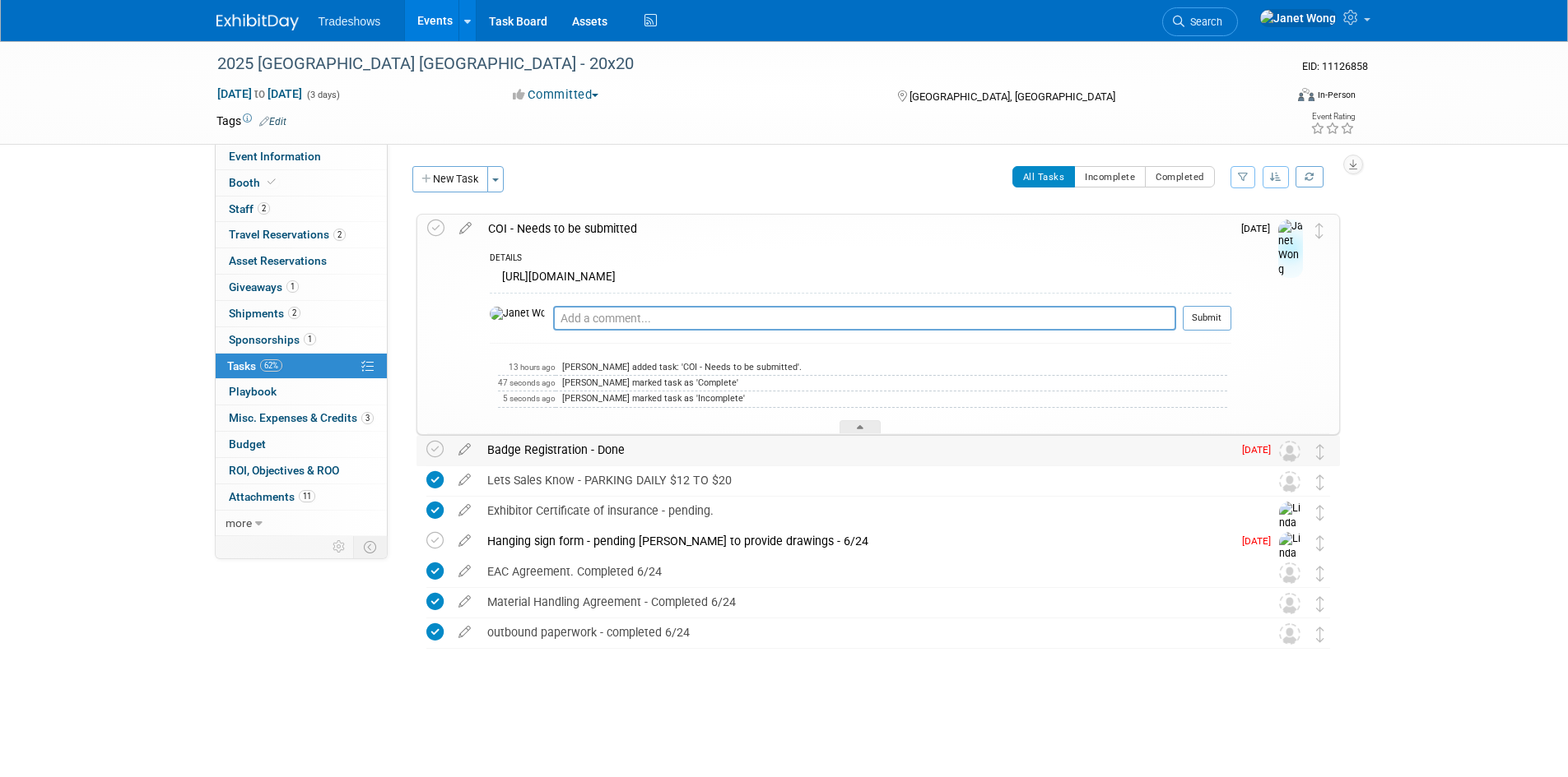
click at [1291, 453] on img at bounding box center [1290, 452] width 22 height 22
click at [1513, 510] on div "2025 [GEOGRAPHIC_DATA] [GEOGRAPHIC_DATA] - 20x20 EID: 11126858 [DATE] to [DATE]…" at bounding box center [784, 395] width 1568 height 708
click at [672, 232] on div "COI - Needs to be submitted" at bounding box center [856, 229] width 752 height 28
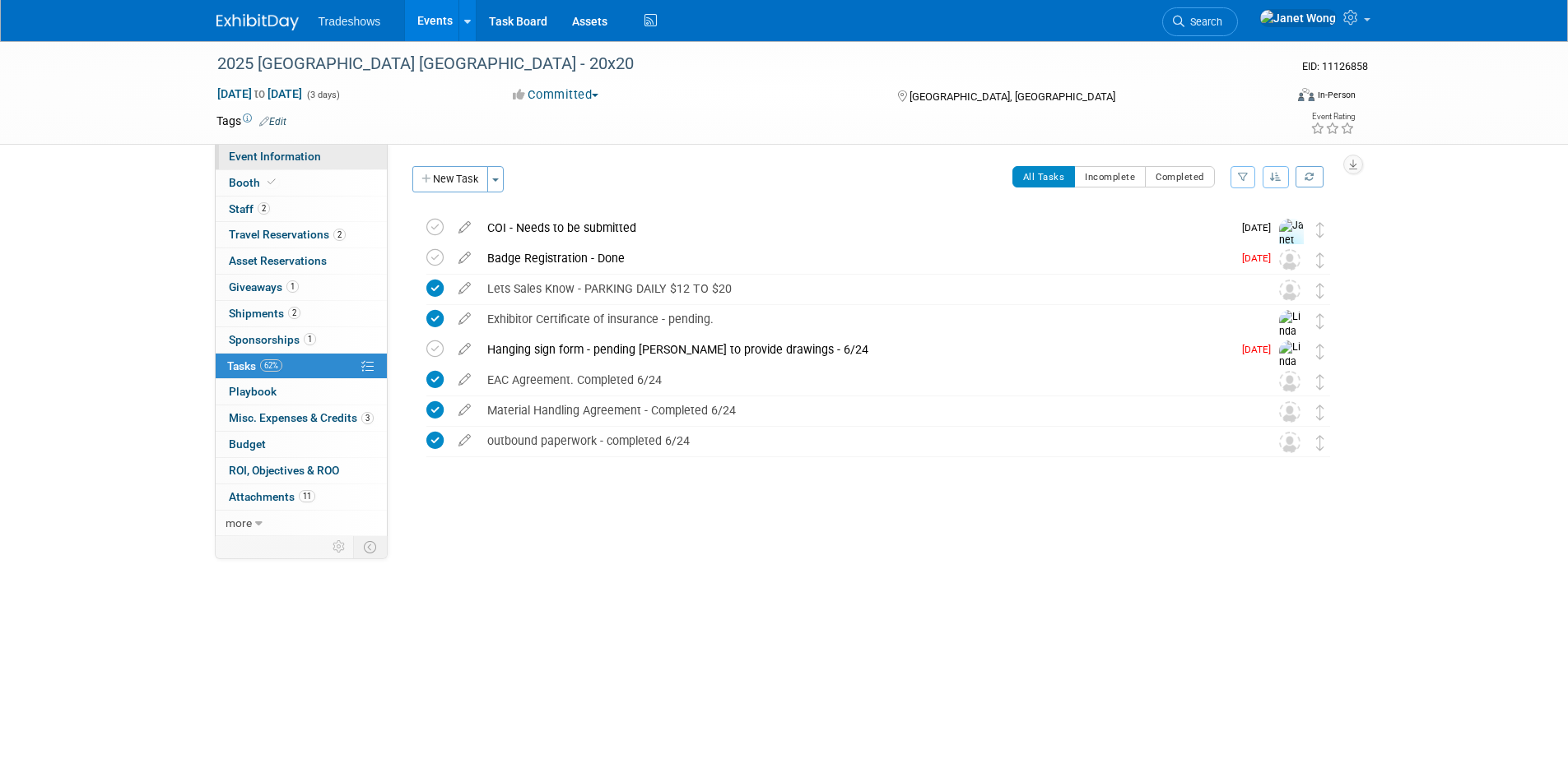
click at [308, 165] on link "Event Information" at bounding box center [301, 157] width 171 height 25
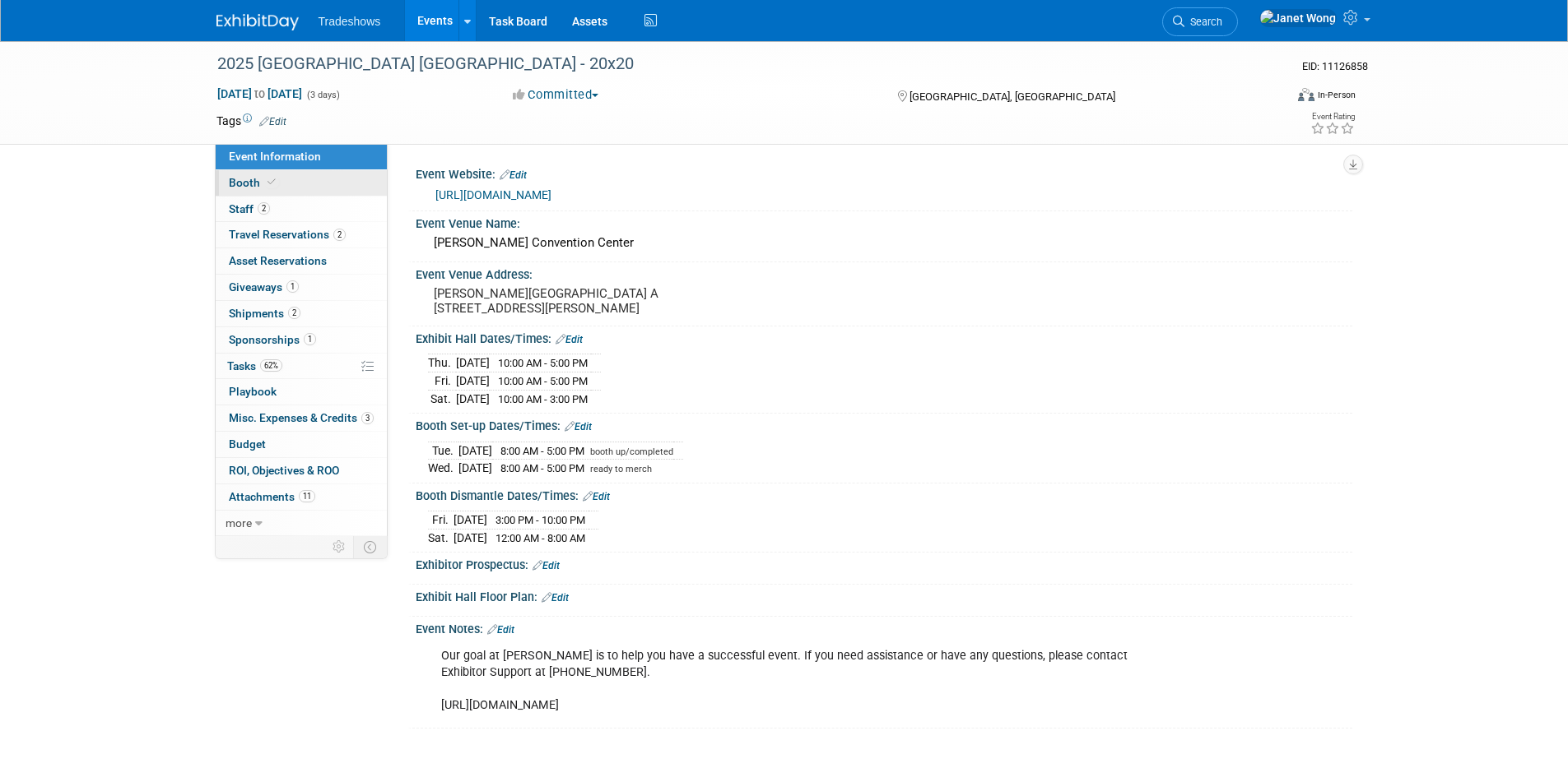
click at [303, 186] on link "Booth" at bounding box center [301, 183] width 171 height 25
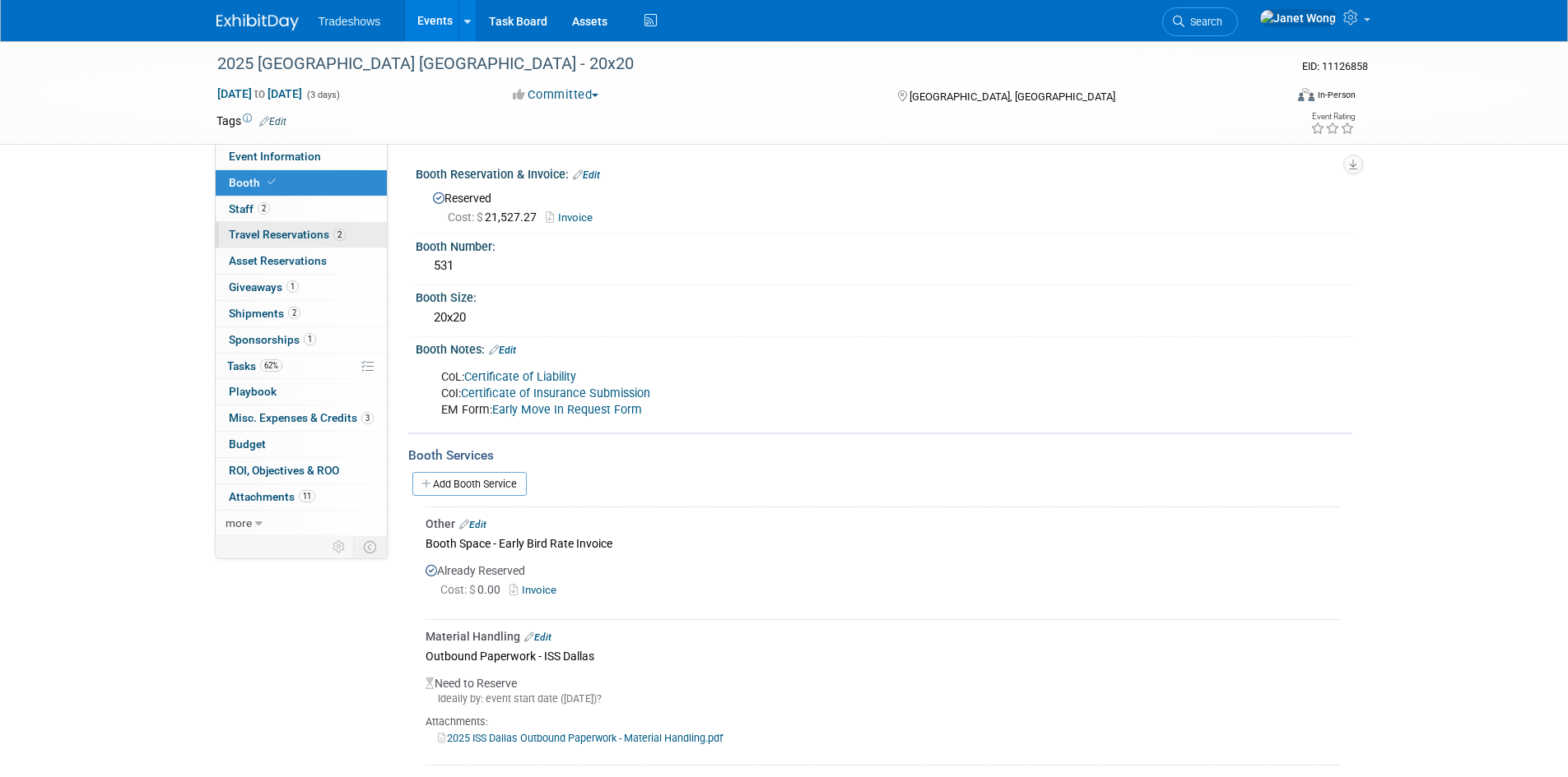
click at [286, 241] on link "2 Travel Reservations 2" at bounding box center [301, 235] width 171 height 25
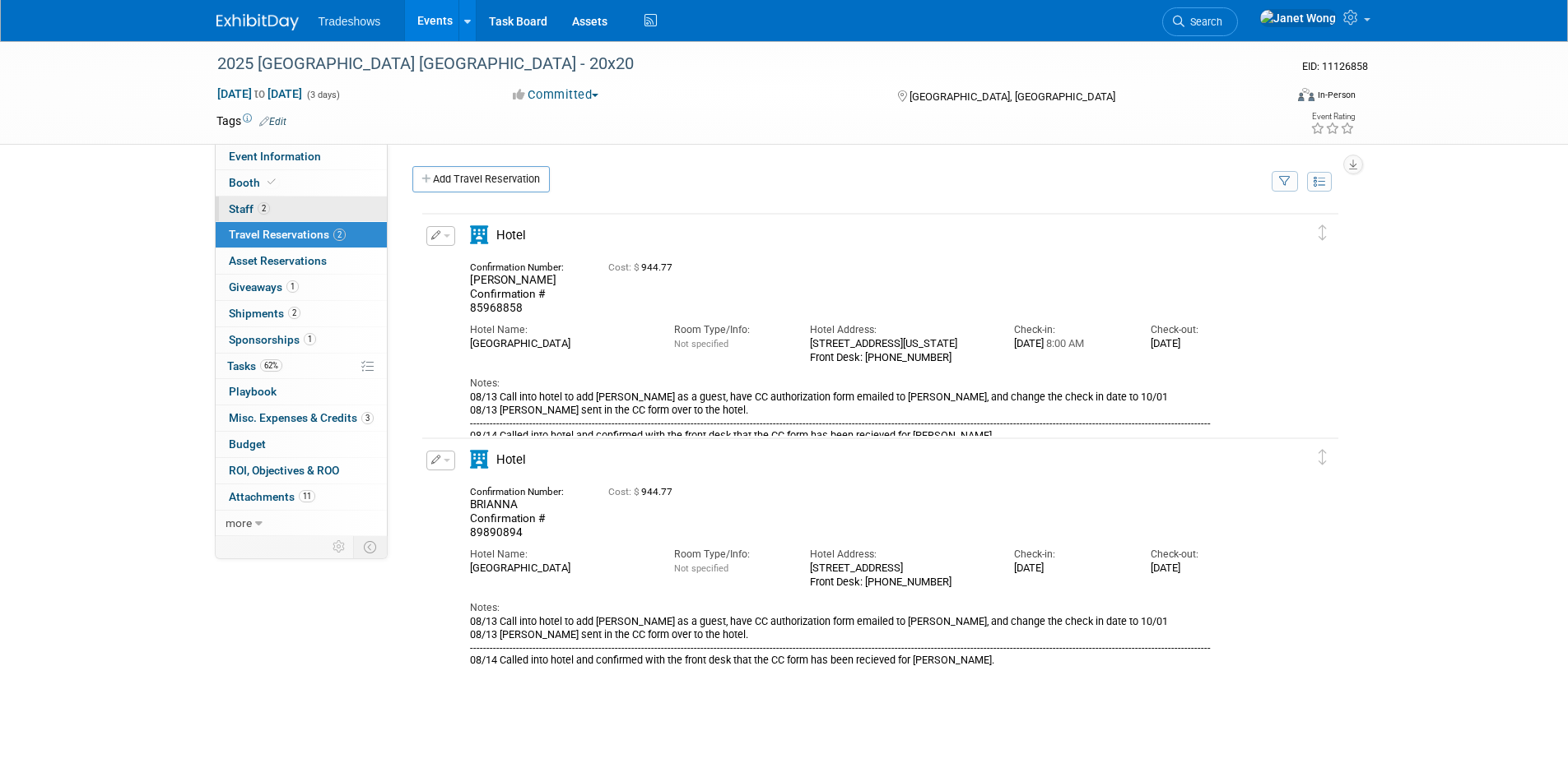
click at [279, 217] on link "2 Staff 2" at bounding box center [301, 209] width 171 height 25
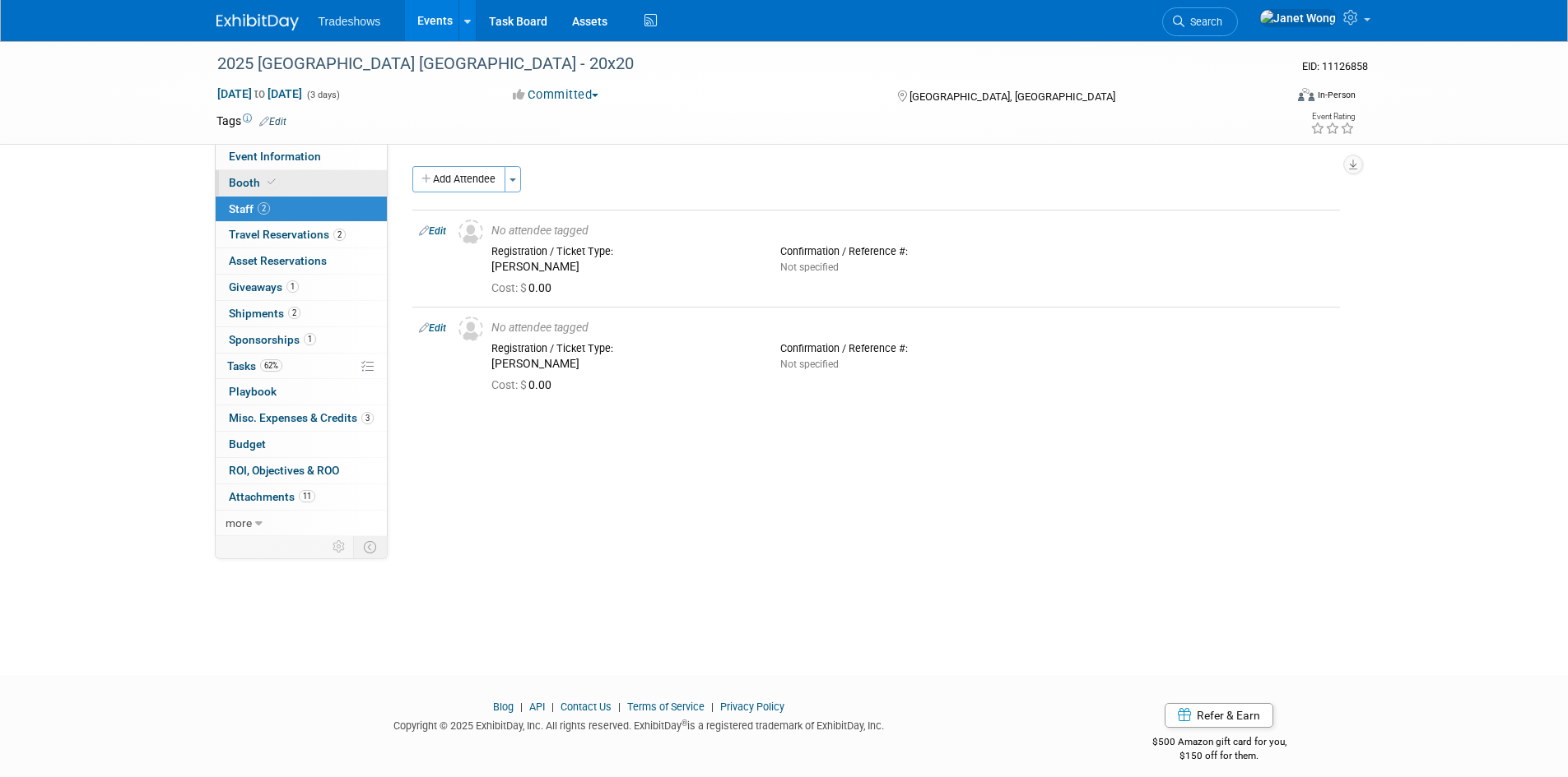
click at [283, 190] on link "Booth" at bounding box center [301, 183] width 171 height 25
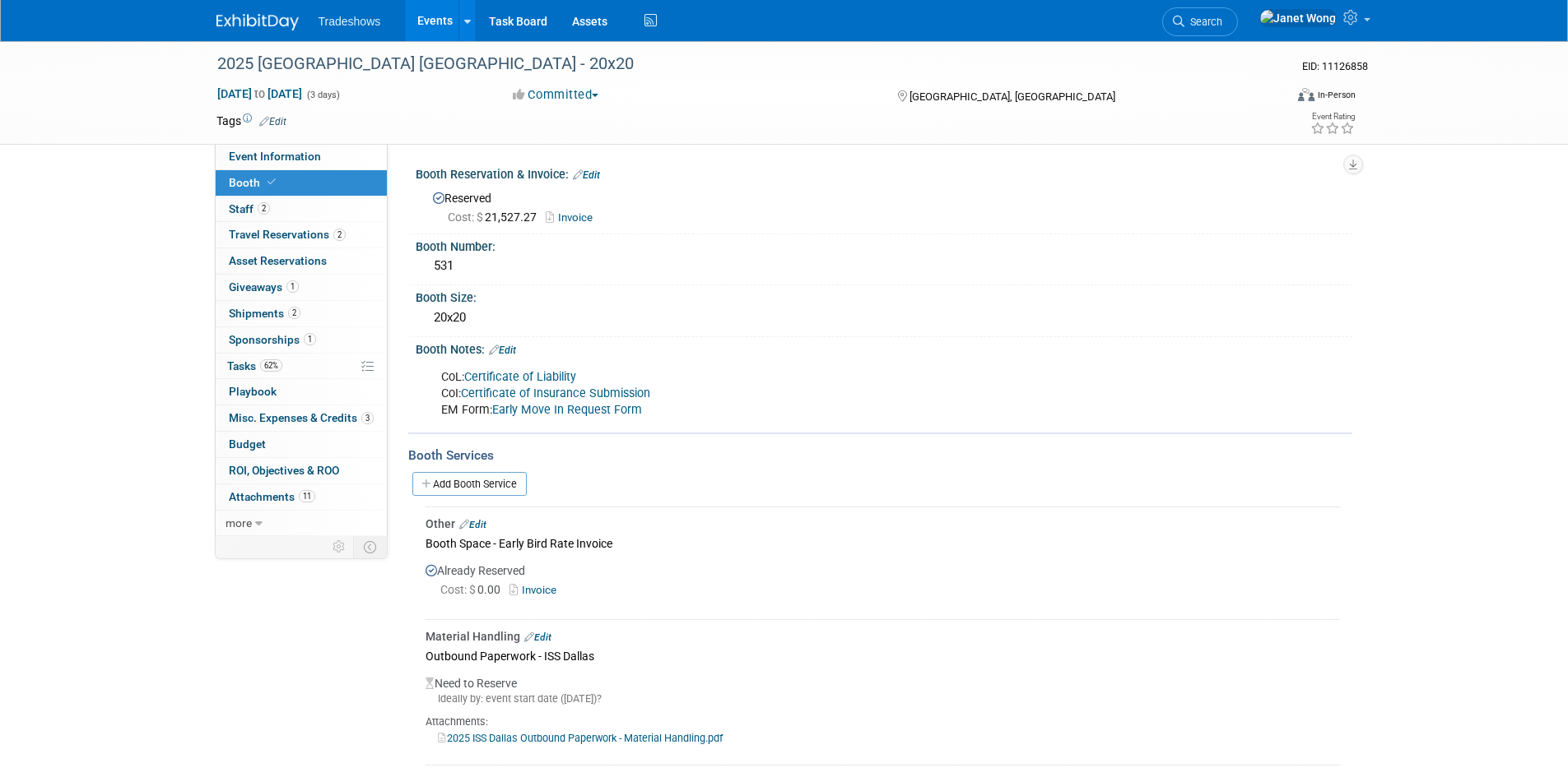
click at [513, 390] on link "Certificate of Insurance Submission" at bounding box center [556, 393] width 190 height 14
click at [272, 369] on span "62%" at bounding box center [272, 365] width 23 height 12
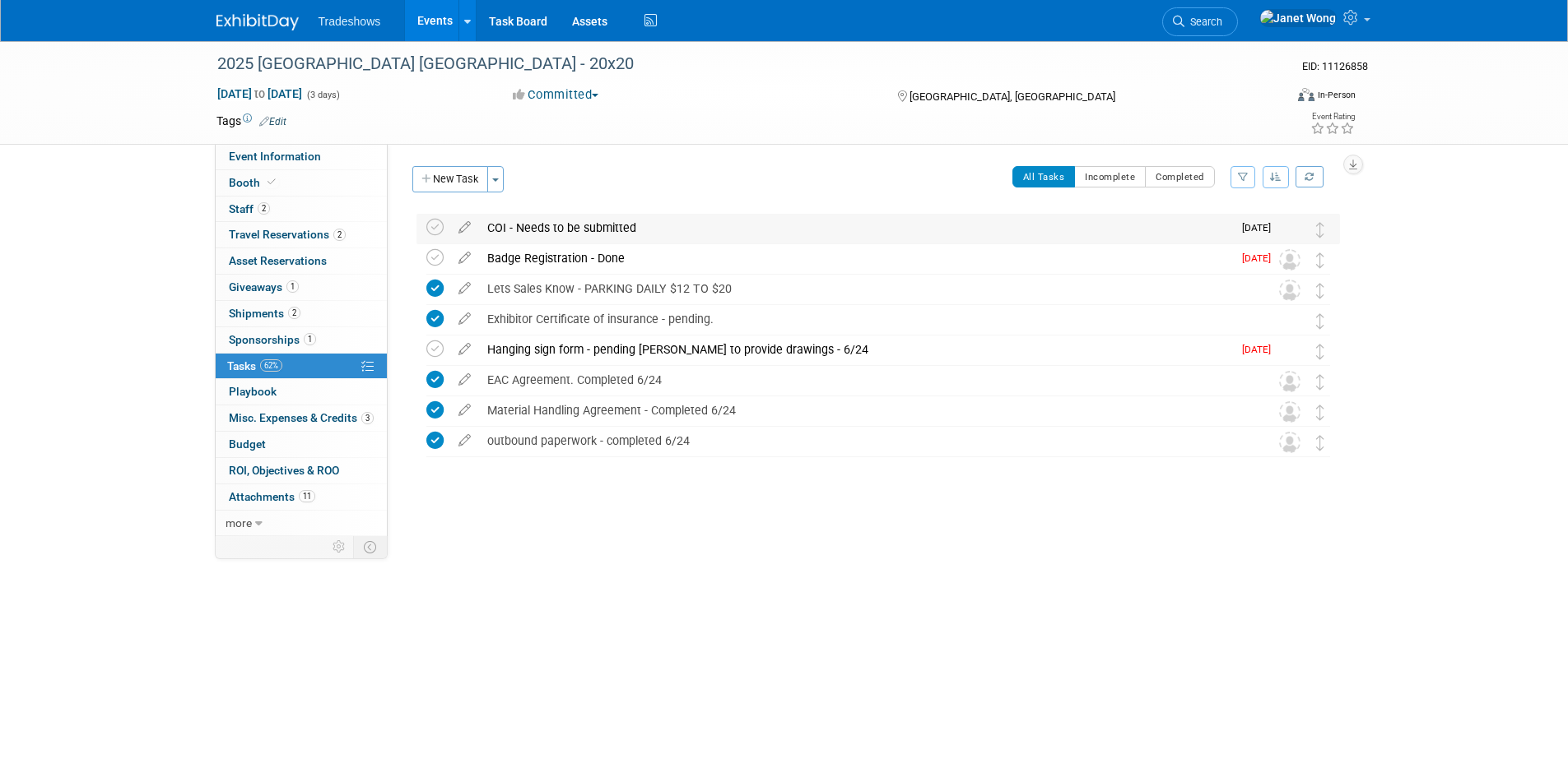
click at [1285, 232] on img at bounding box center [1290, 229] width 22 height 22
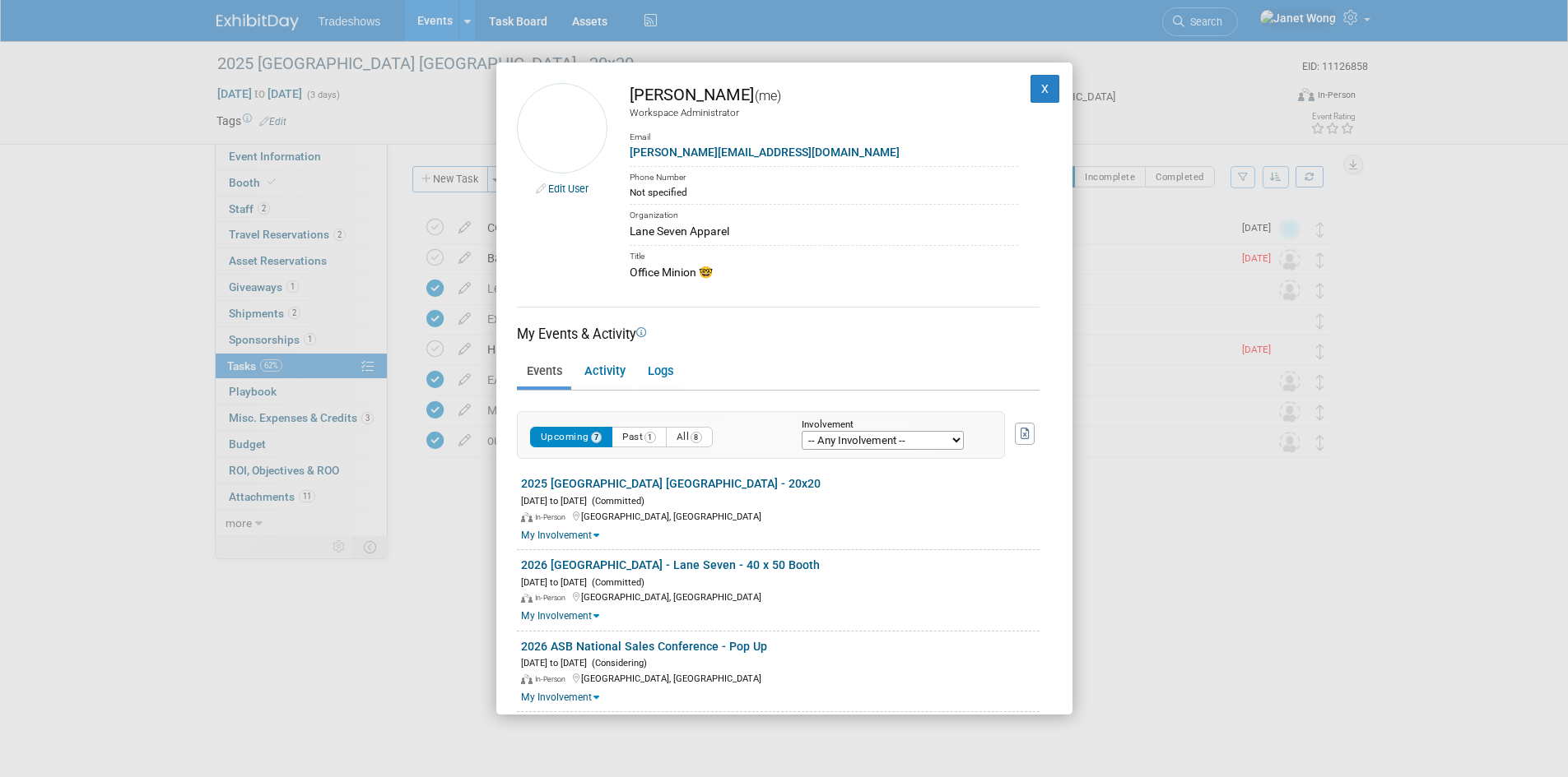
click at [1136, 247] on div "Edit User [PERSON_NAME] (me) Workspace Administrator Email [PERSON_NAME][EMAIL_…" at bounding box center [784, 388] width 1568 height 777
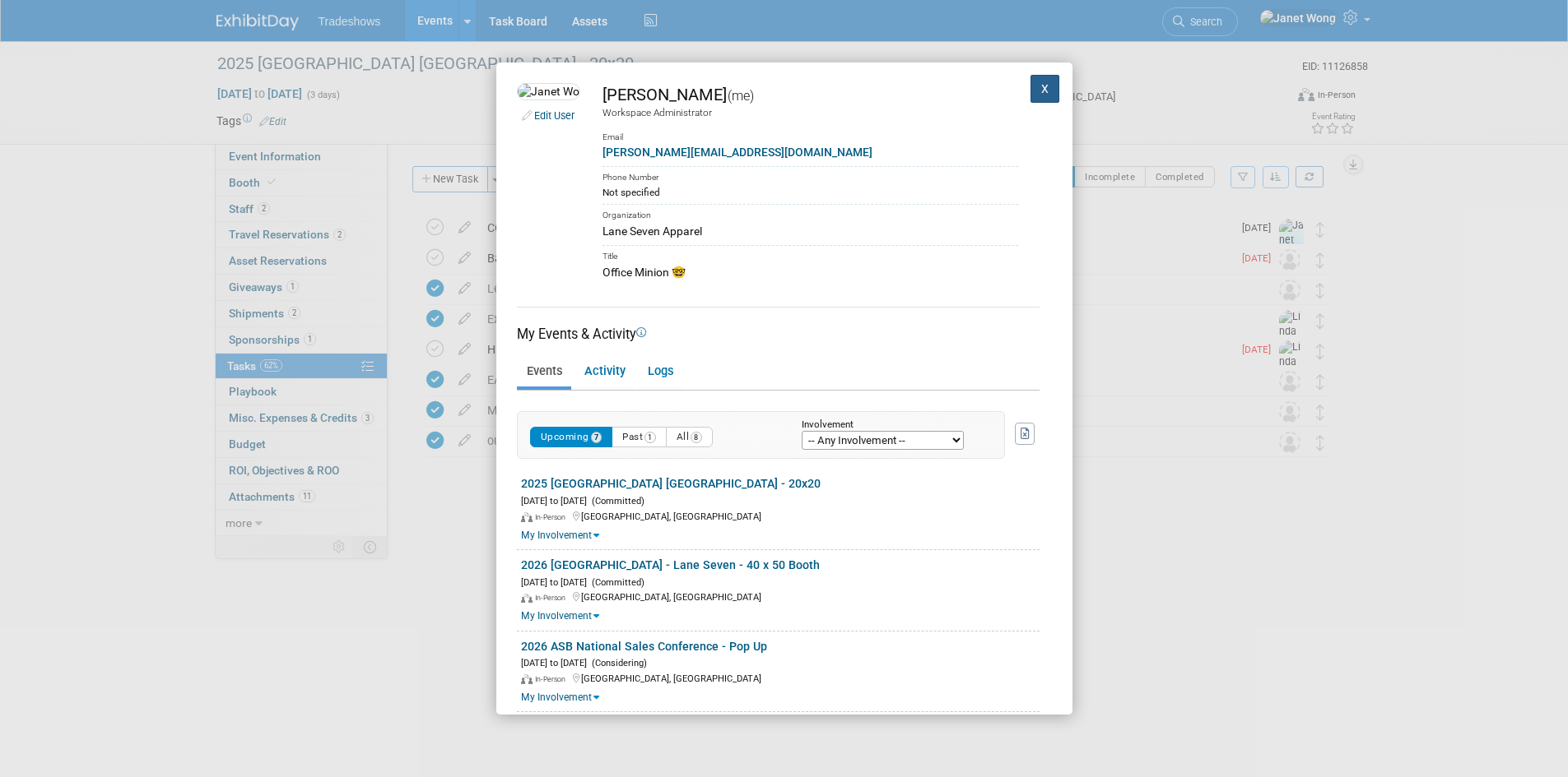
click at [1030, 87] on button "X" at bounding box center [1044, 89] width 29 height 28
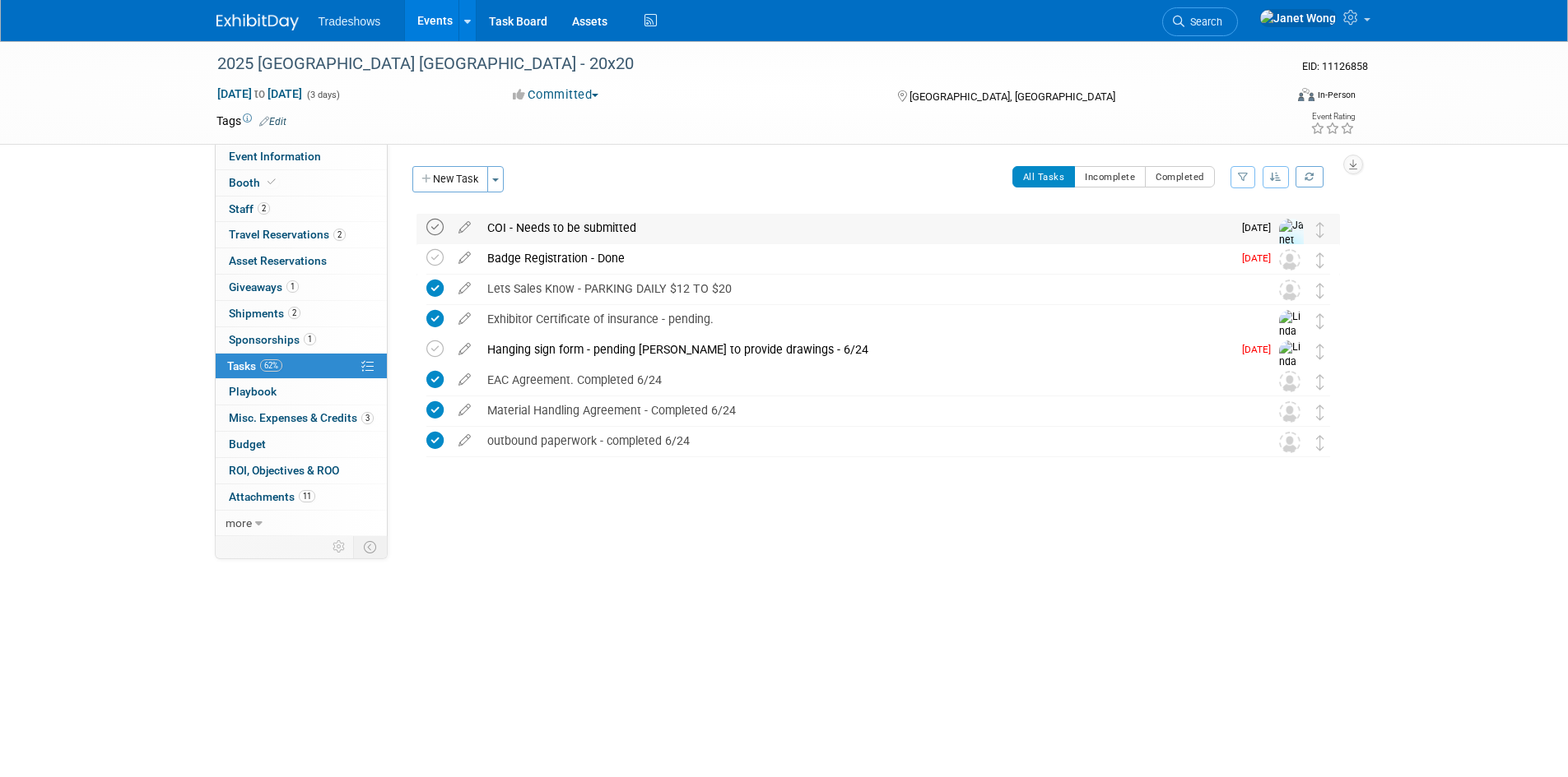
click at [440, 228] on icon at bounding box center [435, 227] width 17 height 17
click at [703, 228] on div "COI - Needs to be submitted" at bounding box center [856, 228] width 753 height 28
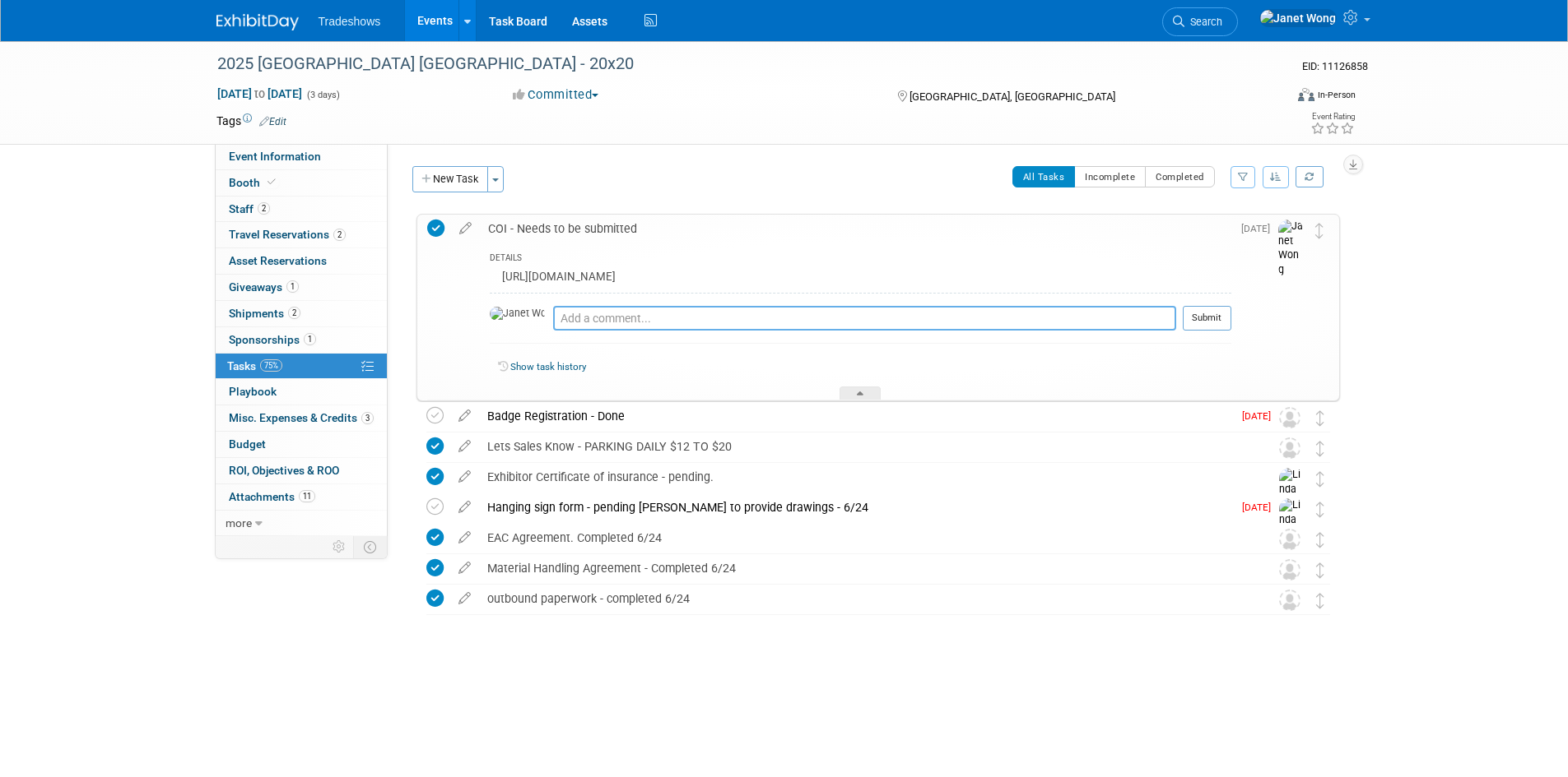
click at [589, 315] on textarea at bounding box center [864, 319] width 623 height 25
type textarea "Submitted by [PERSON_NAME] on [DATE] - please see booth tab for documentation"
click at [1194, 313] on button "Submit" at bounding box center [1207, 319] width 48 height 25
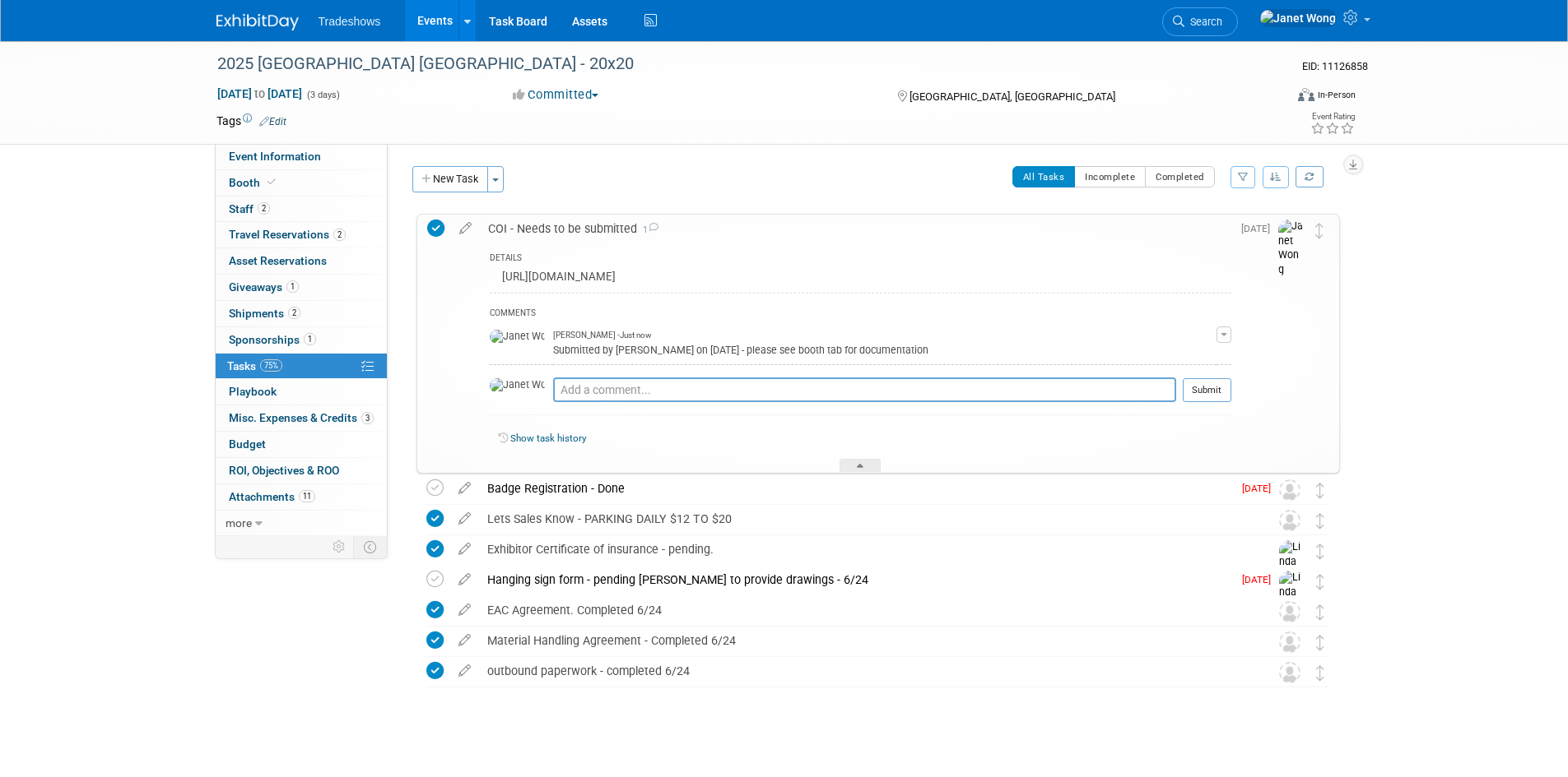
click at [557, 441] on link "Show task history" at bounding box center [548, 438] width 75 height 11
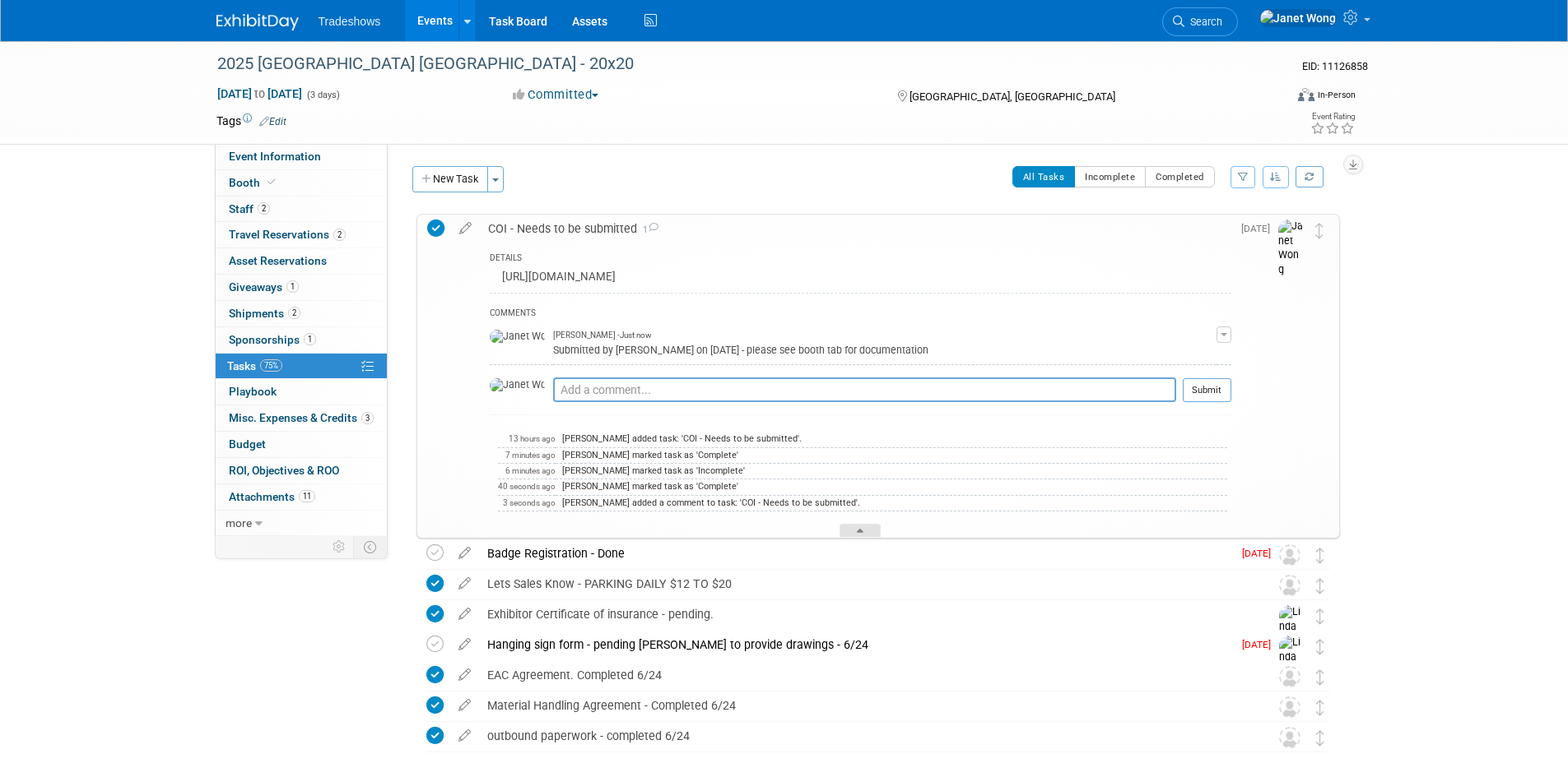
click at [865, 530] on div at bounding box center [860, 531] width 42 height 14
